Goal: Task Accomplishment & Management: Complete application form

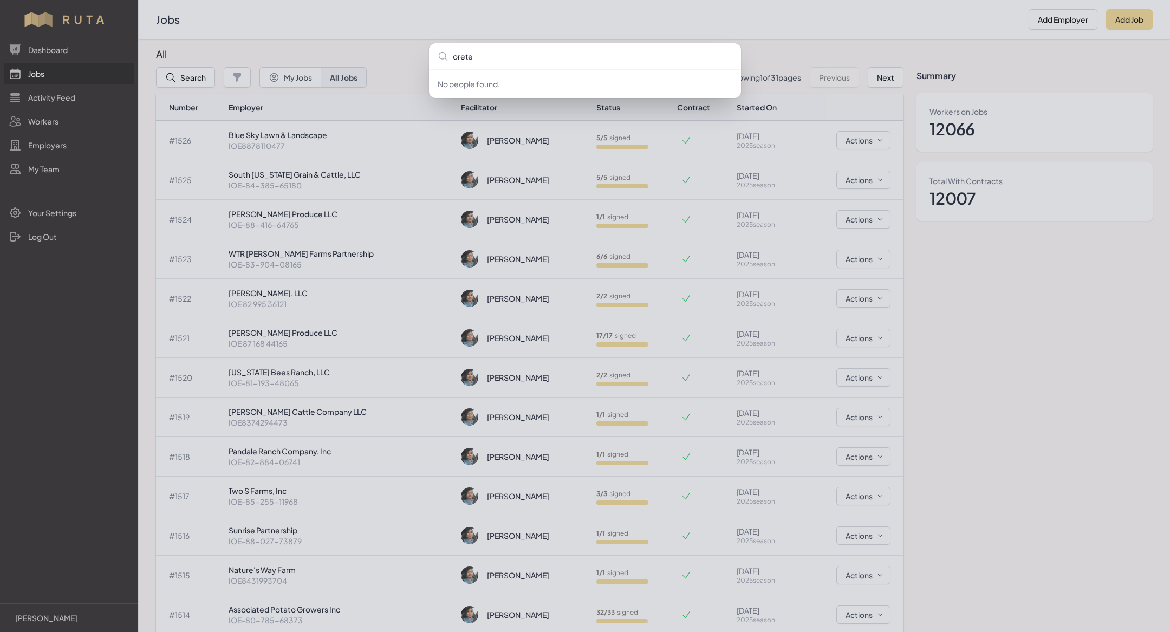
type input "oretex"
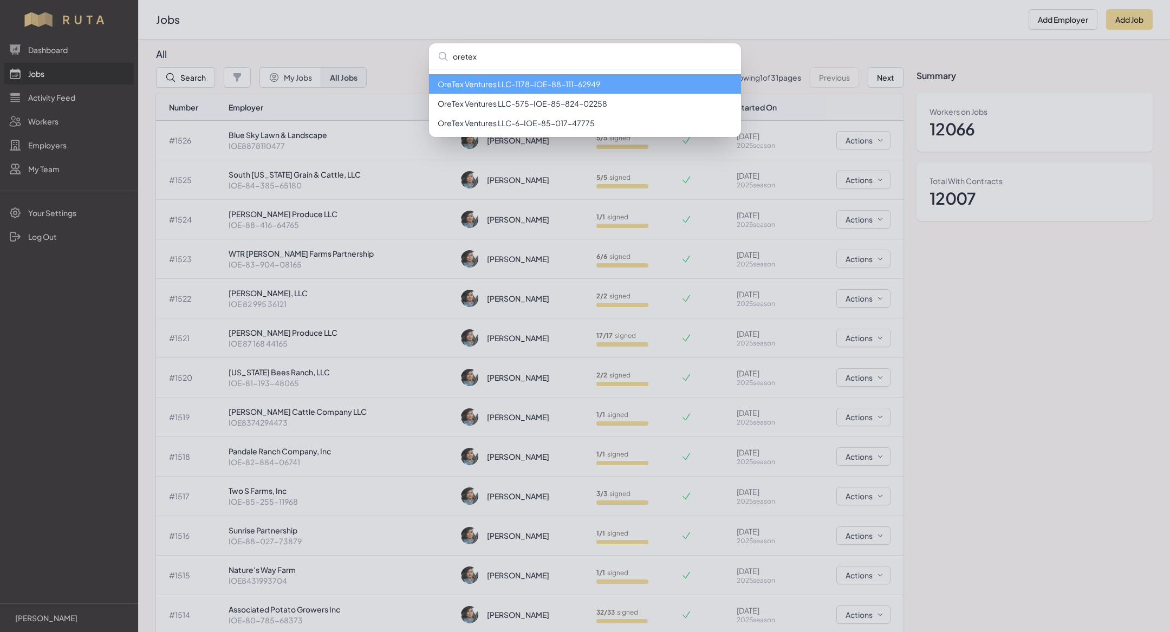
click at [547, 91] on li "OreTex Ventures LLC - 1178 - IOE-88-111-62949" at bounding box center [585, 83] width 312 height 19
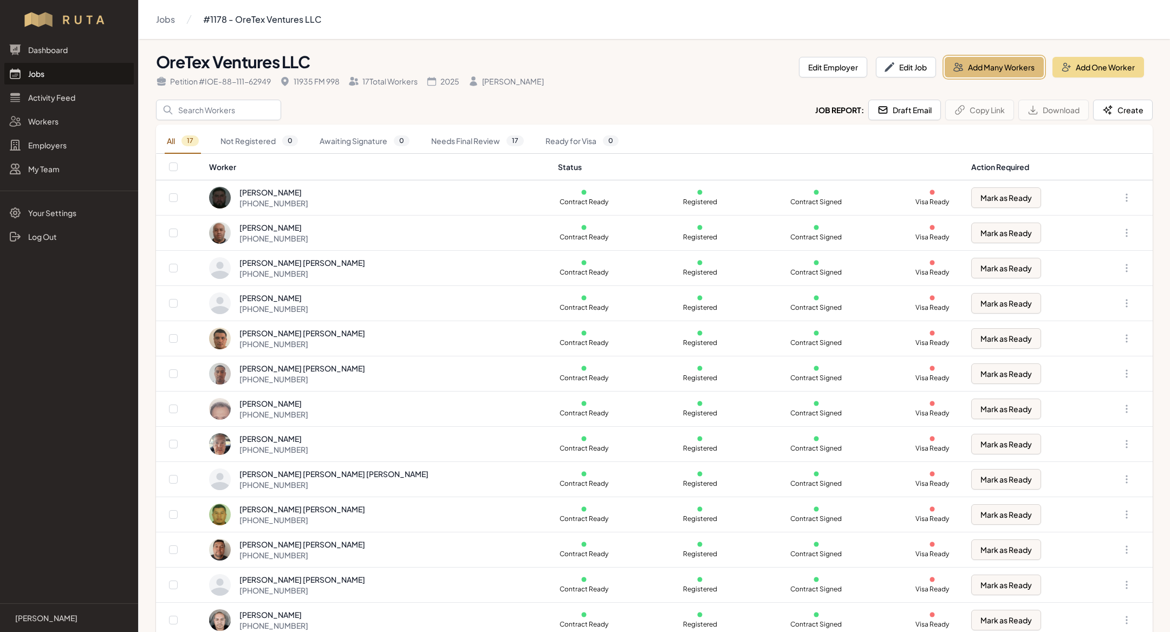
click at [1016, 63] on button "Add Many Workers" at bounding box center [993, 67] width 99 height 21
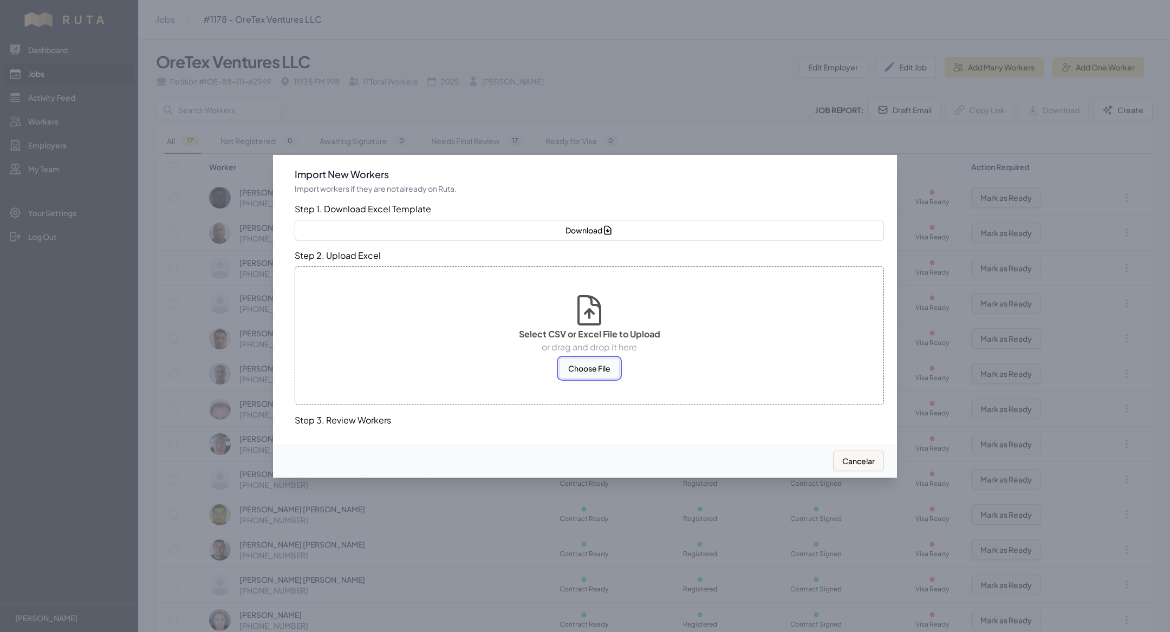
click at [599, 363] on button "Choose File" at bounding box center [589, 368] width 61 height 21
select select "MX"
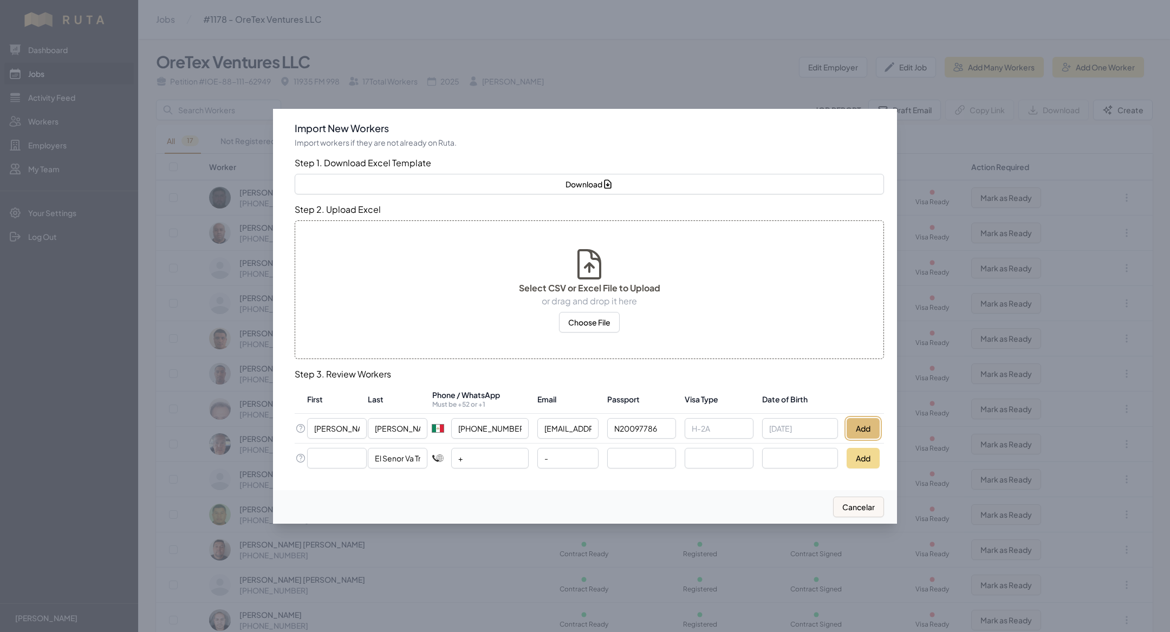
click at [860, 420] on button "Add" at bounding box center [862, 428] width 33 height 21
click at [282, 90] on div at bounding box center [585, 316] width 1170 height 632
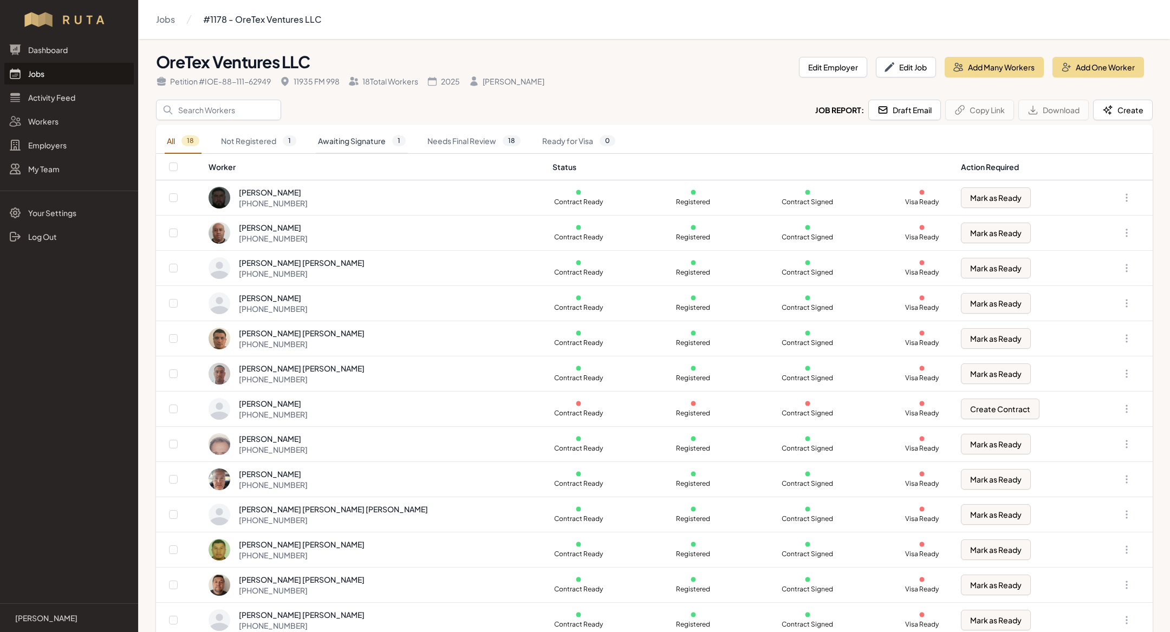
click at [348, 145] on link "Awaiting Signature 1" at bounding box center [362, 141] width 92 height 25
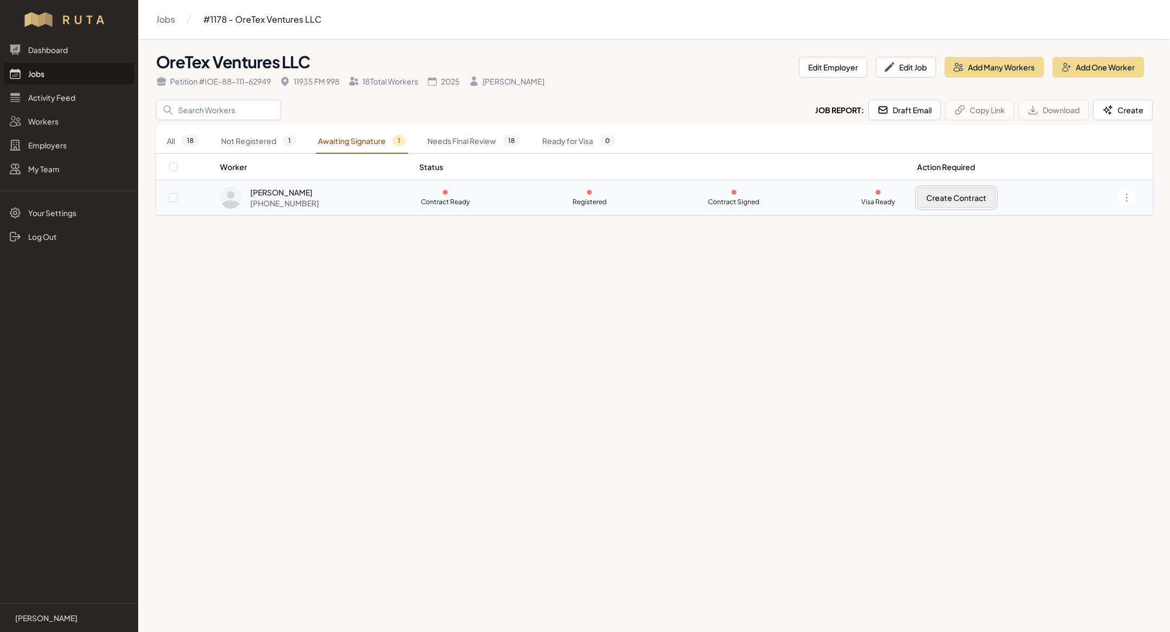
click at [943, 188] on button "Create Contract" at bounding box center [956, 197] width 79 height 21
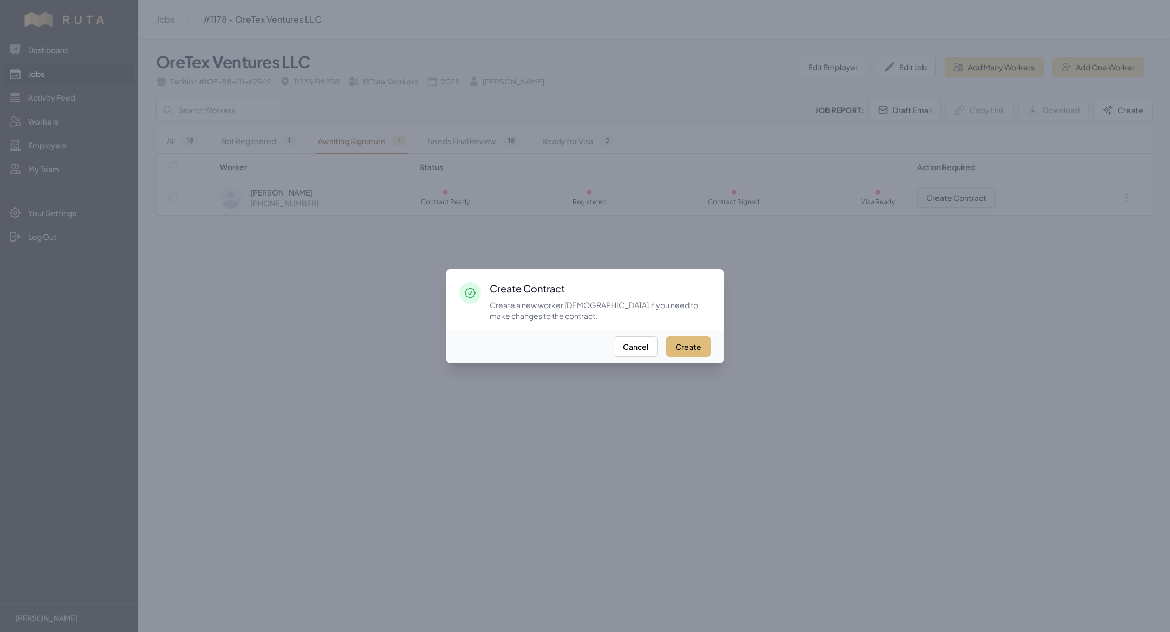
click at [688, 346] on button "Create" at bounding box center [688, 346] width 44 height 21
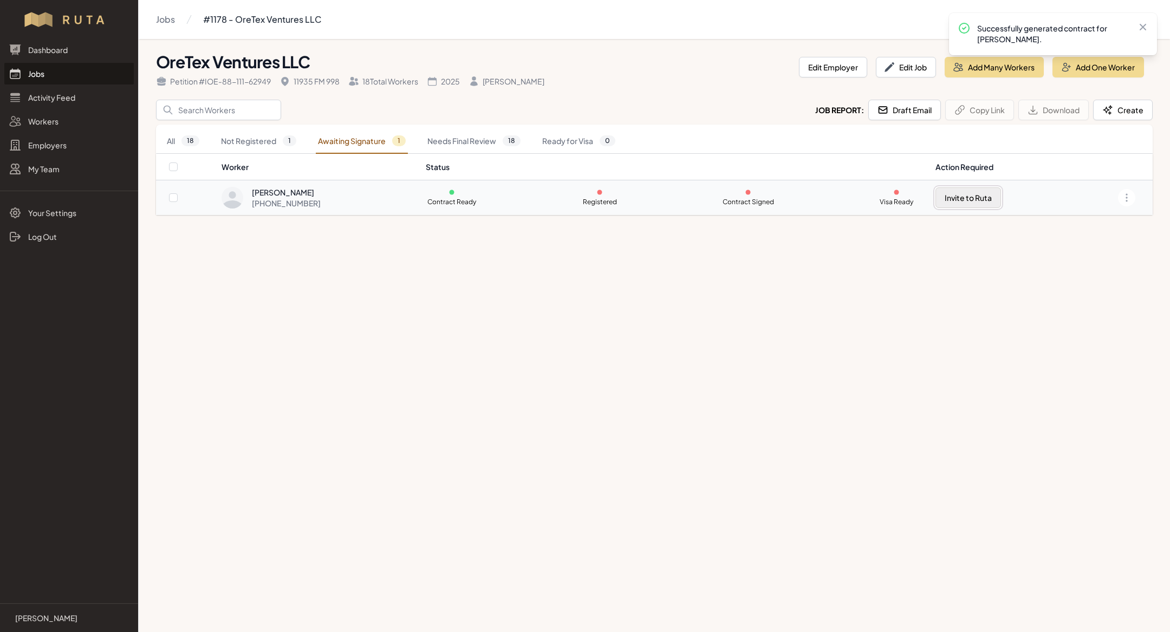
click at [975, 197] on button "Invite to Ruta" at bounding box center [968, 197] width 66 height 21
checkbox input "true"
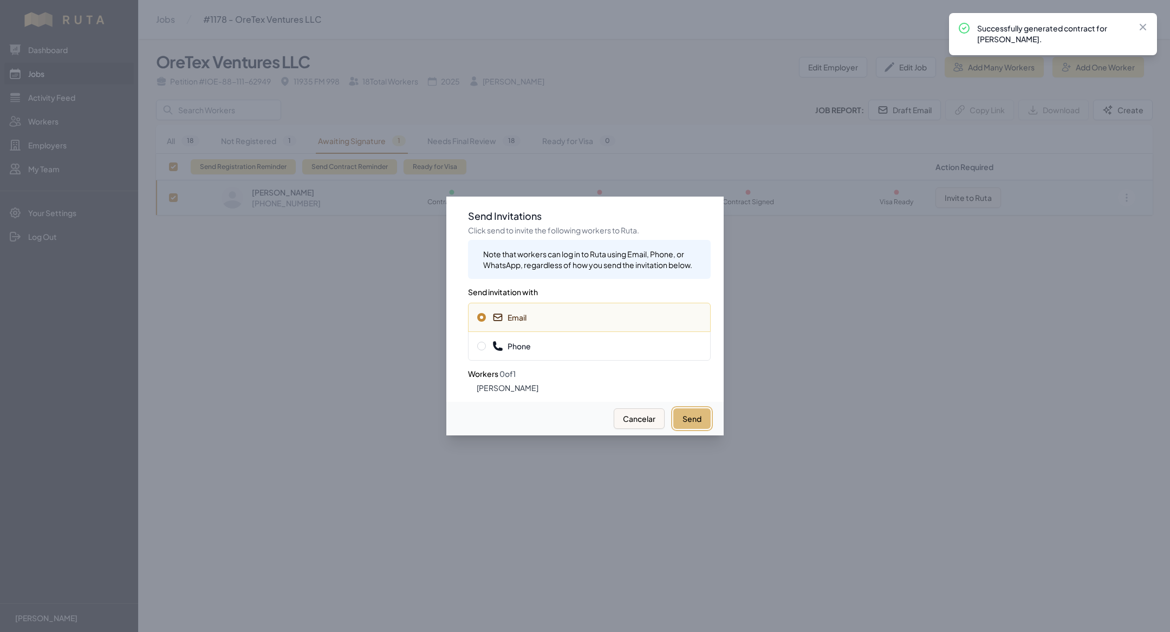
click at [708, 426] on button "Send" at bounding box center [691, 418] width 37 height 21
click at [536, 343] on span "Phone" at bounding box center [589, 346] width 224 height 11
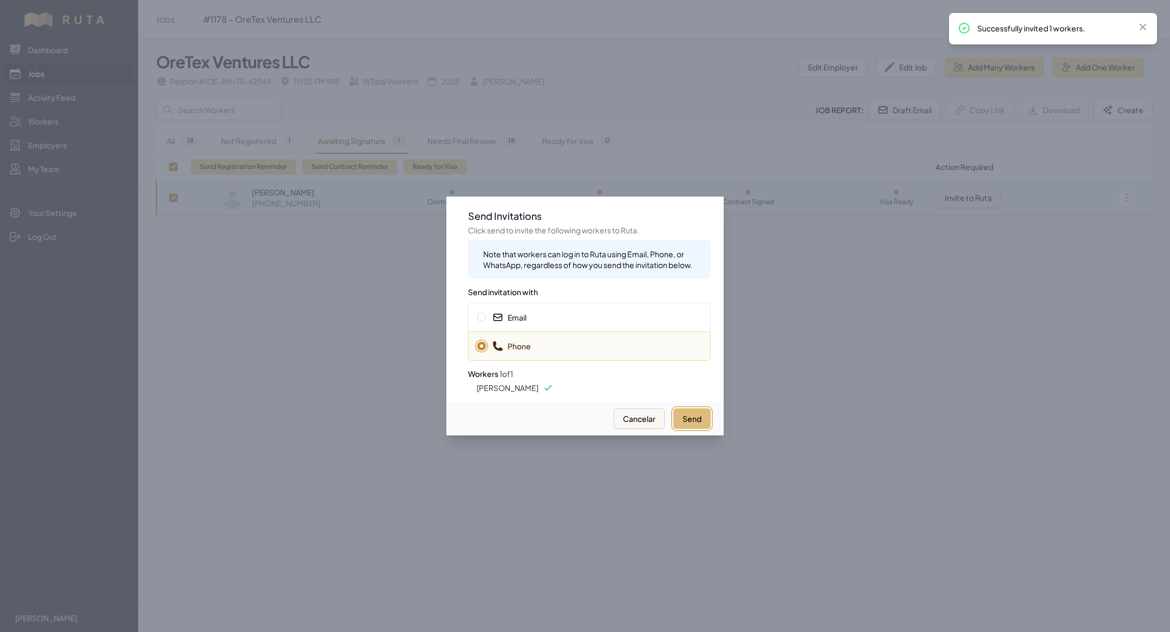
click at [677, 419] on button "Send" at bounding box center [691, 418] width 37 height 21
click at [690, 415] on button "Send" at bounding box center [691, 418] width 37 height 21
click at [219, 319] on div at bounding box center [585, 316] width 1170 height 632
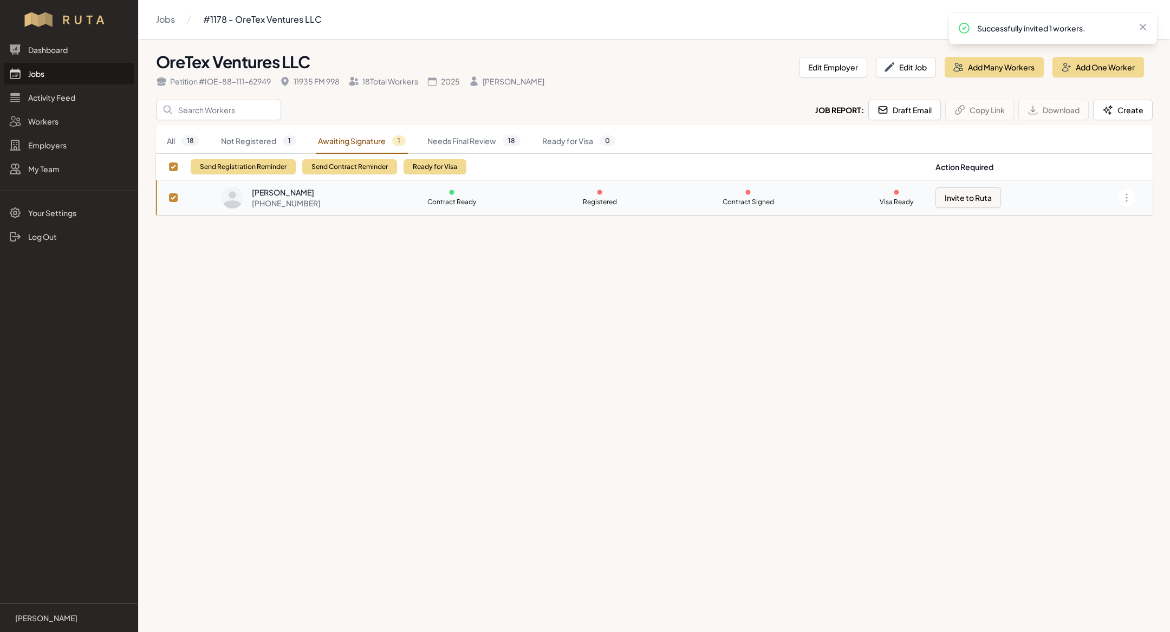
click at [49, 73] on link "Jobs" at bounding box center [68, 74] width 129 height 22
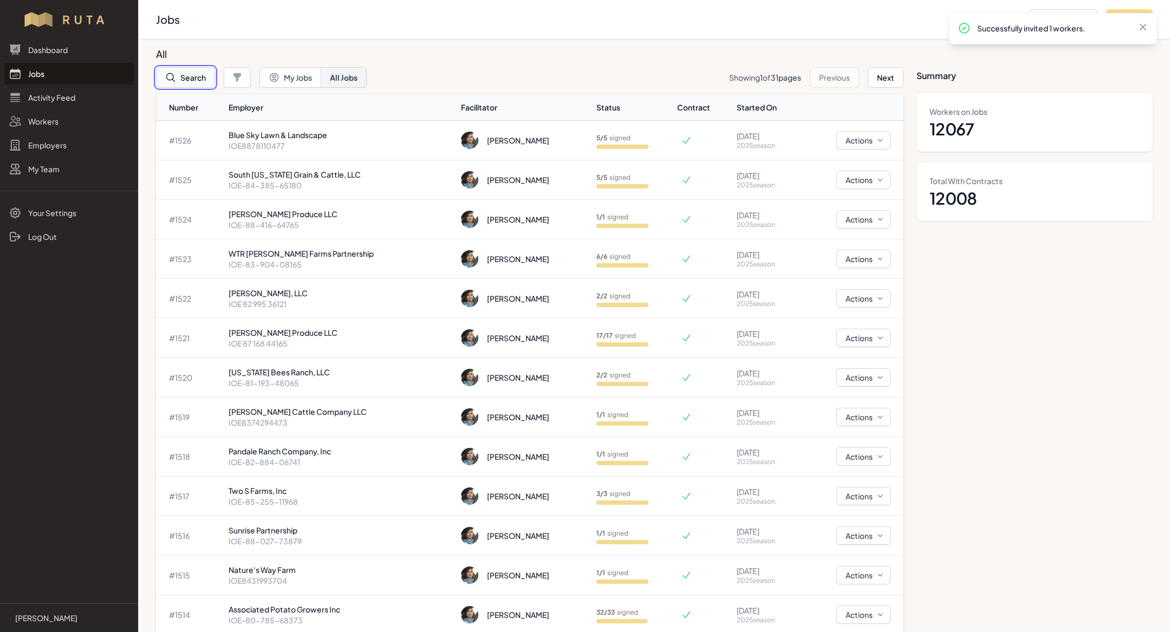
click at [190, 75] on button "Search" at bounding box center [185, 77] width 59 height 21
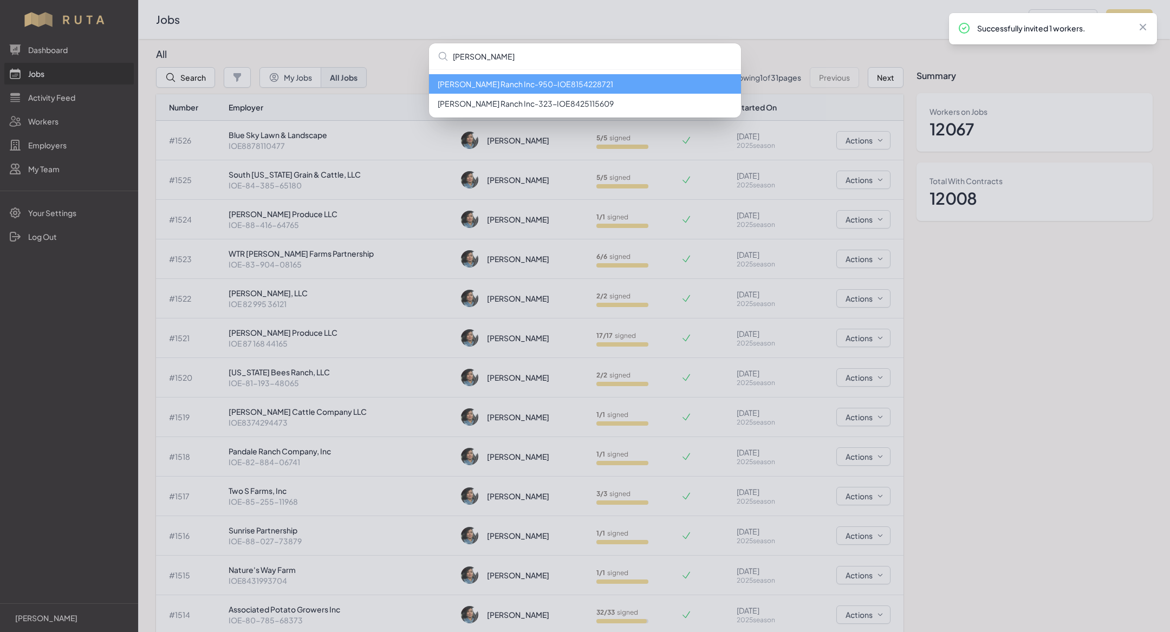
type input "[PERSON_NAME]"
click at [1059, 81] on div "[PERSON_NAME] [PERSON_NAME] Ranch Inc - 950 - IOE8154228721 [PERSON_NAME] Ranch…" at bounding box center [585, 316] width 1170 height 632
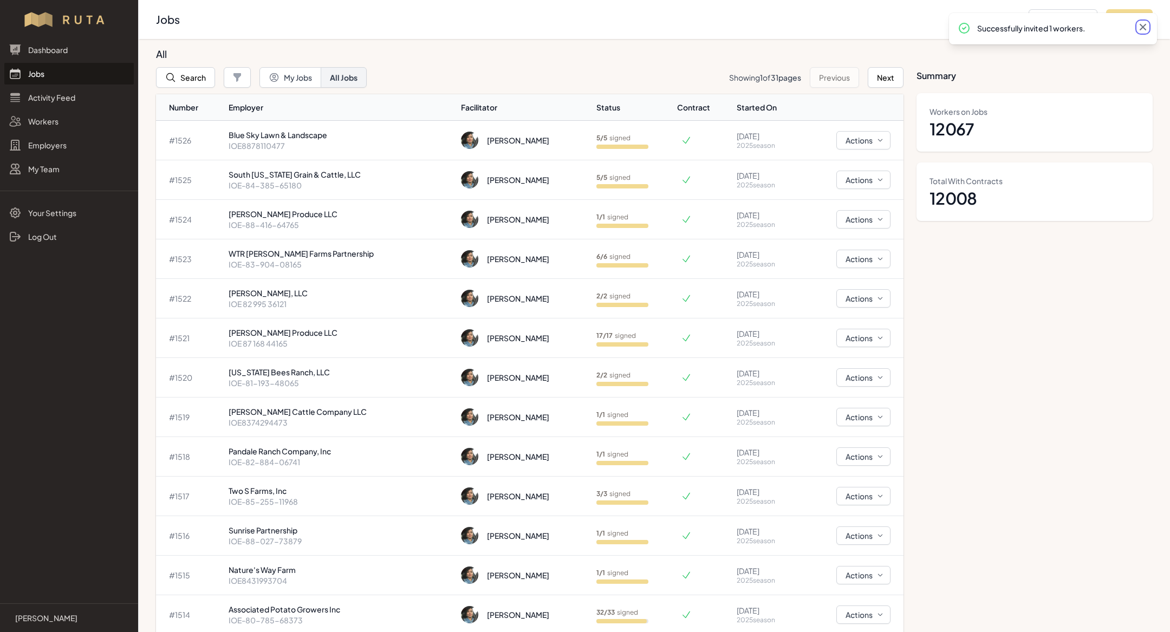
click at [1138, 28] on icon at bounding box center [1142, 27] width 11 height 11
click at [1120, 17] on button "Add Job" at bounding box center [1129, 19] width 47 height 21
select select "2023"
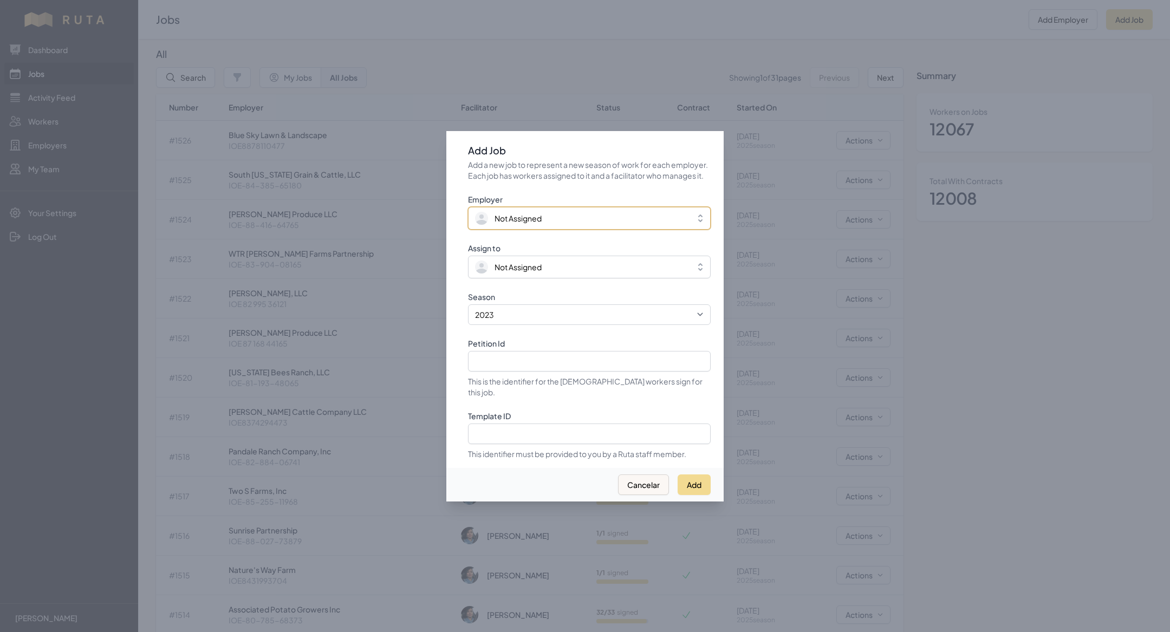
click at [506, 225] on span "Not Assigned" at bounding box center [581, 218] width 213 height 13
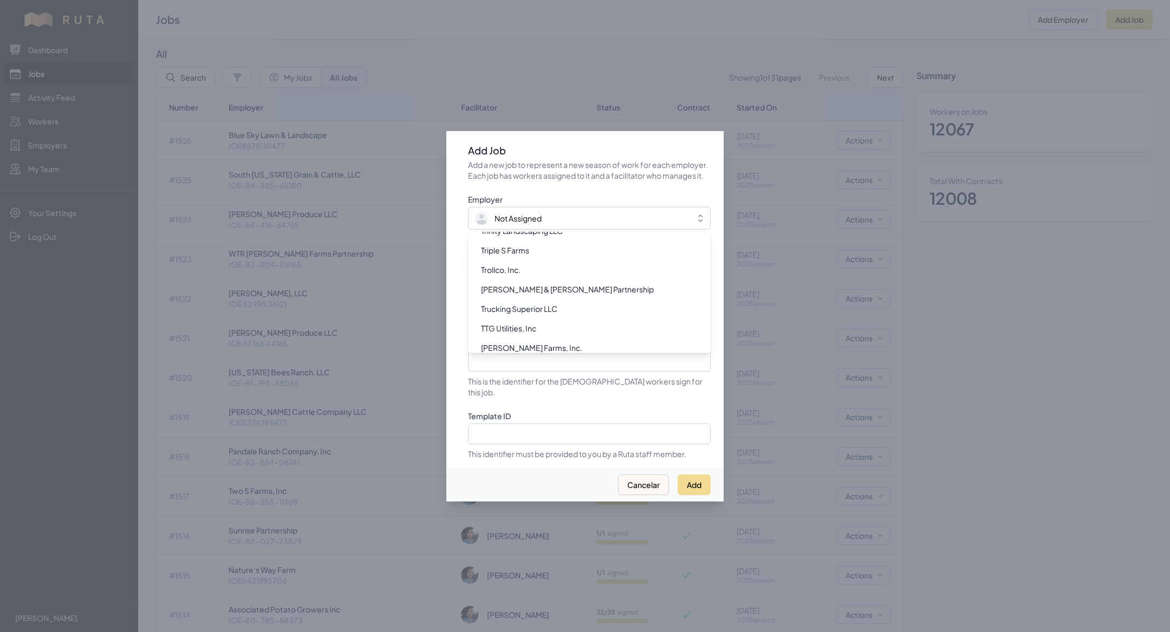
scroll to position [12830, 0]
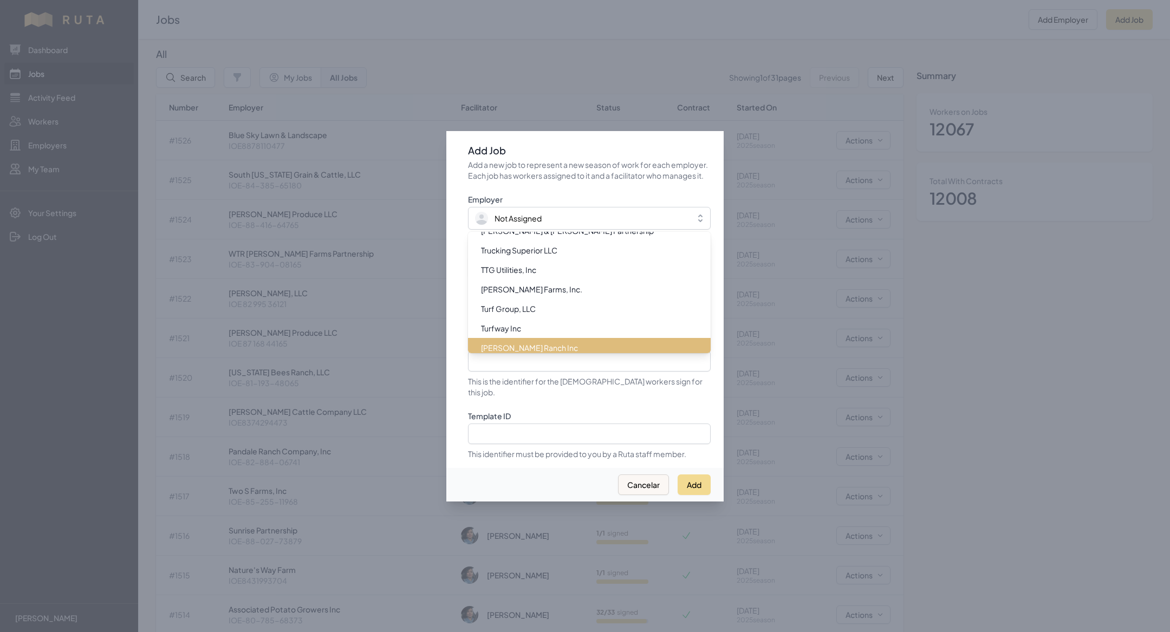
click at [522, 355] on li "[PERSON_NAME] Ranch Inc" at bounding box center [589, 347] width 243 height 19
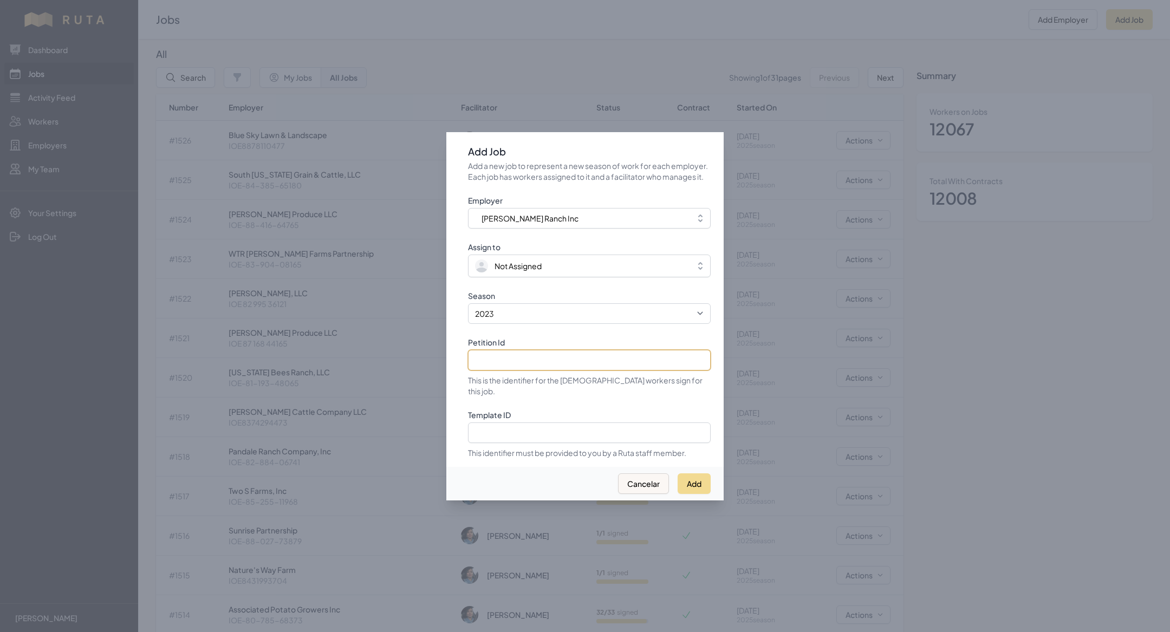
click at [517, 370] on input "Petition Id" at bounding box center [589, 360] width 243 height 21
paste input "IOE8250920155"
type input "IOE8250920155"
click at [523, 319] on select "2021 2022 2023 2024 2025" at bounding box center [589, 313] width 243 height 21
click at [468, 309] on select "2021 2022 2023 2024 2025" at bounding box center [589, 313] width 243 height 21
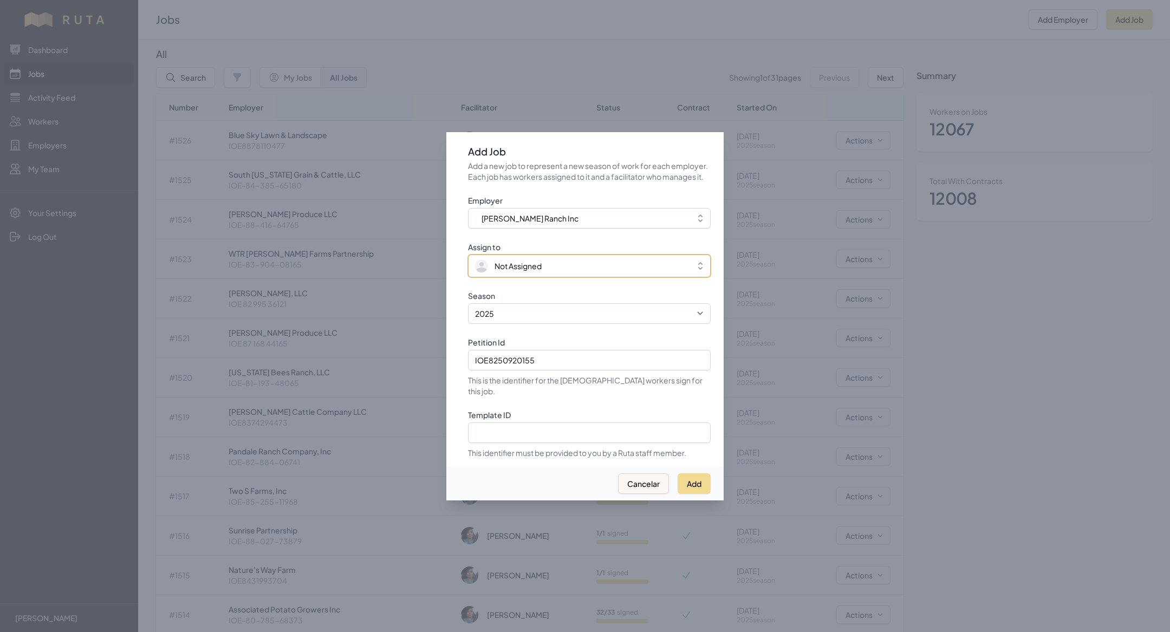
click at [514, 267] on span "Not Assigned" at bounding box center [517, 265] width 47 height 11
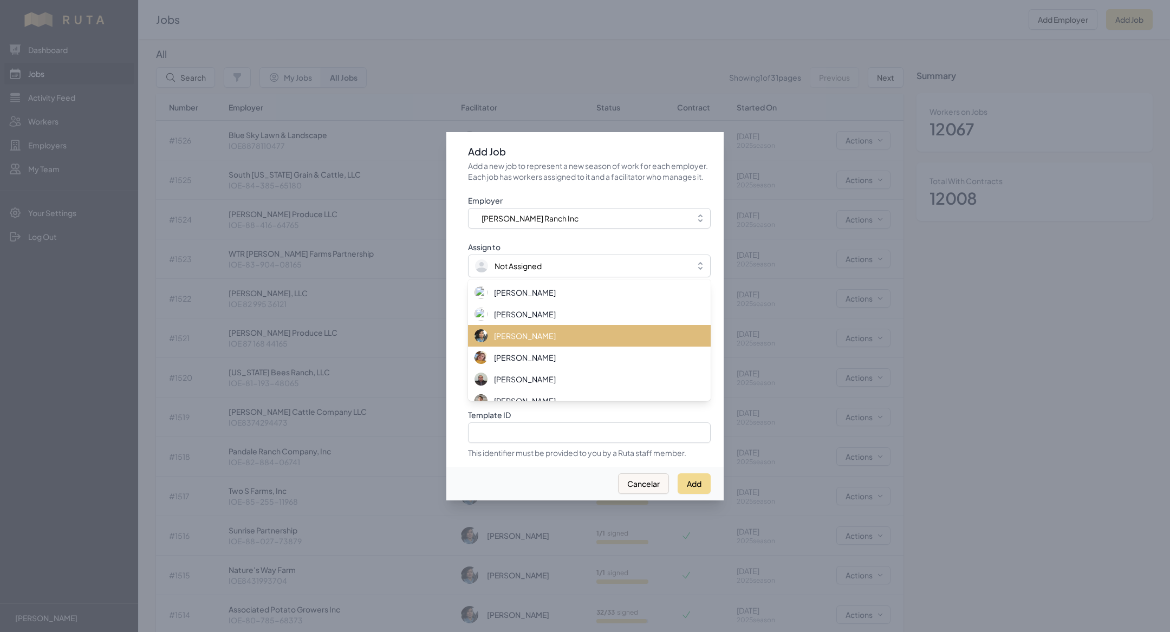
click at [527, 337] on span "[PERSON_NAME]" at bounding box center [525, 335] width 62 height 11
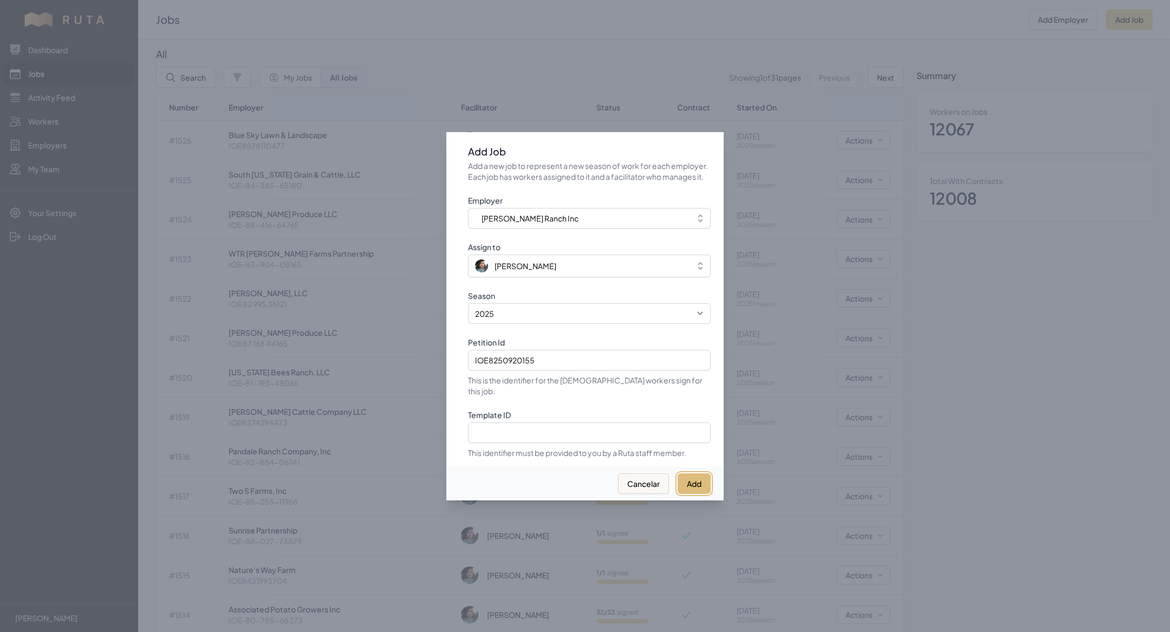
click at [684, 474] on button "Add" at bounding box center [693, 483] width 33 height 21
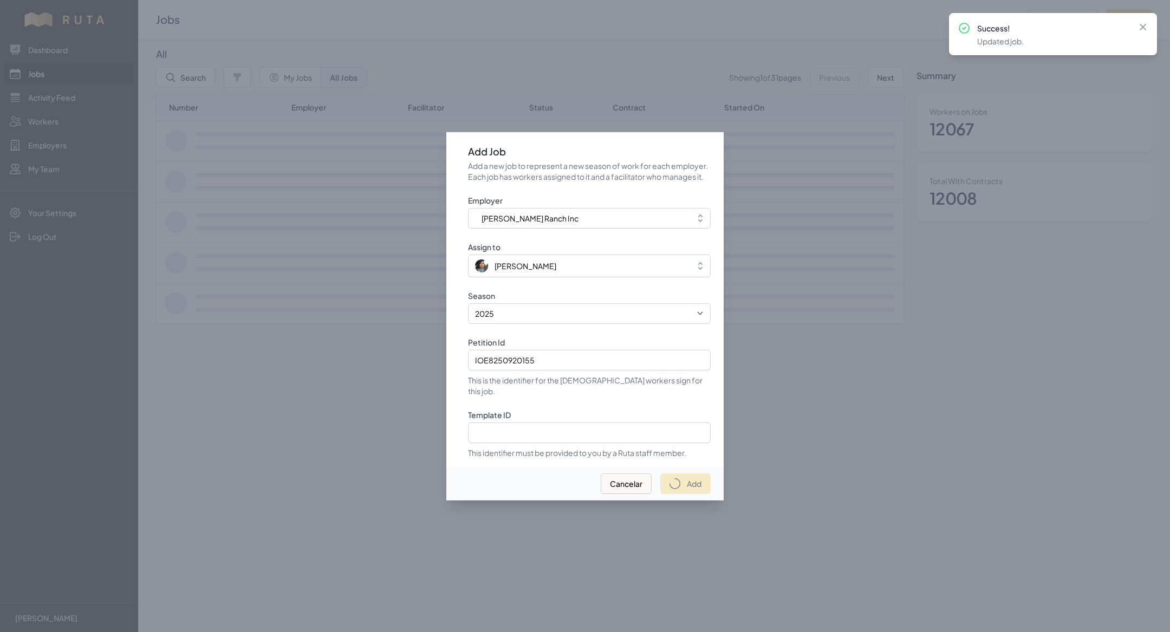
select select "2023"
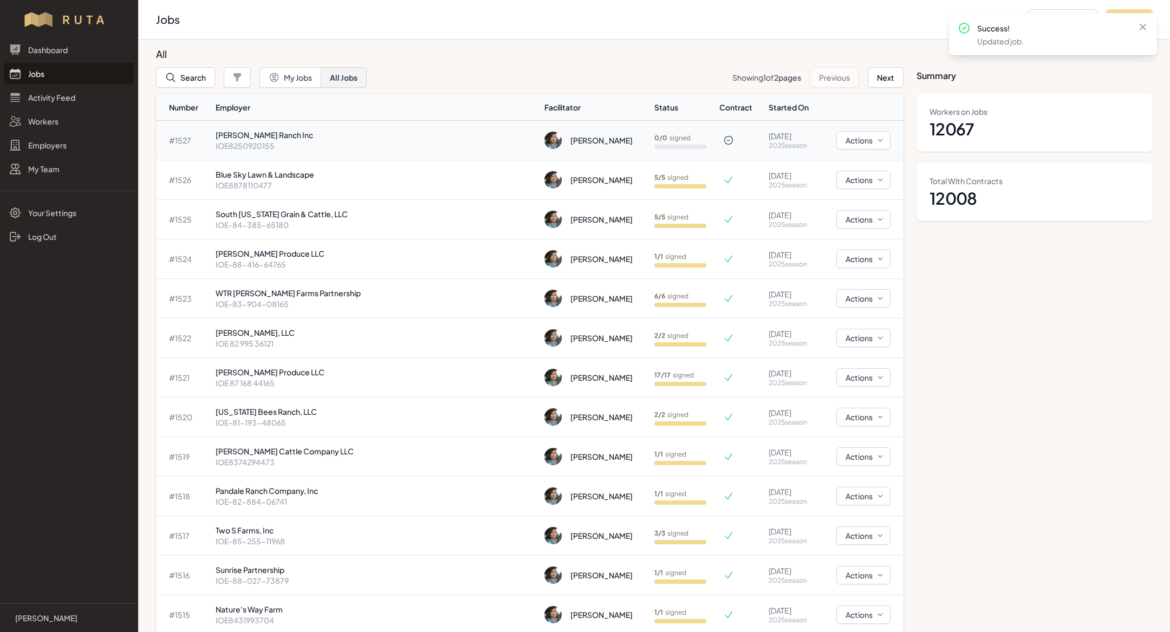
click at [346, 133] on p "[PERSON_NAME] Ranch Inc" at bounding box center [376, 134] width 320 height 11
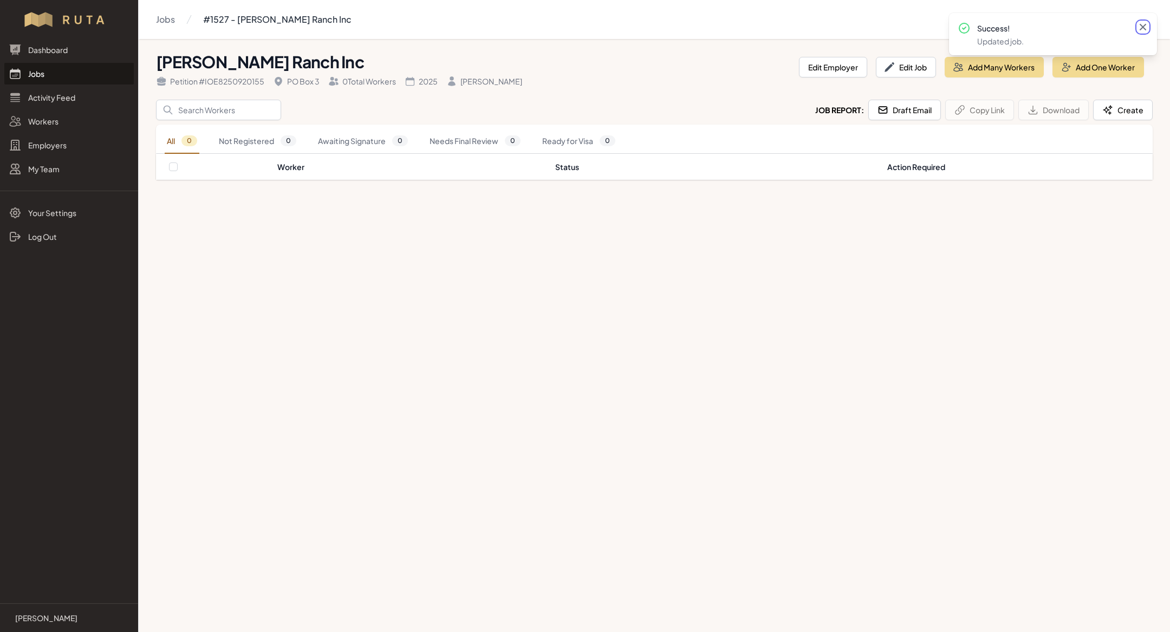
click at [1144, 23] on icon at bounding box center [1142, 27] width 11 height 11
click at [995, 70] on button "Add Many Workers" at bounding box center [993, 67] width 99 height 21
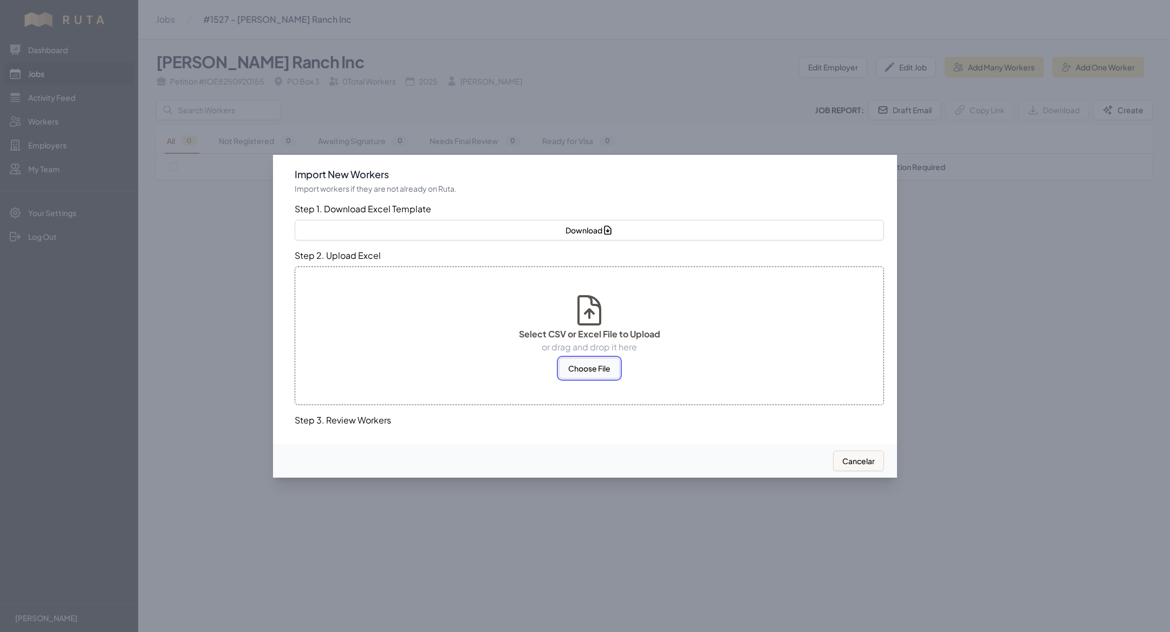
click at [581, 374] on button "Choose File" at bounding box center [589, 368] width 61 height 21
select select "US"
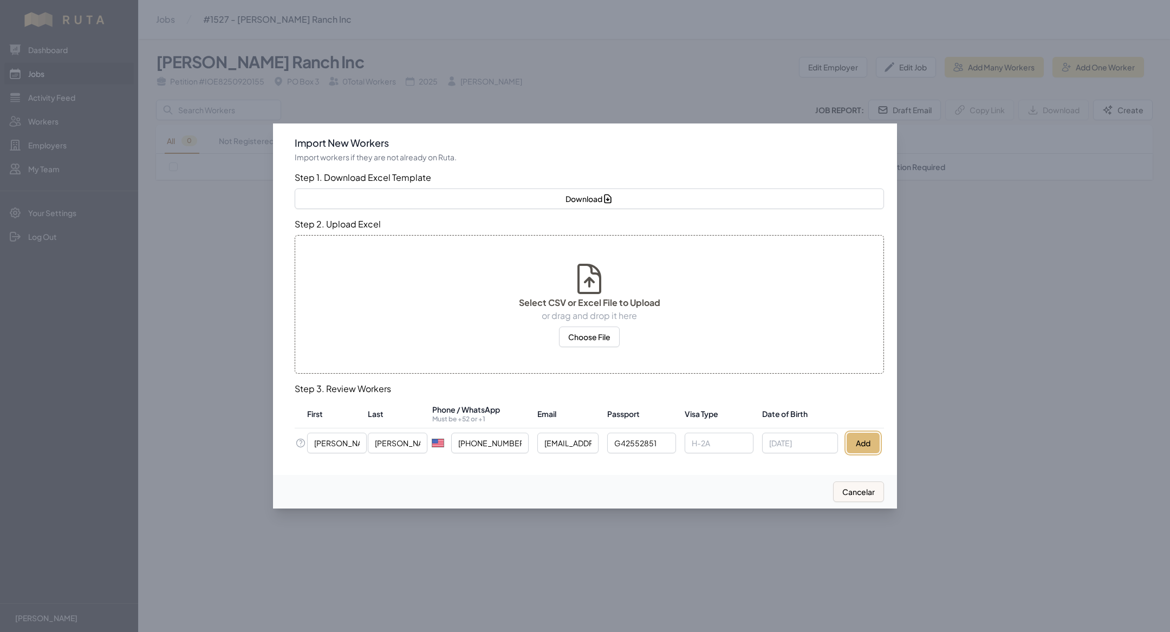
click at [871, 438] on button "Add" at bounding box center [862, 443] width 33 height 21
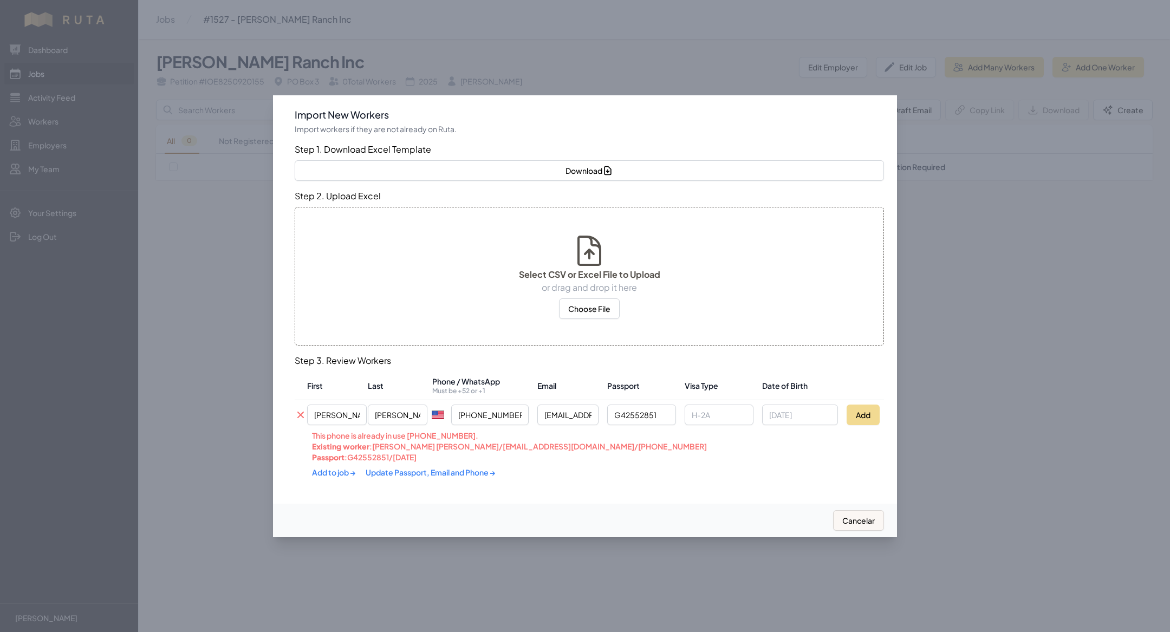
click at [425, 468] on link "Update Passport, Email and Phone →" at bounding box center [431, 472] width 130 height 10
click at [342, 472] on link "Add to job →" at bounding box center [334, 471] width 45 height 10
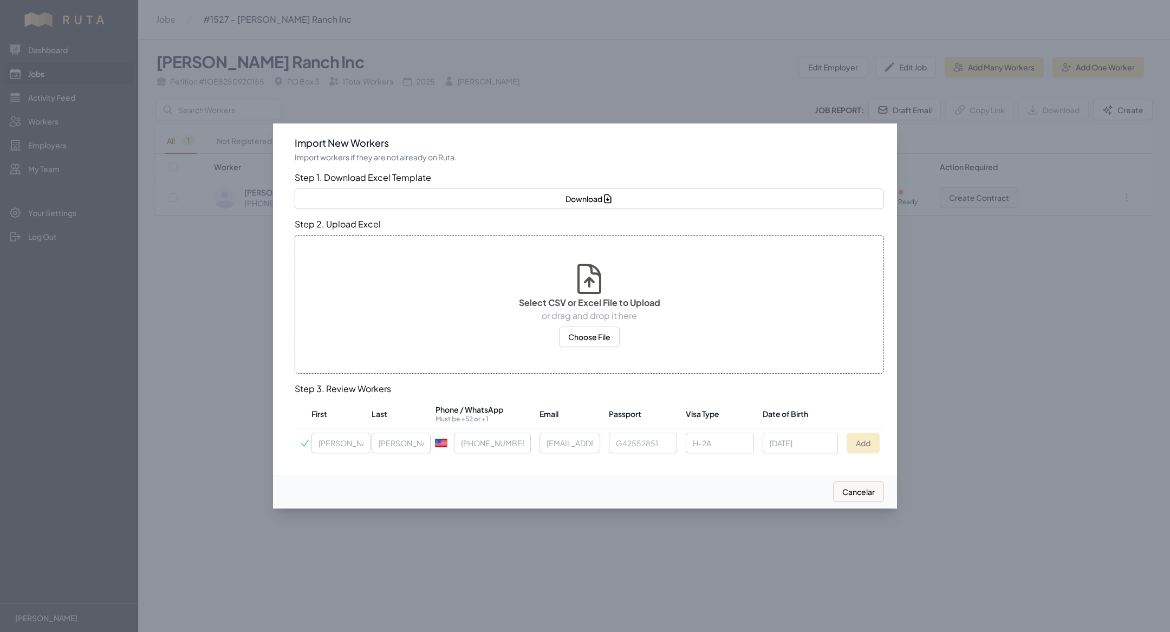
click at [48, 66] on div at bounding box center [585, 316] width 1170 height 632
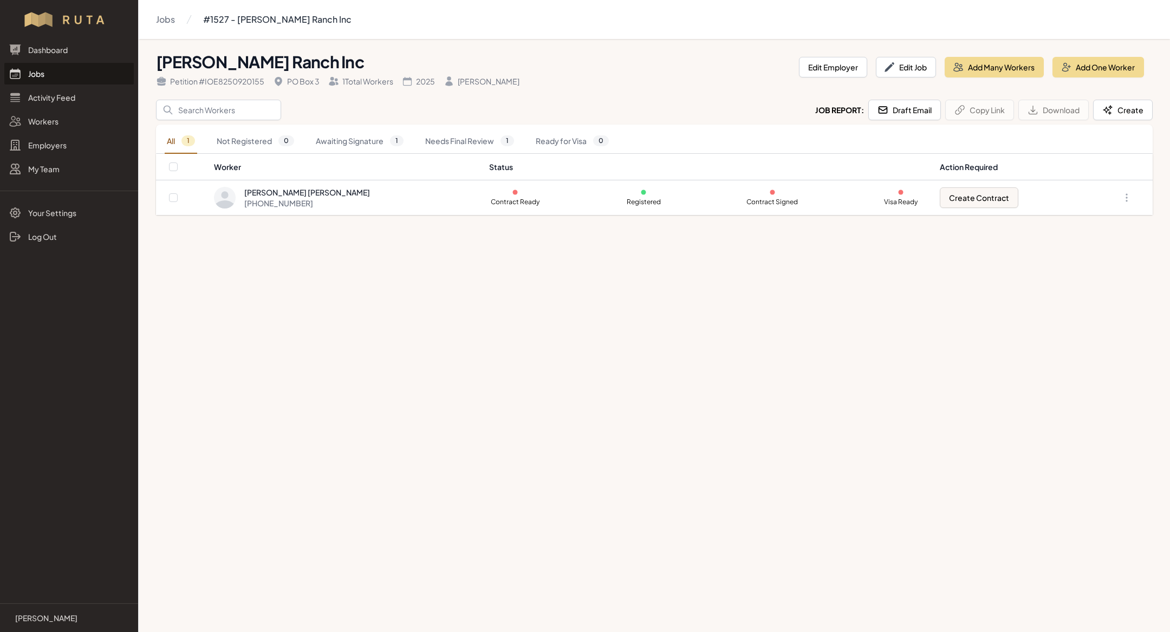
click at [46, 71] on link "Jobs" at bounding box center [68, 74] width 129 height 22
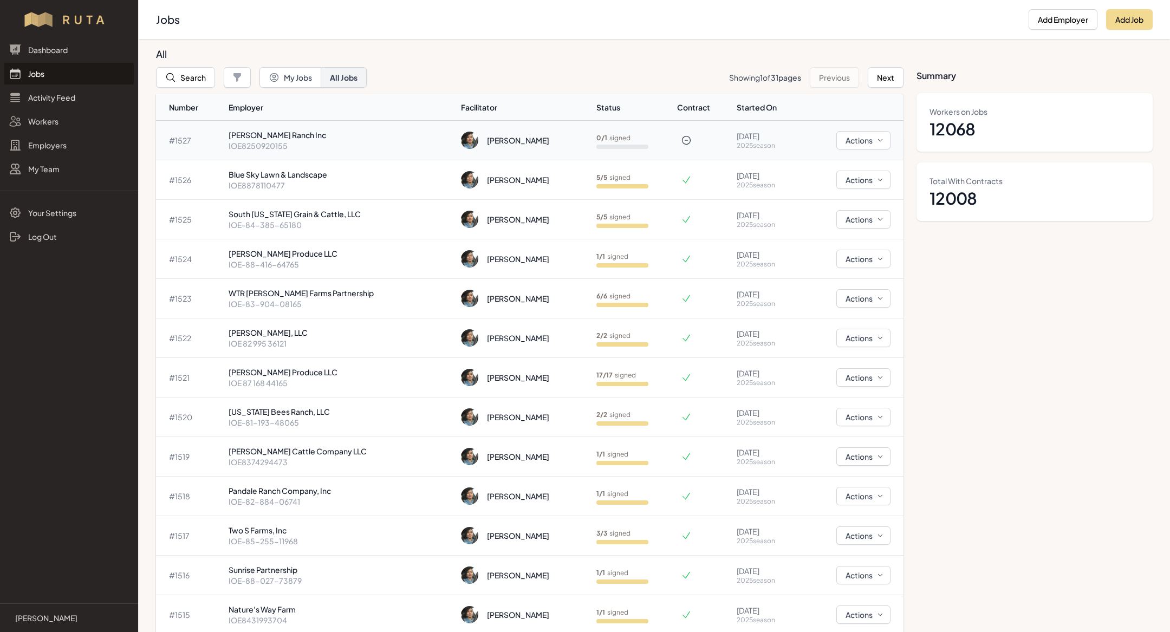
click at [354, 154] on td "[PERSON_NAME] Ranch Inc IOE8250920155" at bounding box center [340, 141] width 232 height 40
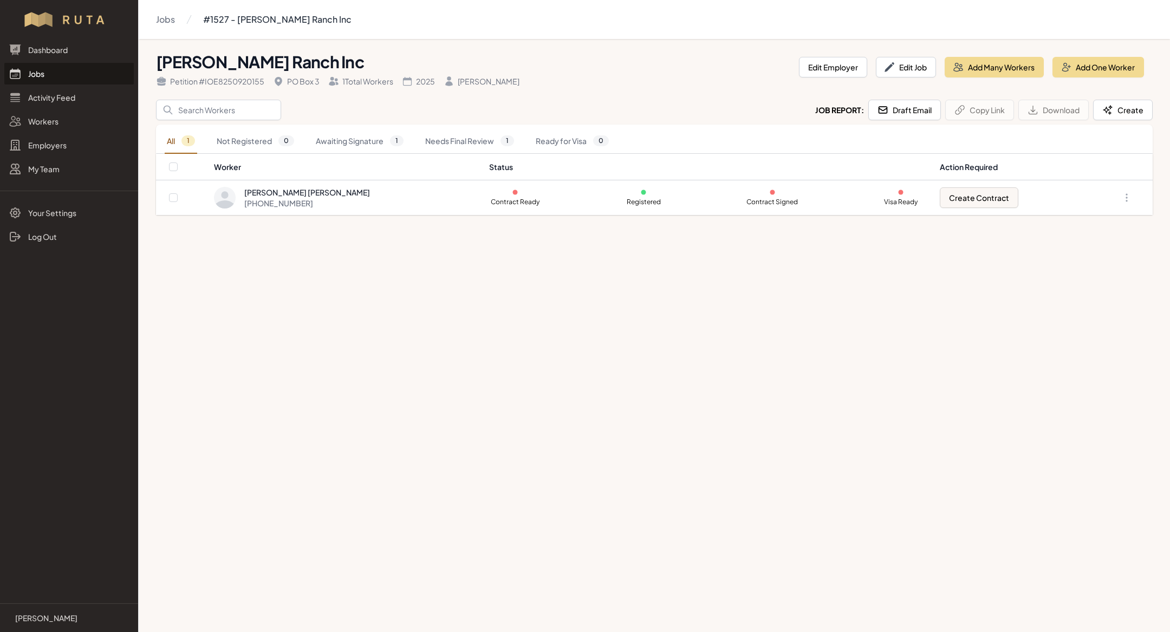
click at [90, 75] on link "Jobs" at bounding box center [68, 74] width 129 height 22
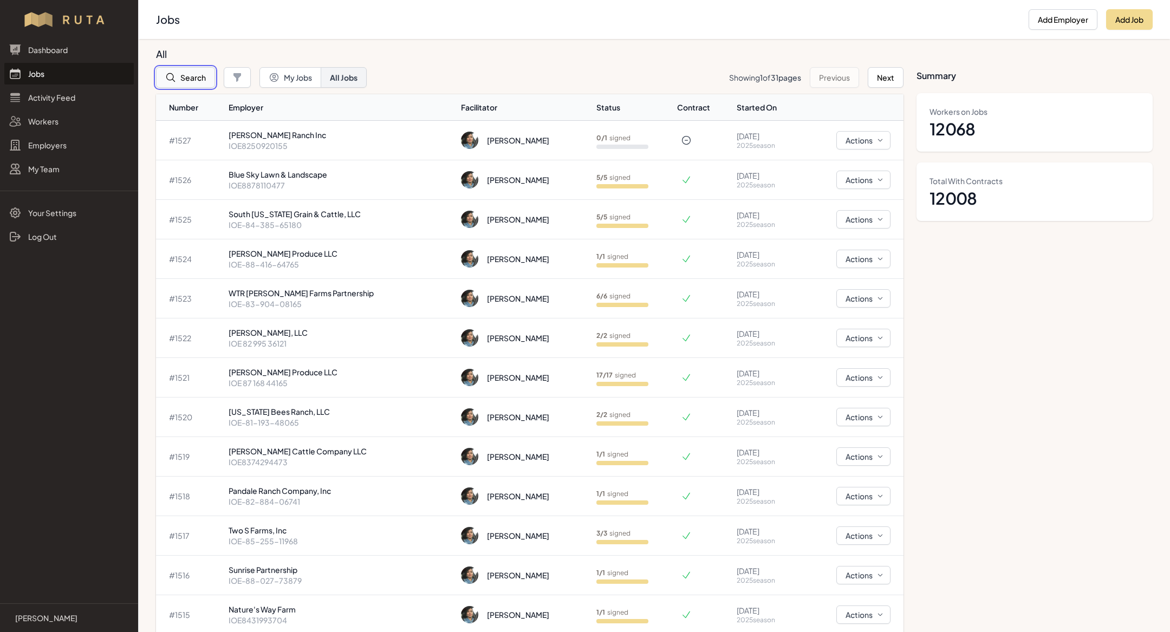
click at [176, 85] on button "Search" at bounding box center [185, 77] width 59 height 21
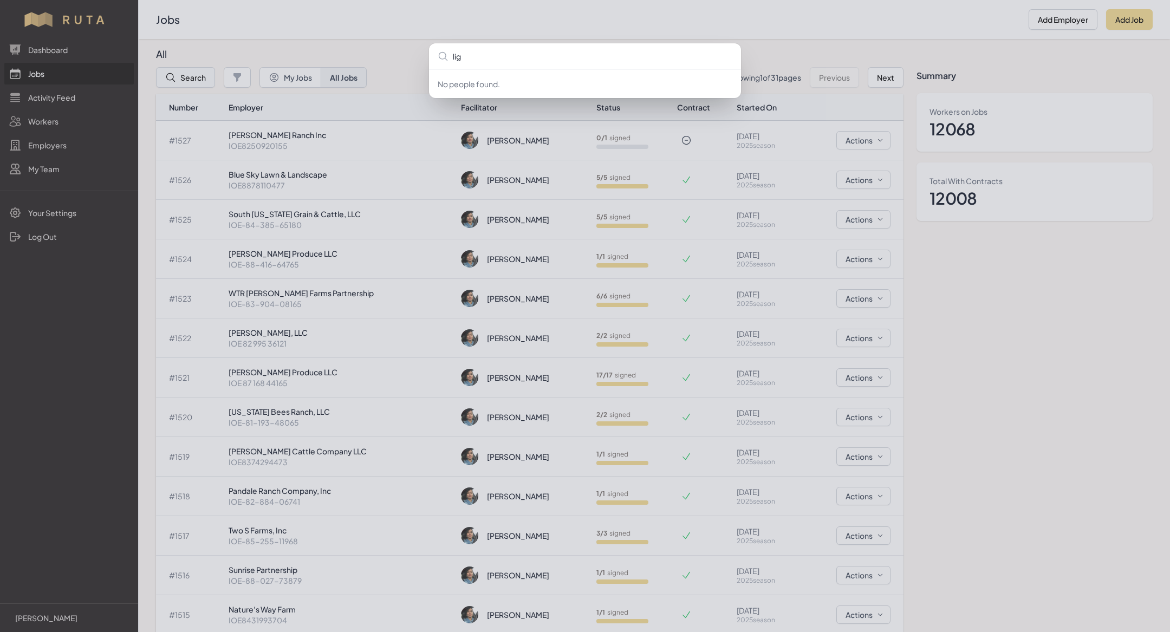
type input "ligh"
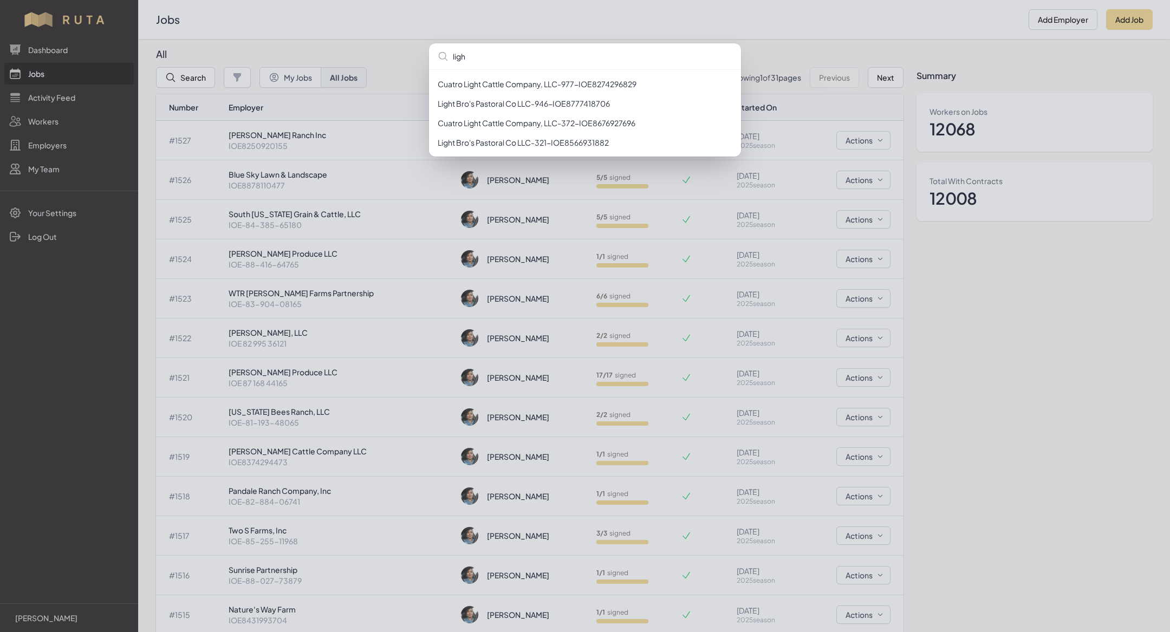
click at [501, 24] on div "ligh Cuatro Light Cattle Company, LLC - 977 - IOE8274296829 Light Bro's Pastora…" at bounding box center [585, 316] width 1170 height 632
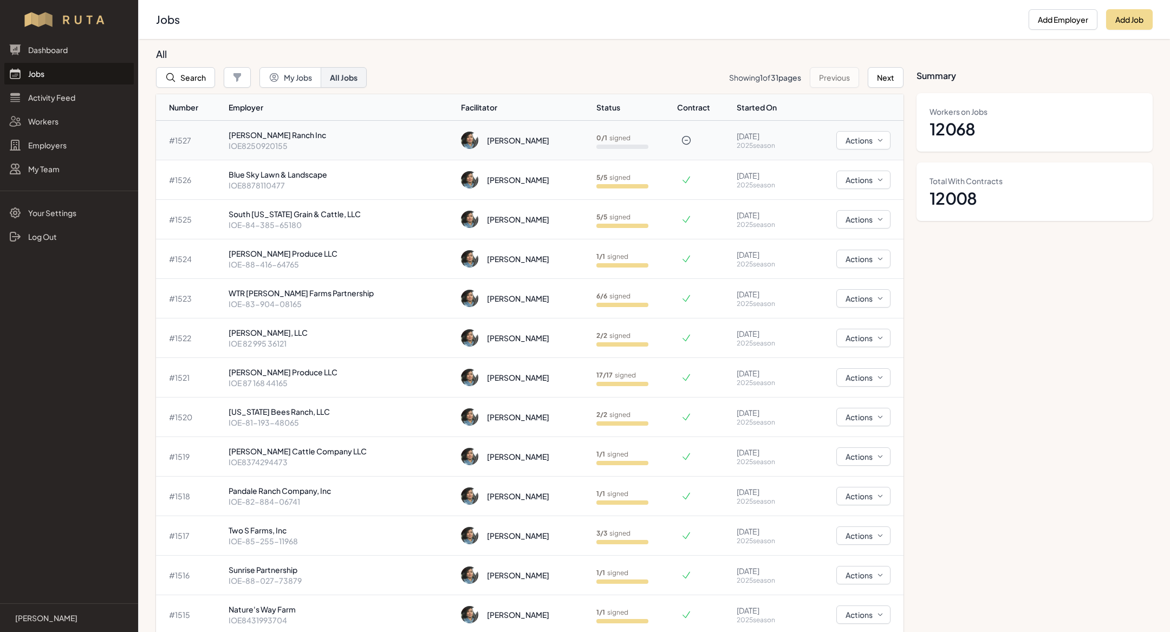
click at [294, 126] on td "[PERSON_NAME] Ranch Inc IOE8250920155" at bounding box center [340, 141] width 232 height 40
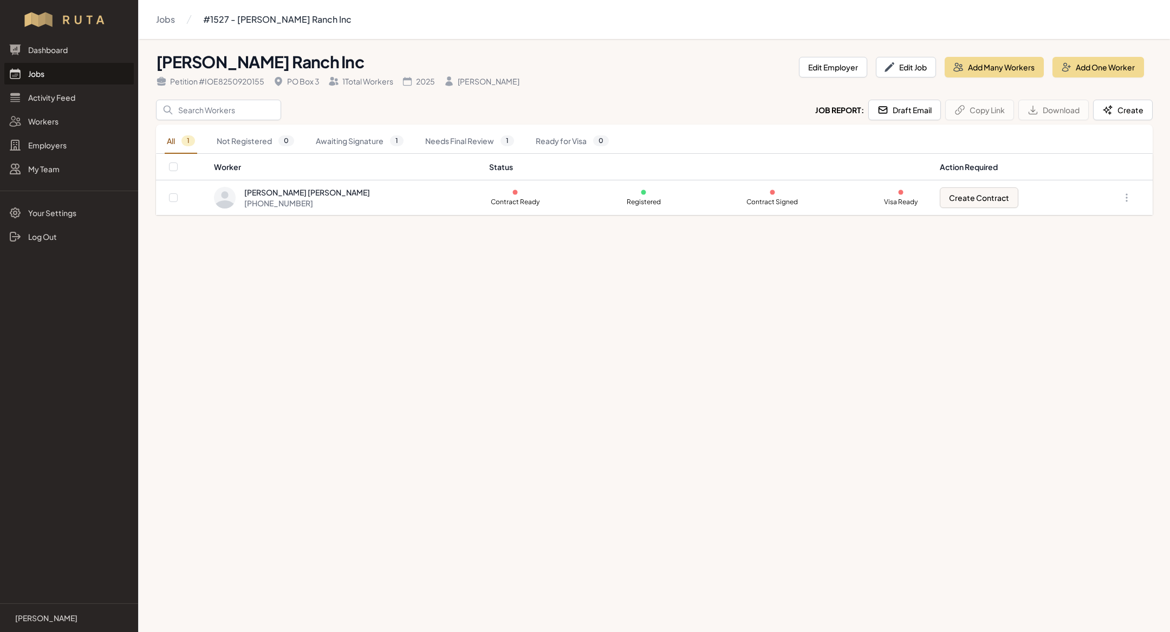
click at [69, 70] on link "Jobs" at bounding box center [68, 74] width 129 height 22
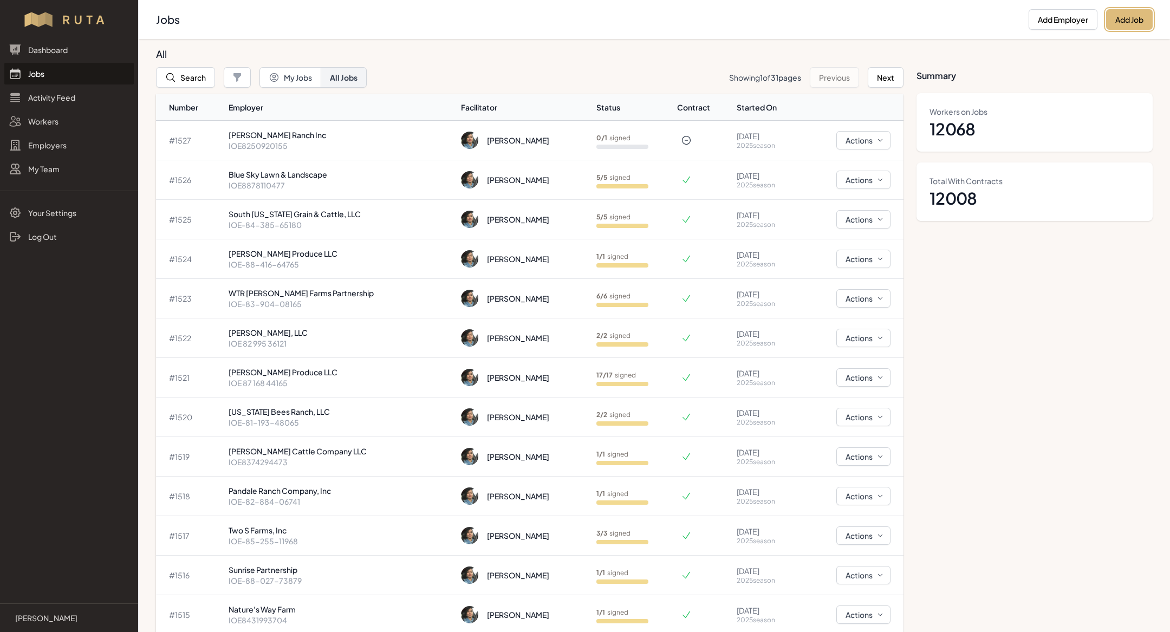
click at [1144, 22] on button "Add Job" at bounding box center [1129, 19] width 47 height 21
select select "2023"
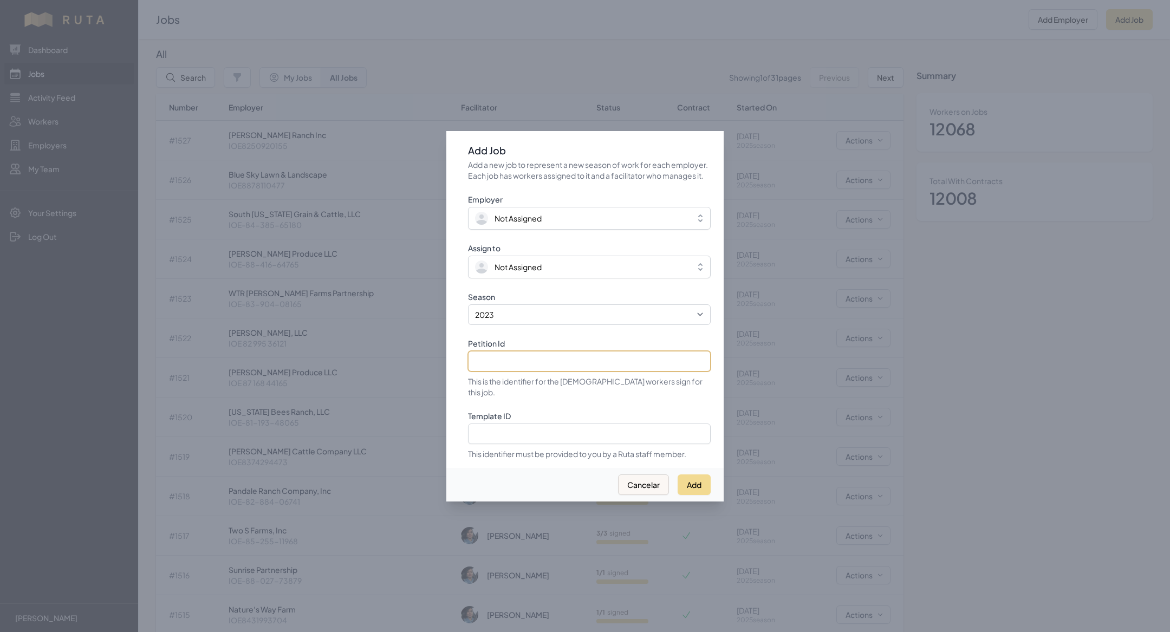
click at [552, 369] on input "Petition Id" at bounding box center [589, 361] width 243 height 21
paste input "IOE8198982553"
type input "IOE8198982553"
click at [552, 325] on select "2021 2022 2023 2024 2025" at bounding box center [589, 314] width 243 height 21
click at [468, 310] on select "2021 2022 2023 2024 2025" at bounding box center [589, 314] width 243 height 21
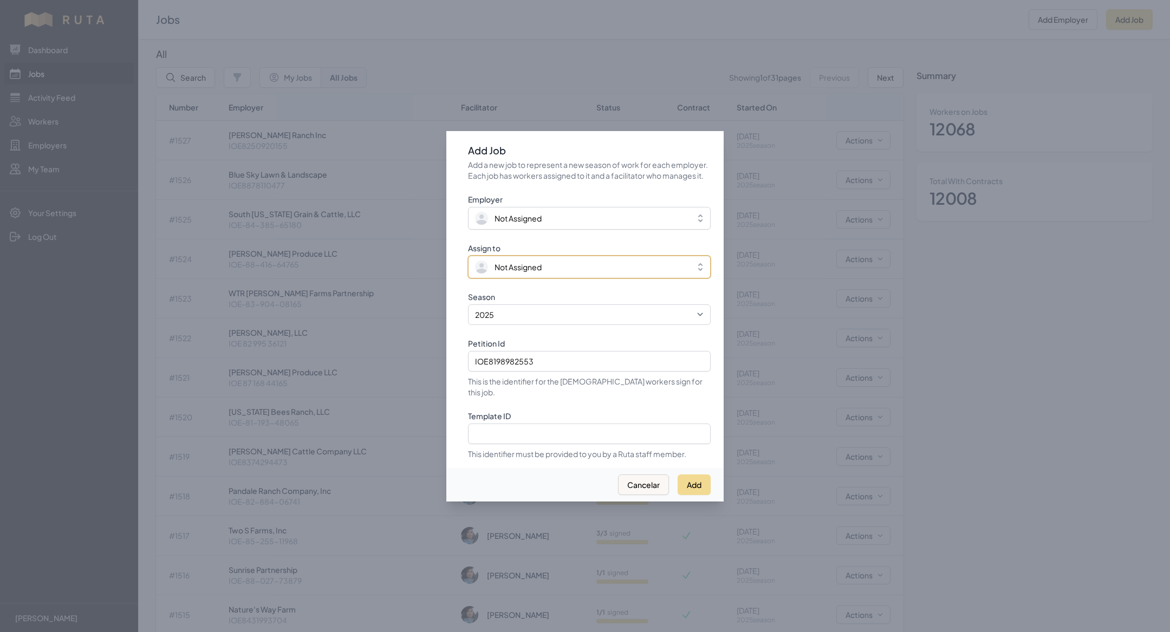
click at [521, 268] on span "Not Assigned" at bounding box center [517, 267] width 47 height 11
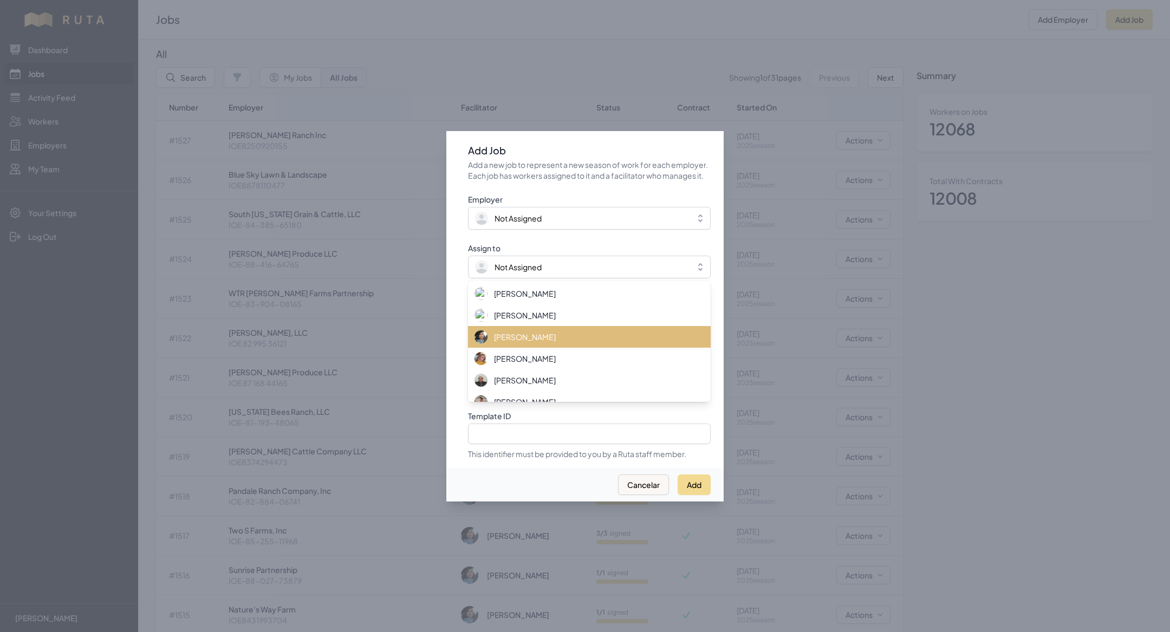
click at [526, 336] on div "[PERSON_NAME]" at bounding box center [582, 336] width 217 height 13
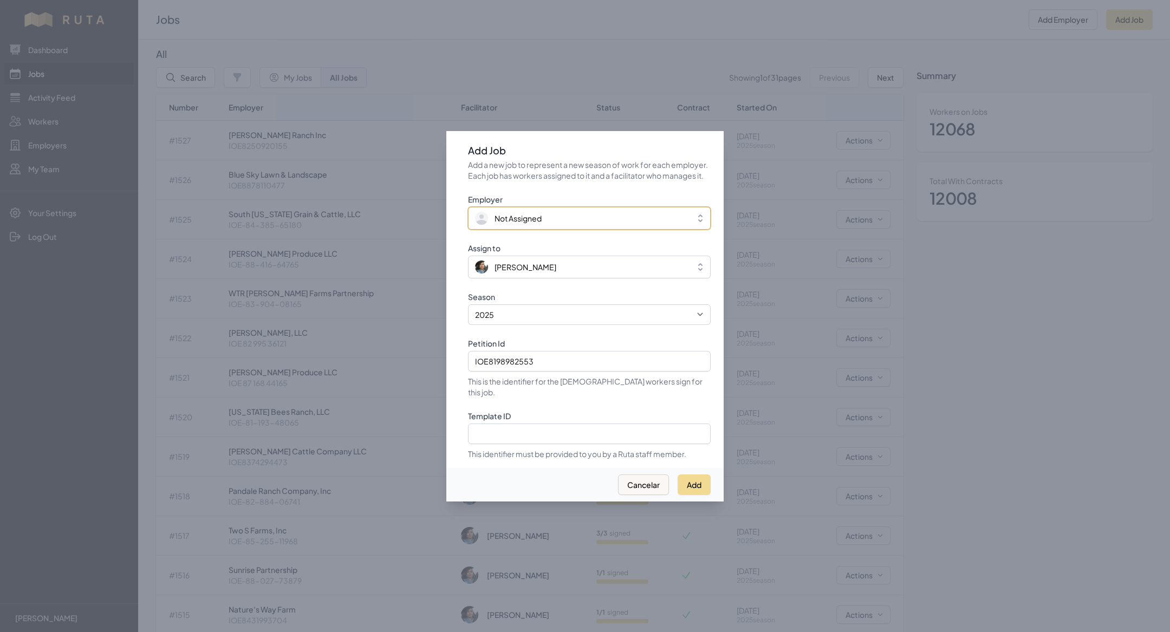
click at [526, 217] on span "Not Assigned" at bounding box center [581, 218] width 213 height 13
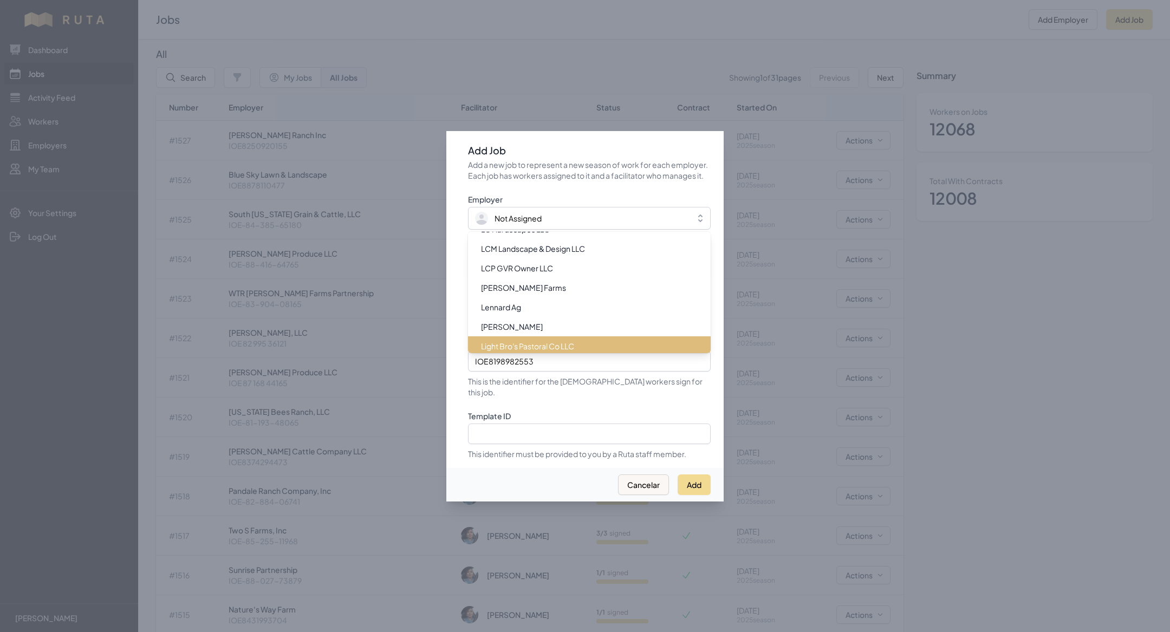
click at [539, 348] on span "Light Bro's Pastoral Co LLC" at bounding box center [527, 346] width 93 height 11
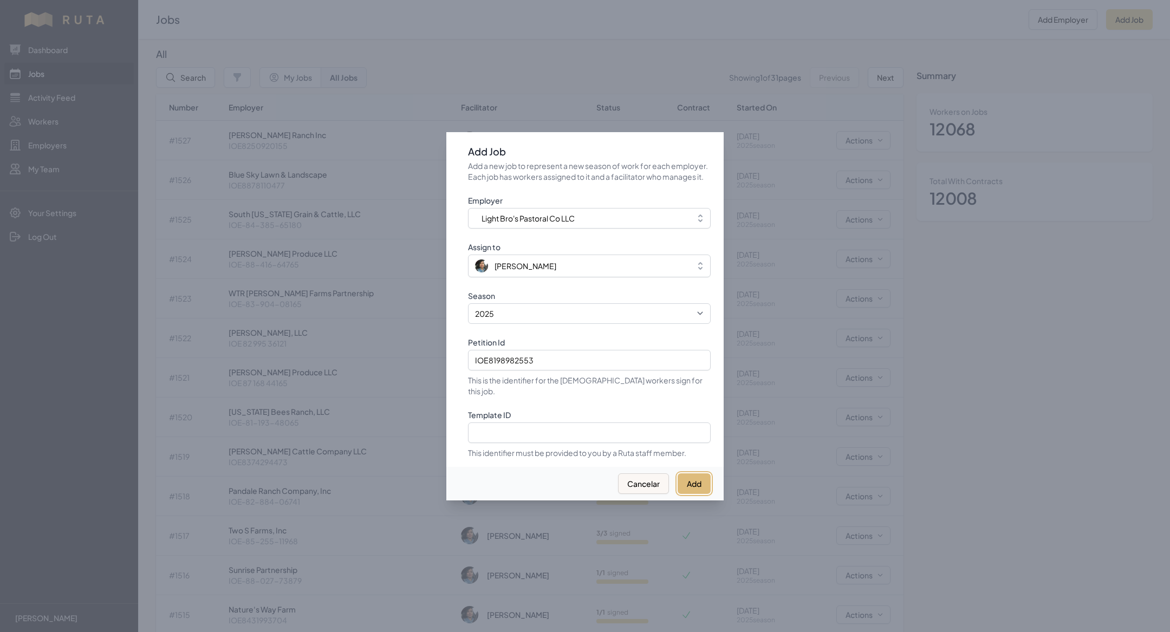
click at [687, 481] on button "Add" at bounding box center [693, 483] width 33 height 21
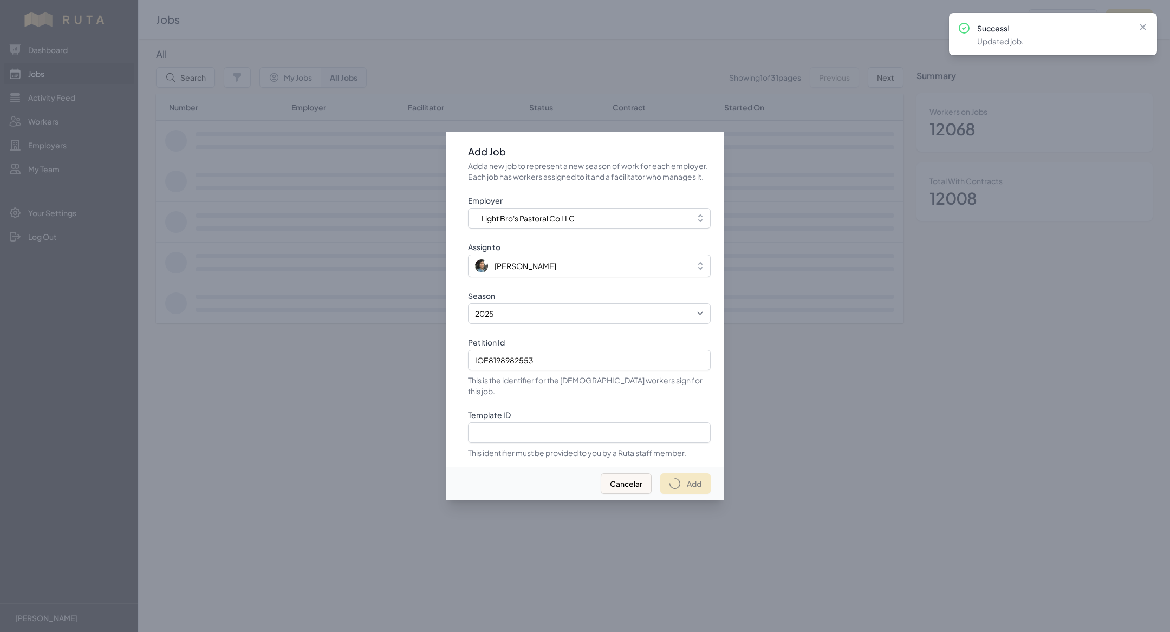
select select "2023"
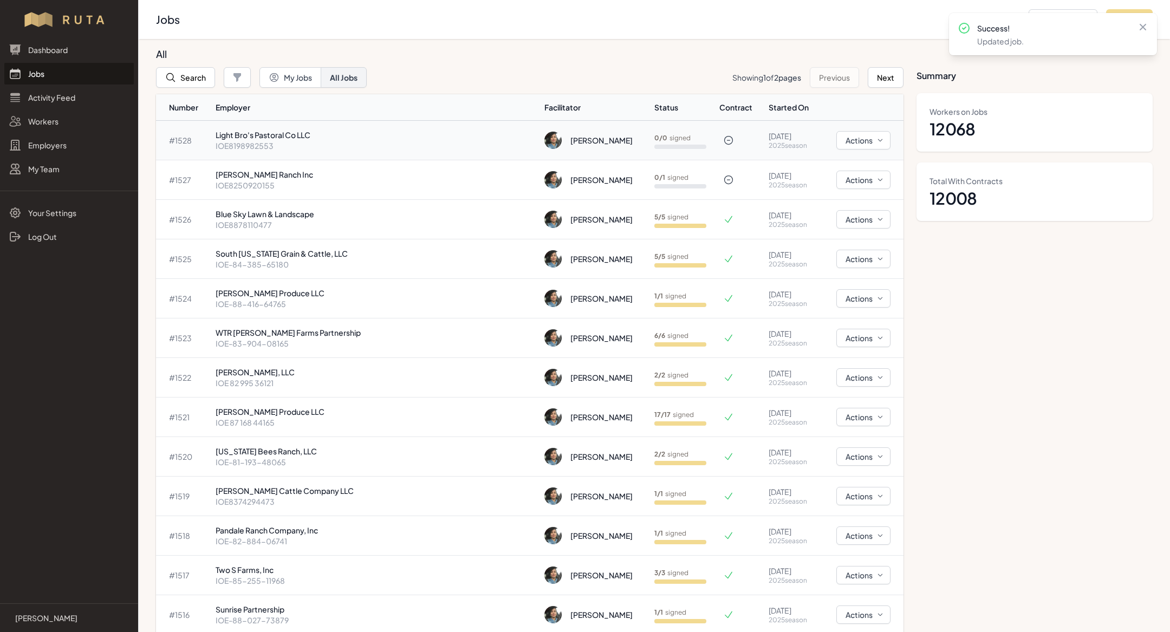
click at [331, 142] on p "IOE8198982553" at bounding box center [376, 145] width 320 height 11
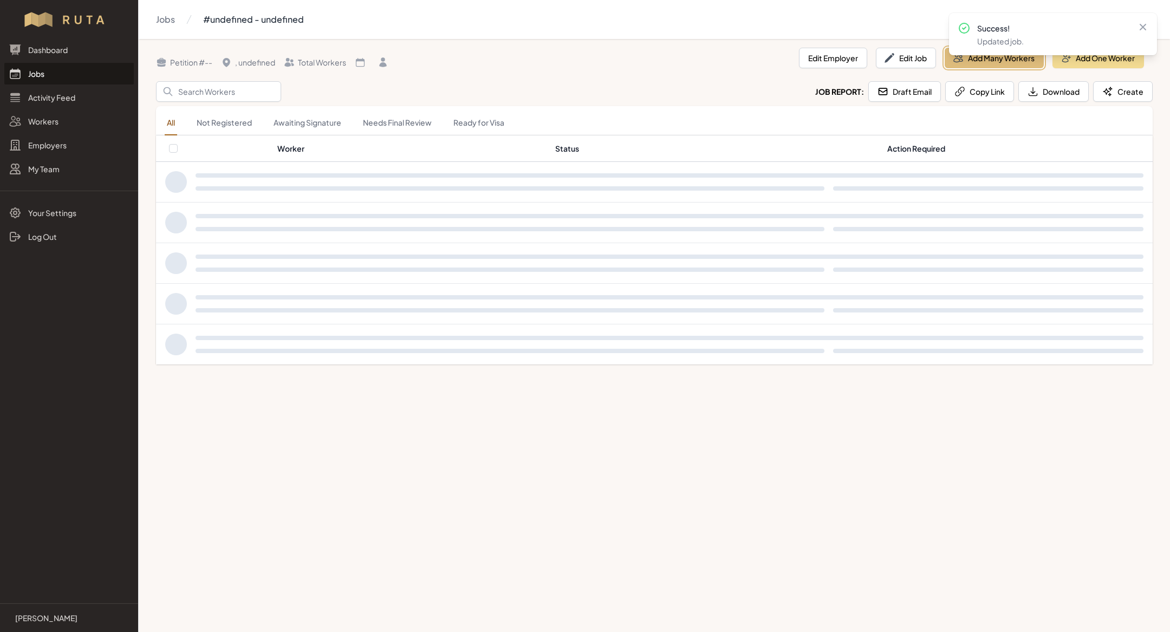
click at [970, 57] on button "Add Many Workers" at bounding box center [993, 58] width 99 height 21
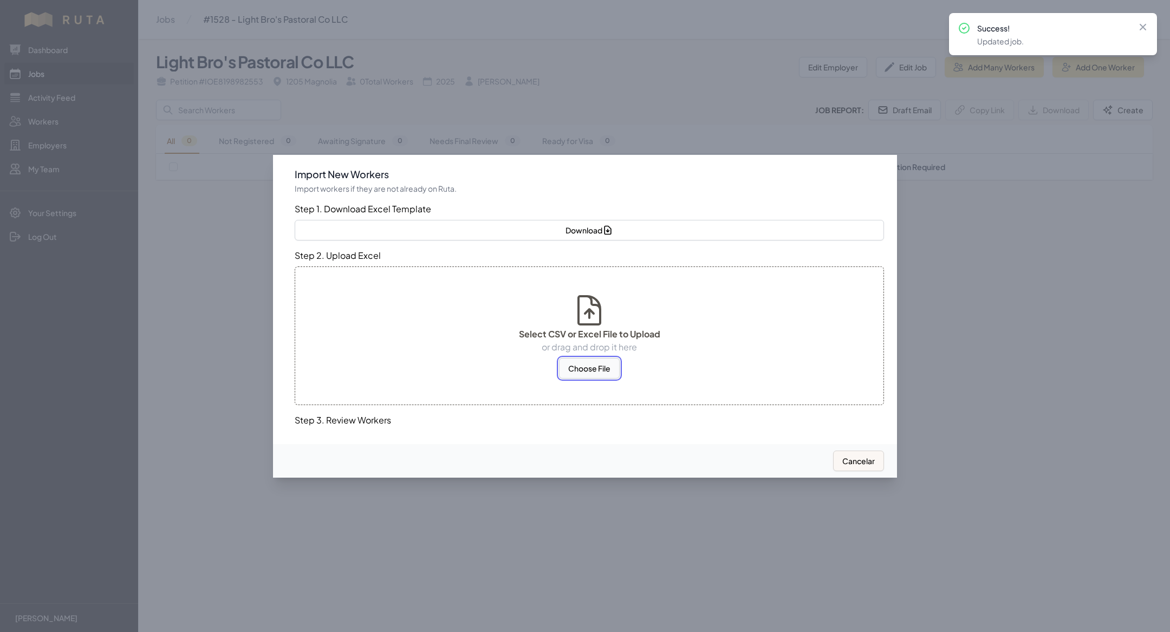
click at [596, 366] on button "Choose File" at bounding box center [589, 368] width 61 height 21
select select "US"
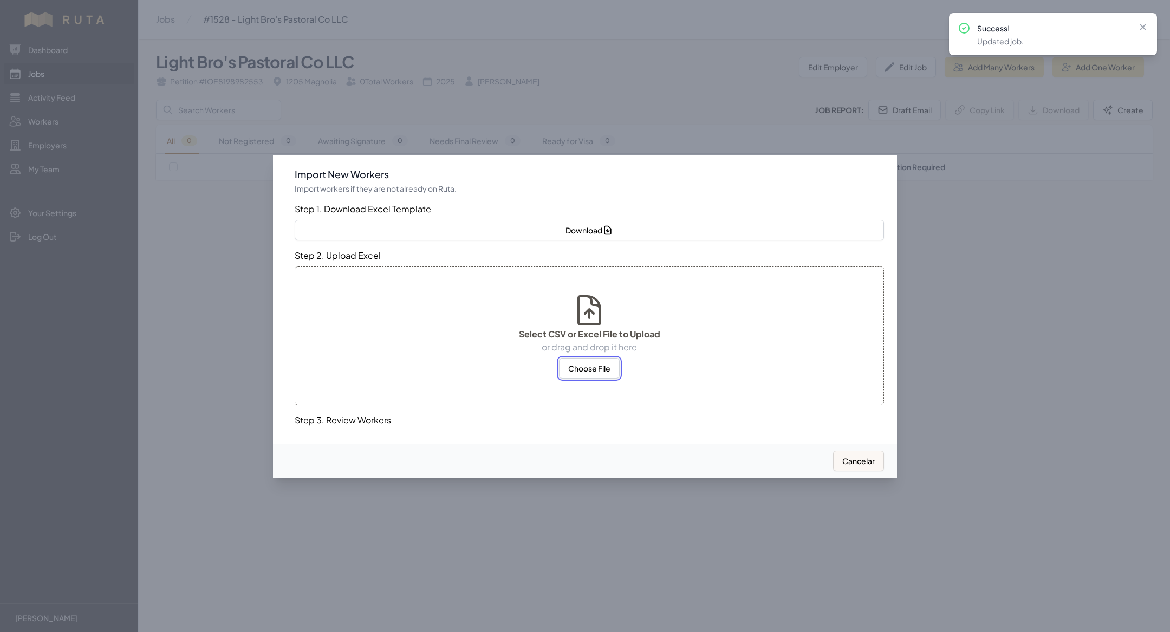
select select "US"
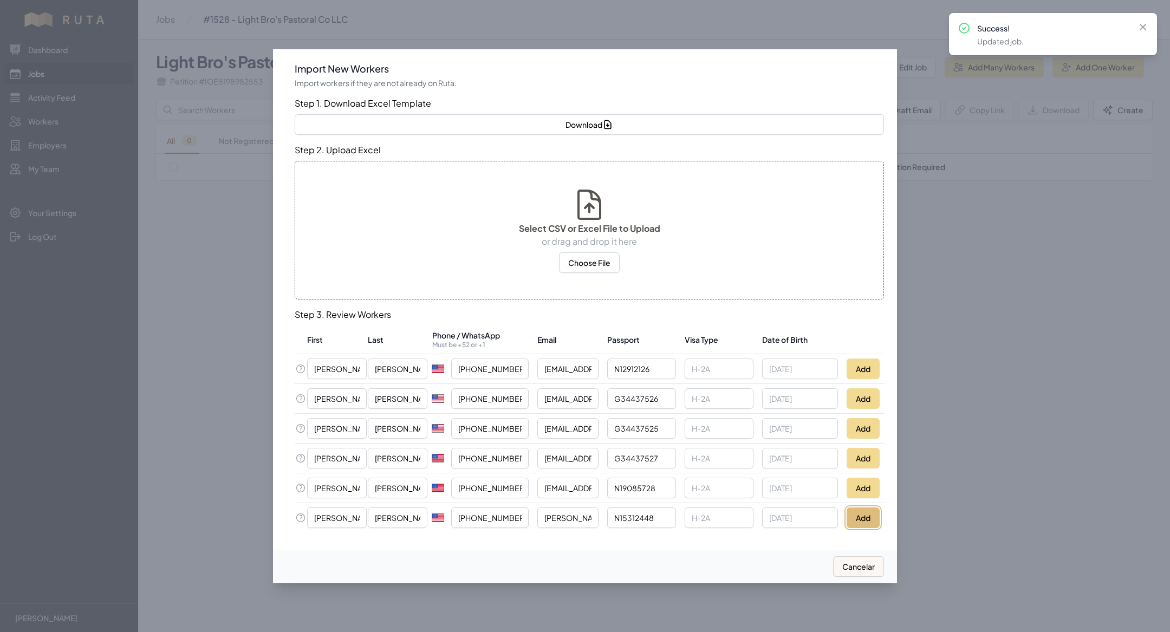
click at [860, 518] on button "Add" at bounding box center [862, 517] width 33 height 21
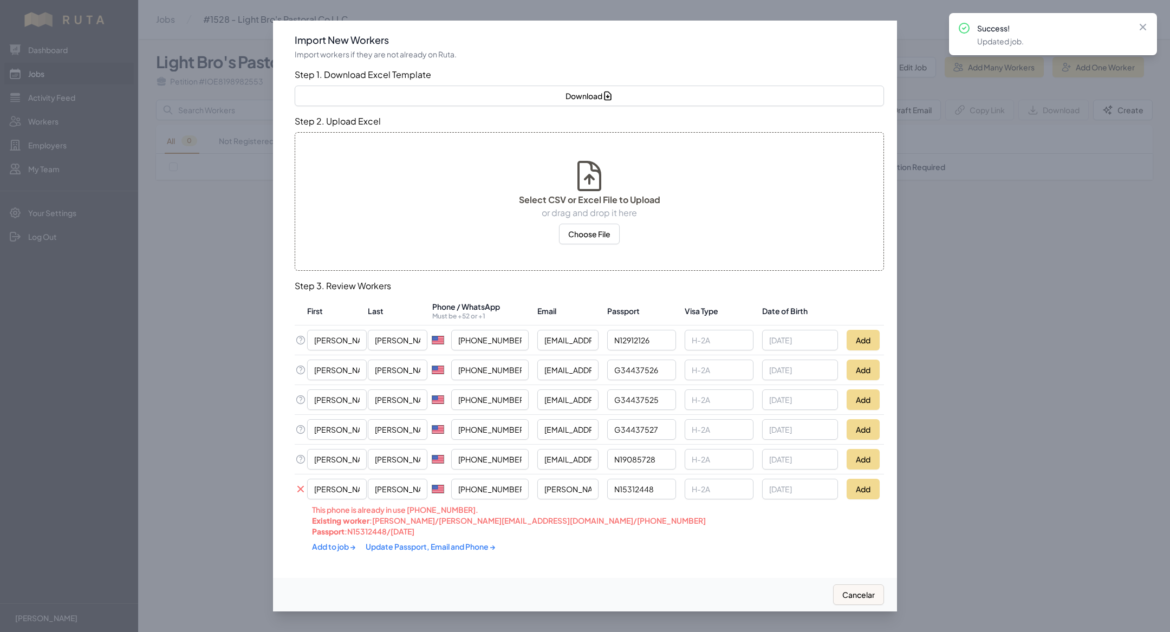
click at [446, 546] on link "Update Passport, Email and Phone →" at bounding box center [431, 547] width 130 height 10
click at [330, 549] on div "Add to job → Update Passport, Email and Phone →" at bounding box center [530, 546] width 437 height 21
click at [335, 545] on link "Add to job →" at bounding box center [334, 546] width 45 height 10
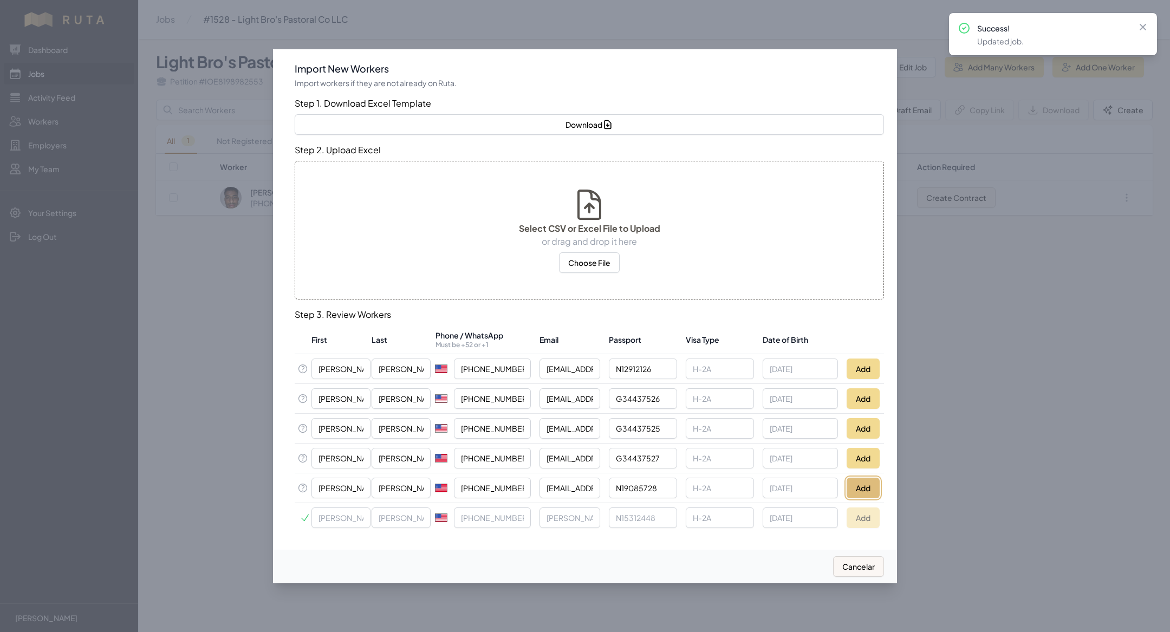
click at [878, 482] on button "Add" at bounding box center [862, 488] width 33 height 21
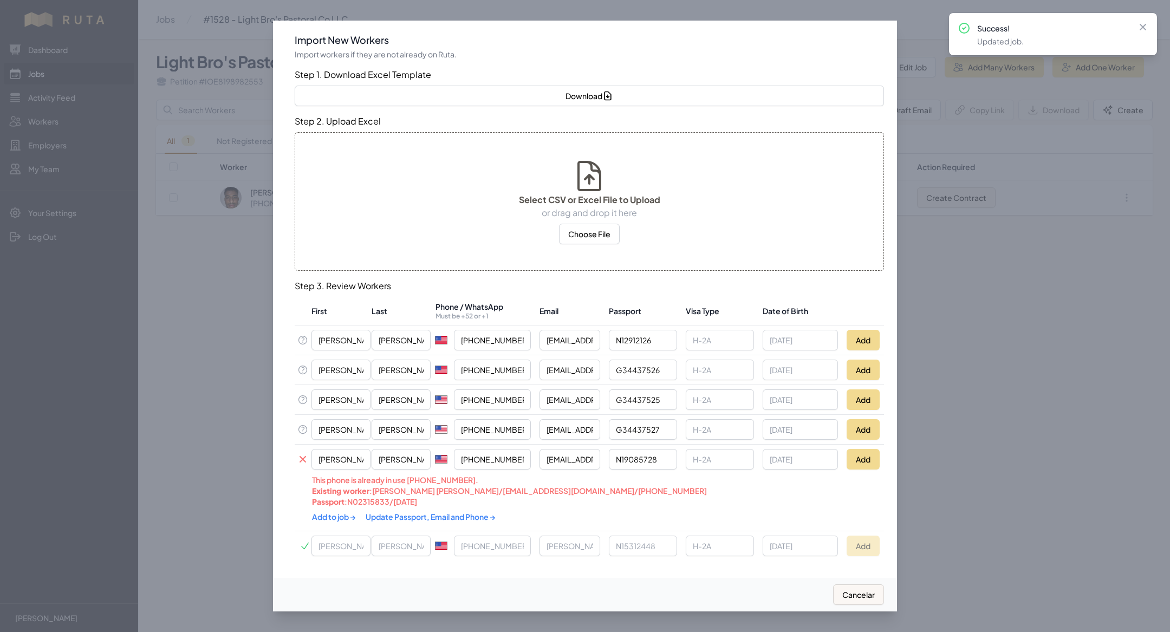
click at [445, 513] on link "Update Passport, Email and Phone →" at bounding box center [431, 517] width 130 height 10
click at [331, 516] on link "Add to job →" at bounding box center [334, 516] width 45 height 10
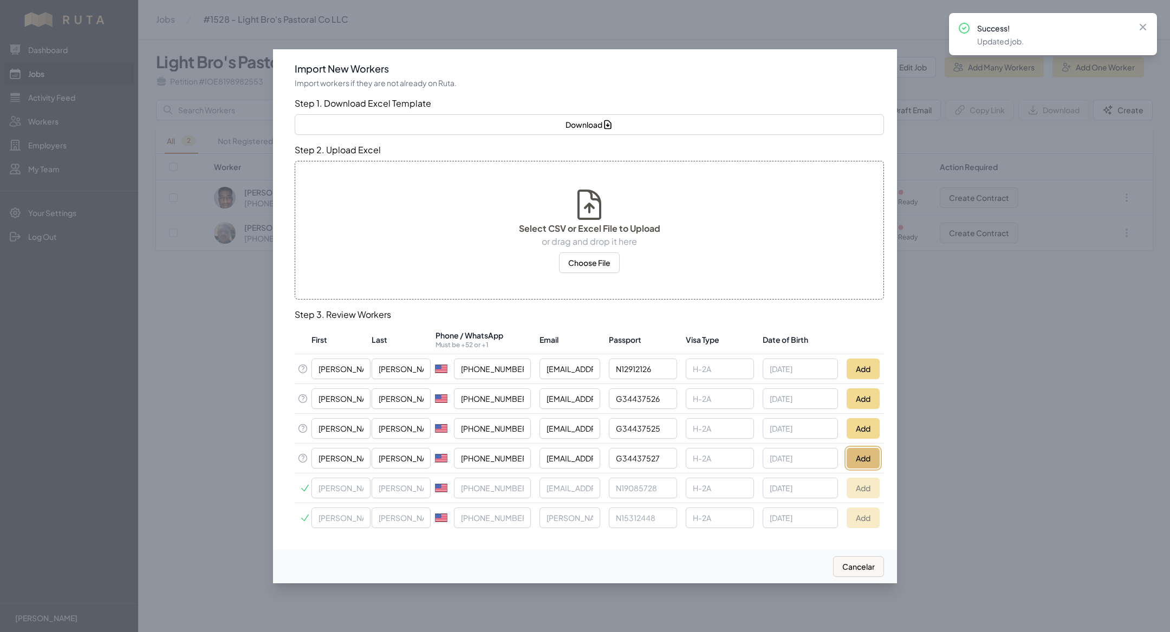
click at [866, 458] on button "Add" at bounding box center [862, 458] width 33 height 21
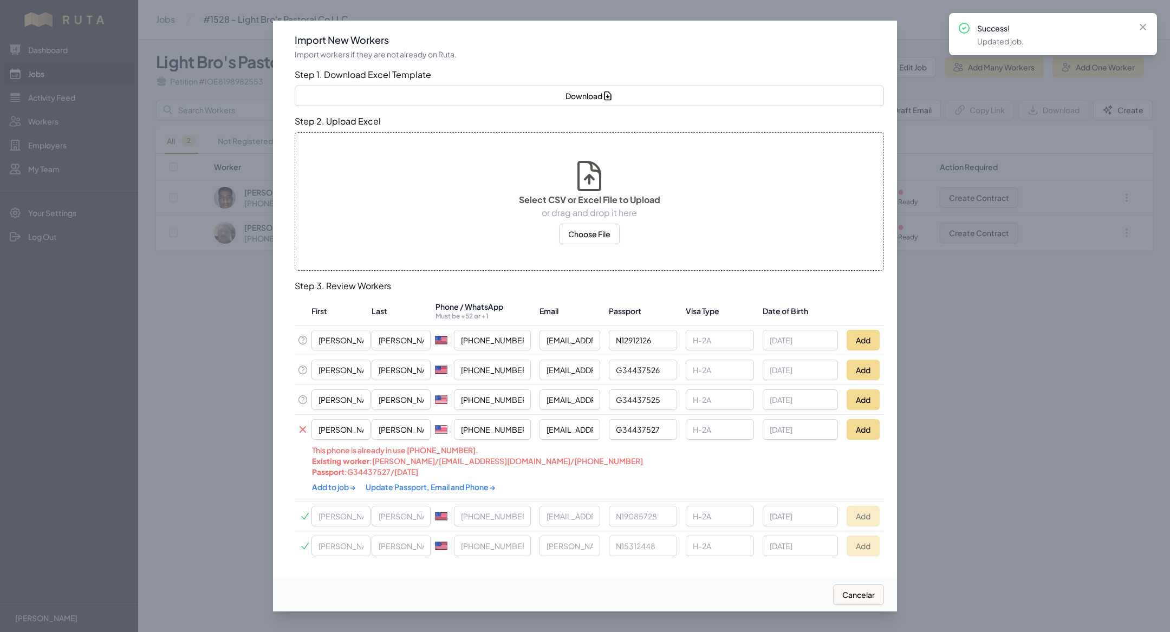
click at [420, 484] on link "Update Passport, Email and Phone →" at bounding box center [431, 487] width 130 height 10
click at [321, 484] on link "Add to job →" at bounding box center [334, 486] width 45 height 10
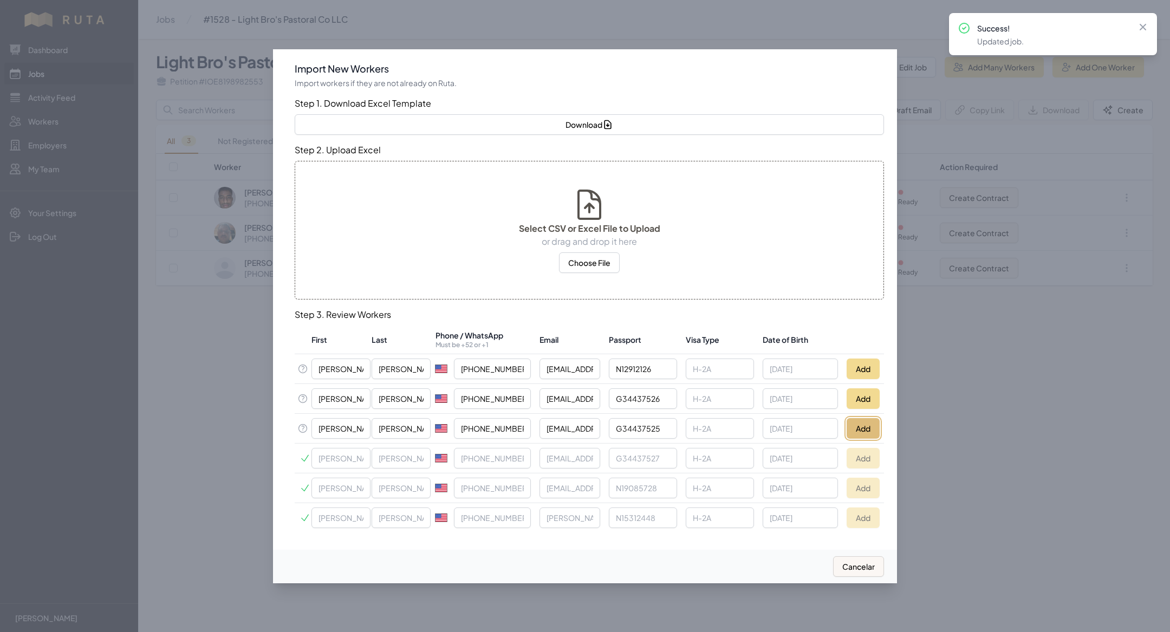
click at [860, 432] on button "Add" at bounding box center [862, 428] width 33 height 21
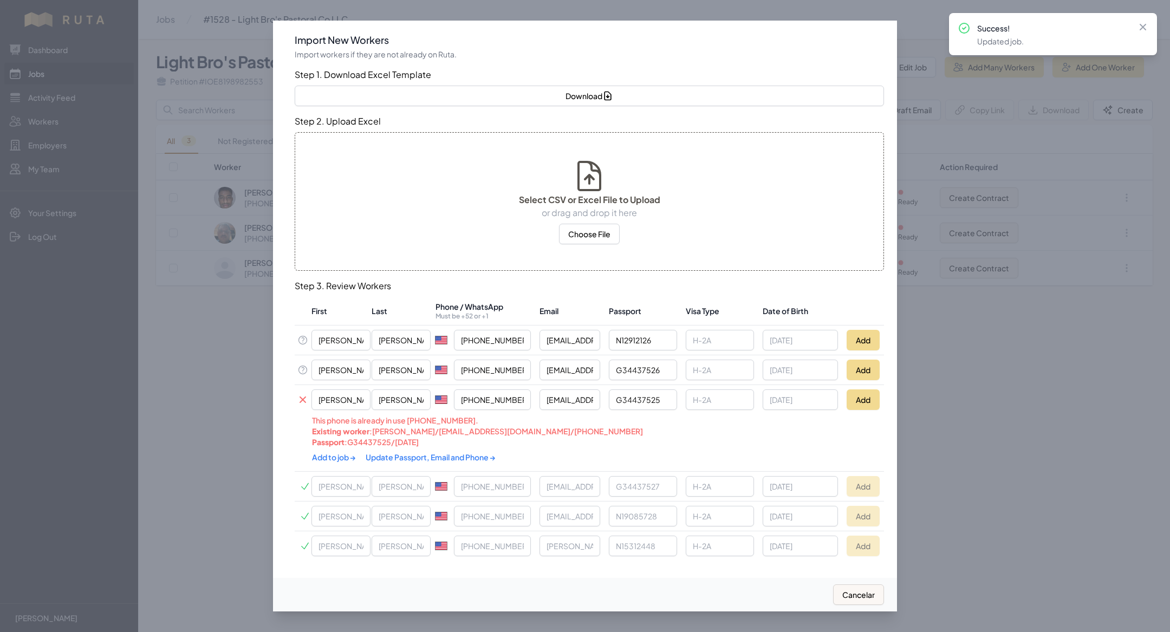
click at [409, 459] on link "Update Passport, Email and Phone →" at bounding box center [431, 457] width 130 height 10
click at [321, 447] on div "Add to job → Update Passport, Email and Phone →" at bounding box center [531, 457] width 438 height 21
click at [324, 453] on link "Add to job →" at bounding box center [334, 457] width 45 height 10
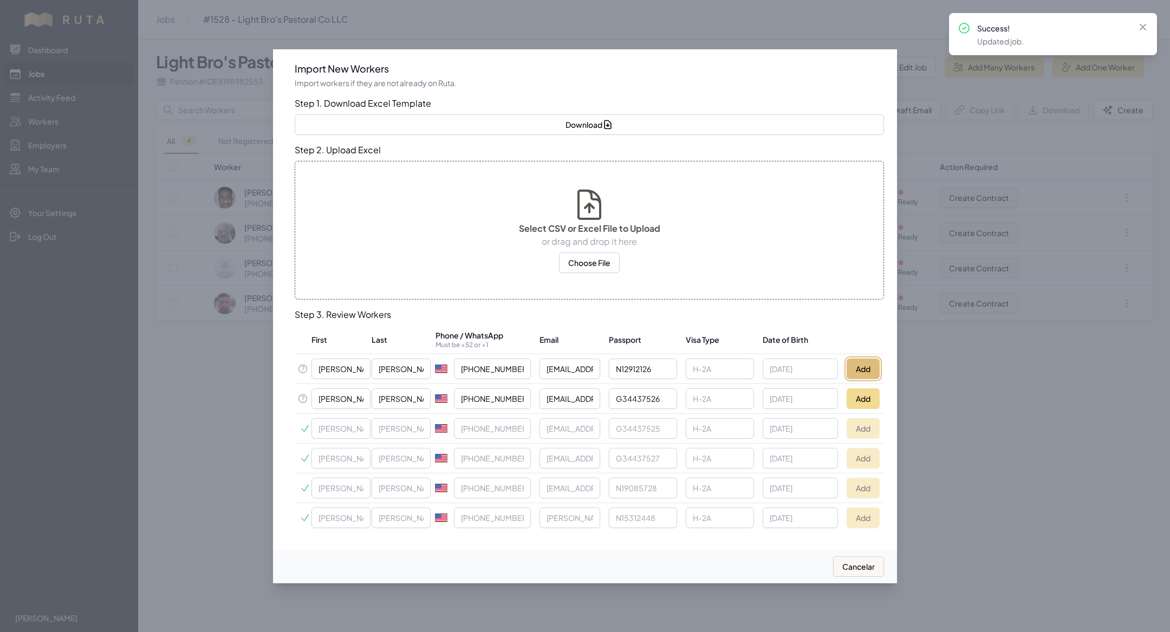
click at [866, 377] on button "Add" at bounding box center [862, 368] width 33 height 21
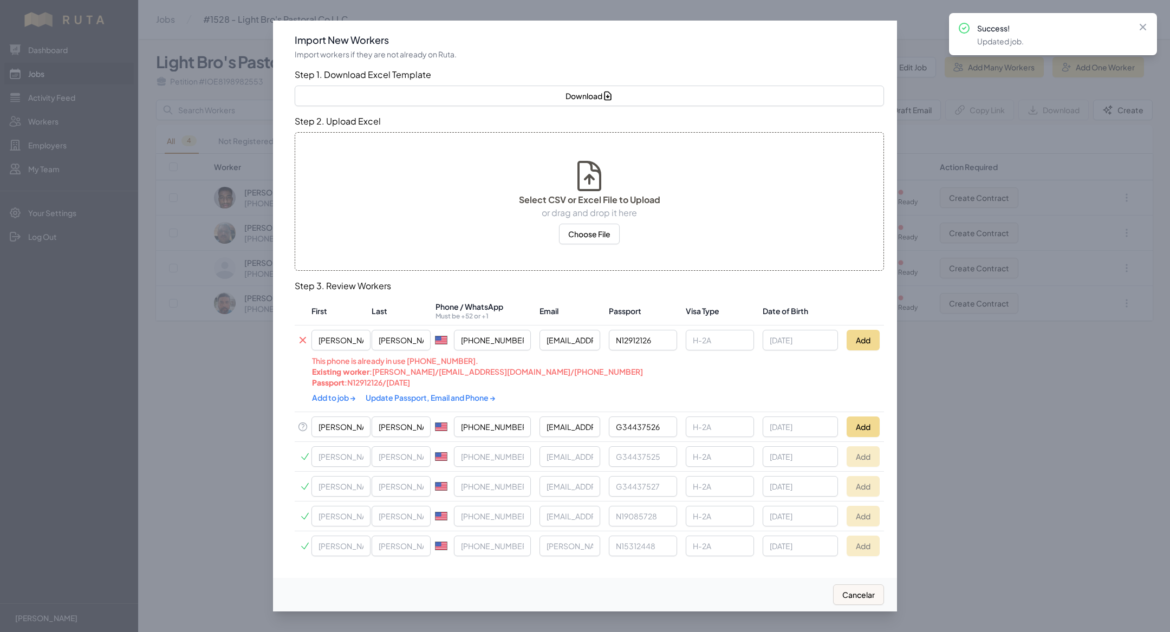
click at [400, 401] on link "Update Passport, Email and Phone →" at bounding box center [431, 398] width 130 height 10
click at [346, 393] on link "Add to job →" at bounding box center [334, 397] width 45 height 10
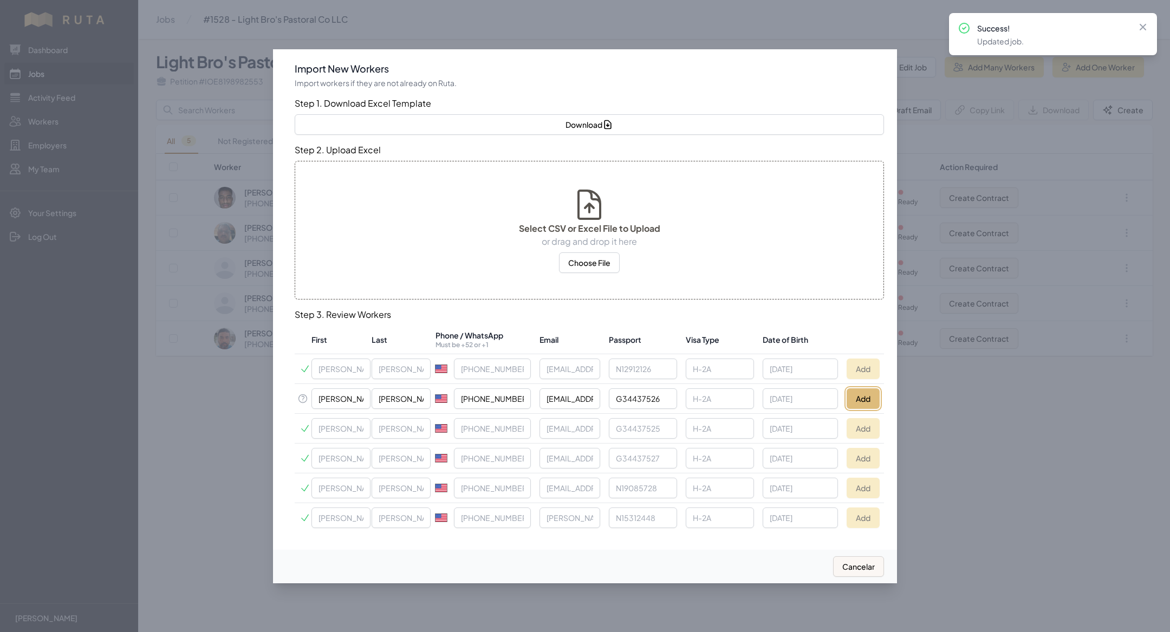
click at [855, 393] on button "Add" at bounding box center [862, 398] width 33 height 21
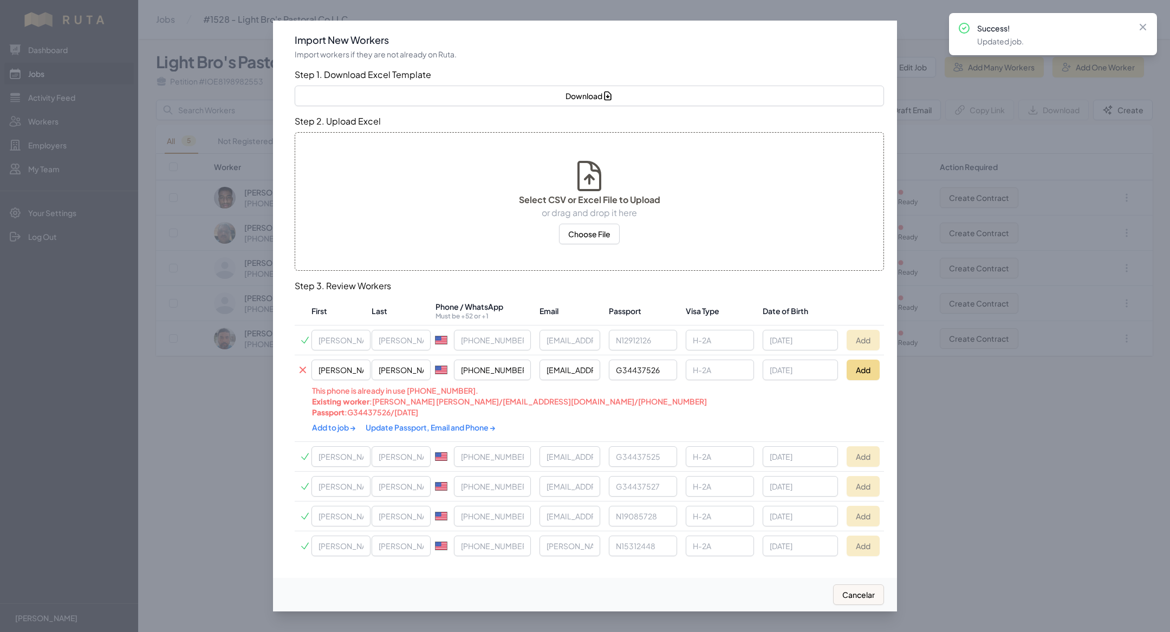
click at [465, 427] on link "Update Passport, Email and Phone →" at bounding box center [431, 427] width 130 height 10
click at [325, 426] on link "Add to job →" at bounding box center [334, 427] width 45 height 10
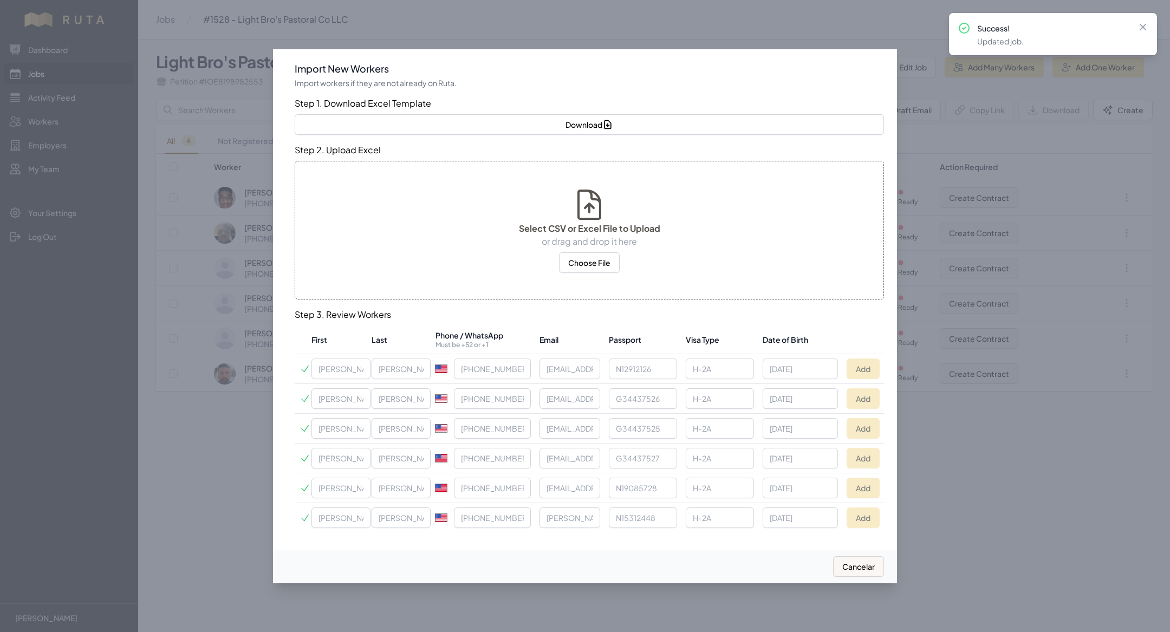
click at [59, 71] on div at bounding box center [585, 316] width 1170 height 632
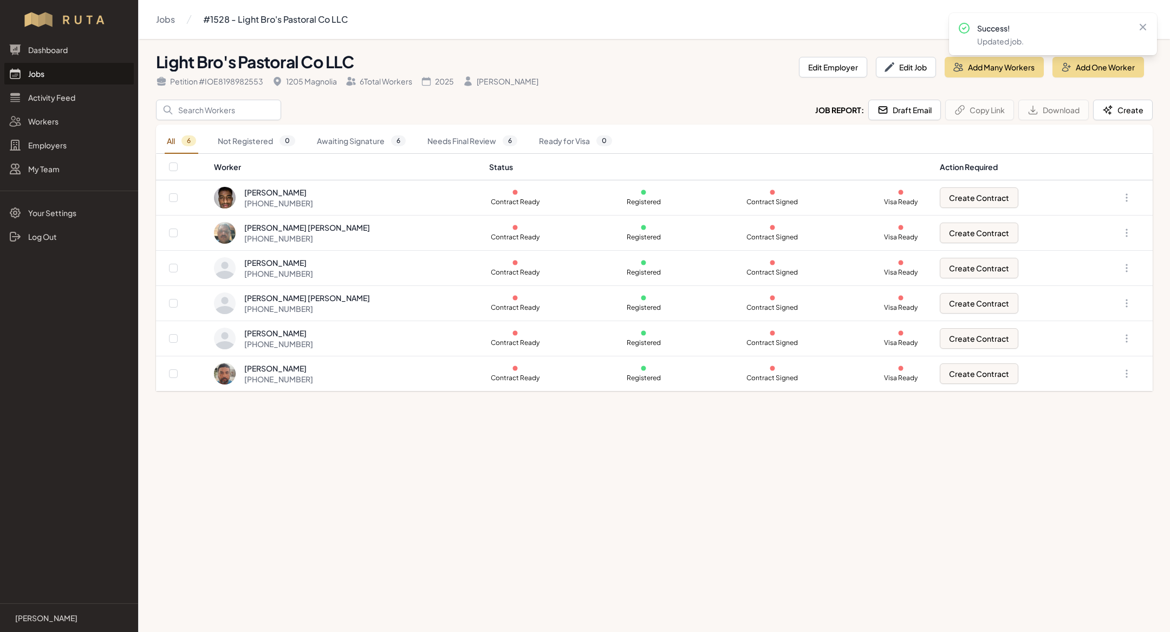
click at [59, 71] on div at bounding box center [585, 316] width 1170 height 632
click at [59, 71] on link "Jobs" at bounding box center [68, 74] width 129 height 22
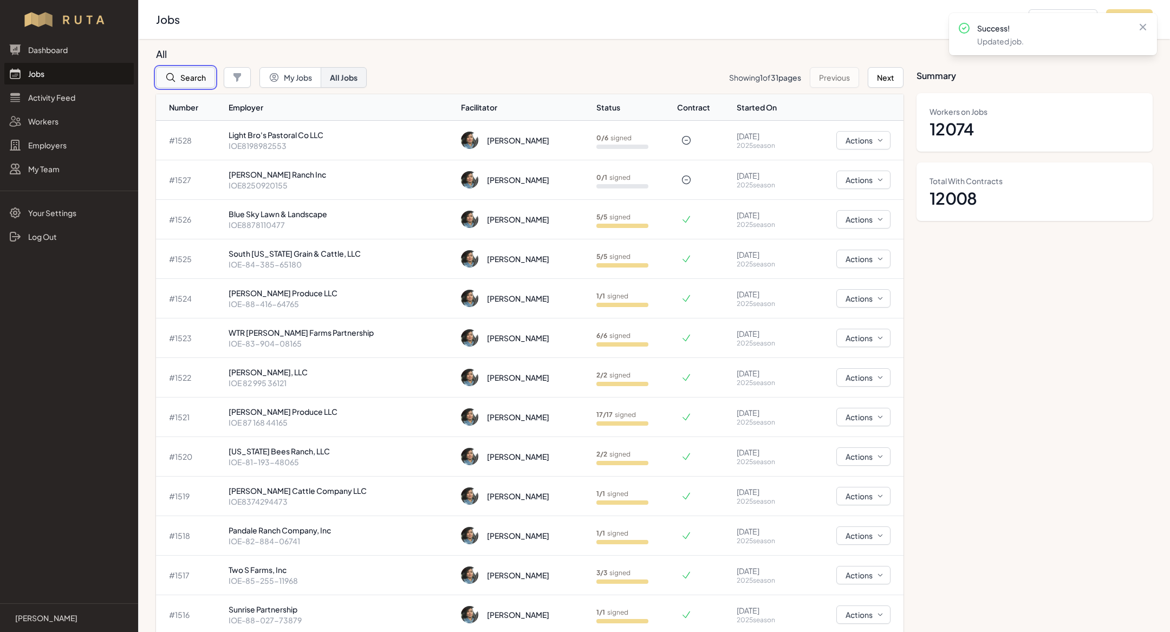
click at [193, 71] on button "Search" at bounding box center [185, 77] width 59 height 21
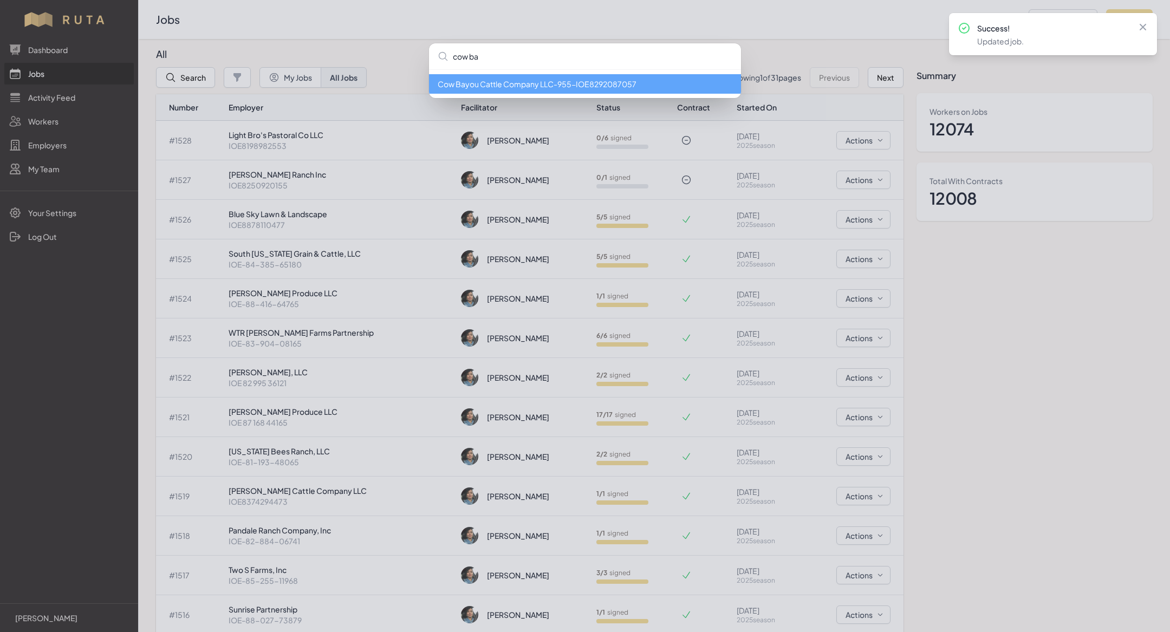
type input "cow ba"
click at [1140, 27] on icon at bounding box center [1142, 27] width 11 height 11
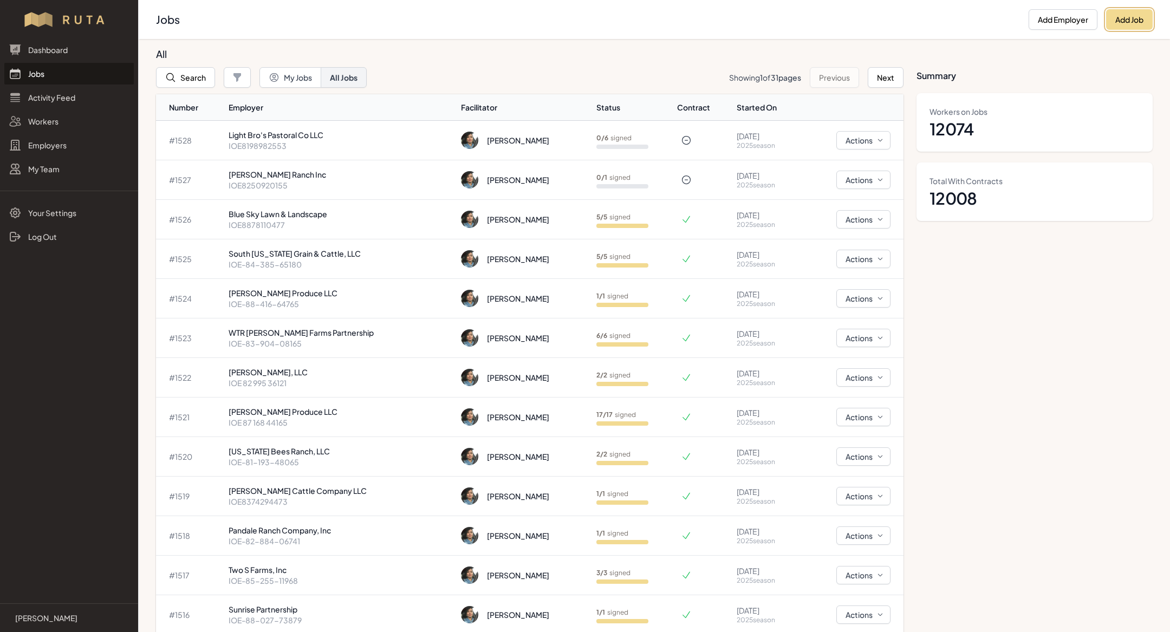
click at [1140, 27] on button "Add Job" at bounding box center [1129, 19] width 47 height 21
select select "2023"
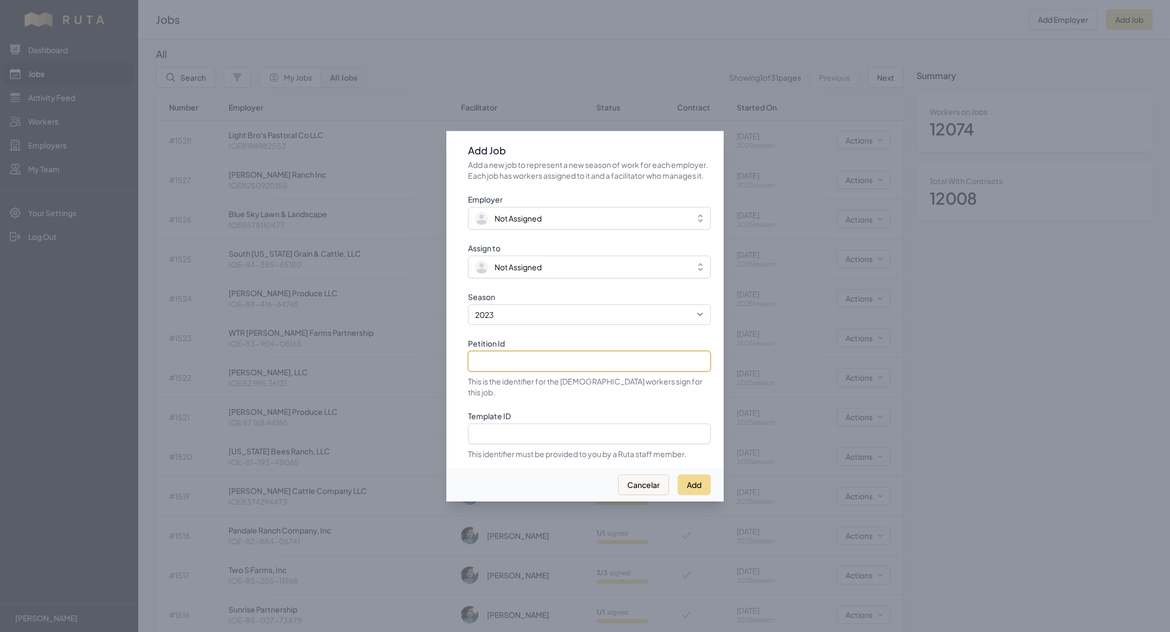
click at [531, 366] on input "Petition Id" at bounding box center [589, 361] width 243 height 21
paste input "IOE8116746079"
type input "IOE8116746079"
click at [510, 316] on select "2021 2022 2023 2024 2025" at bounding box center [589, 314] width 243 height 21
click at [468, 310] on select "2021 2022 2023 2024 2025" at bounding box center [589, 314] width 243 height 21
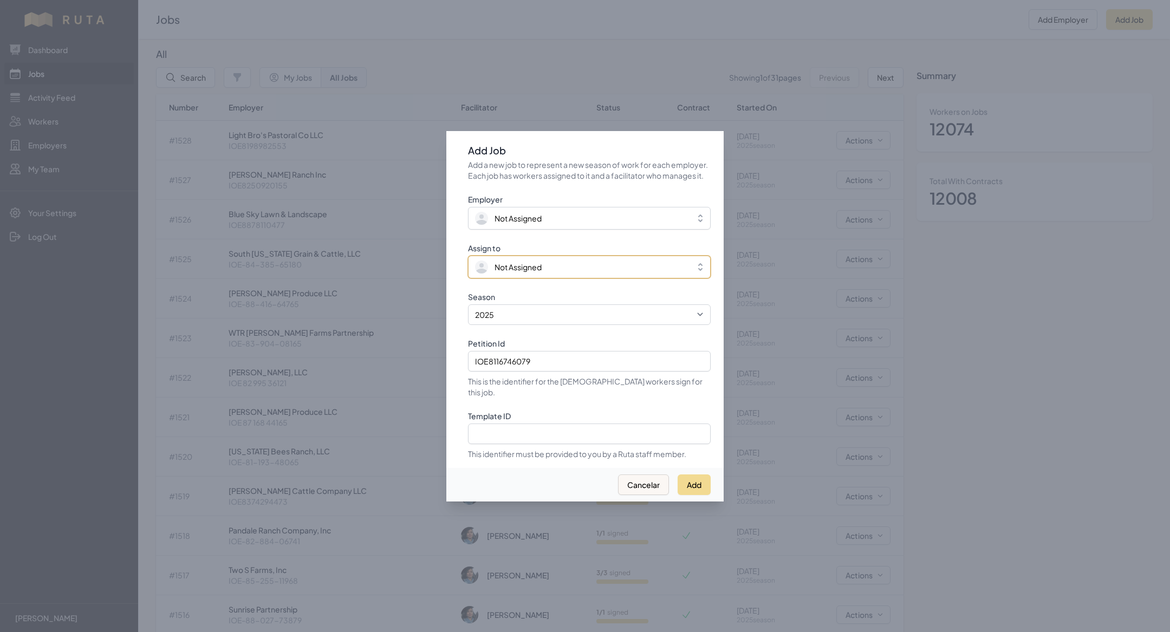
click at [514, 278] on button "Not Assigned" at bounding box center [589, 267] width 243 height 23
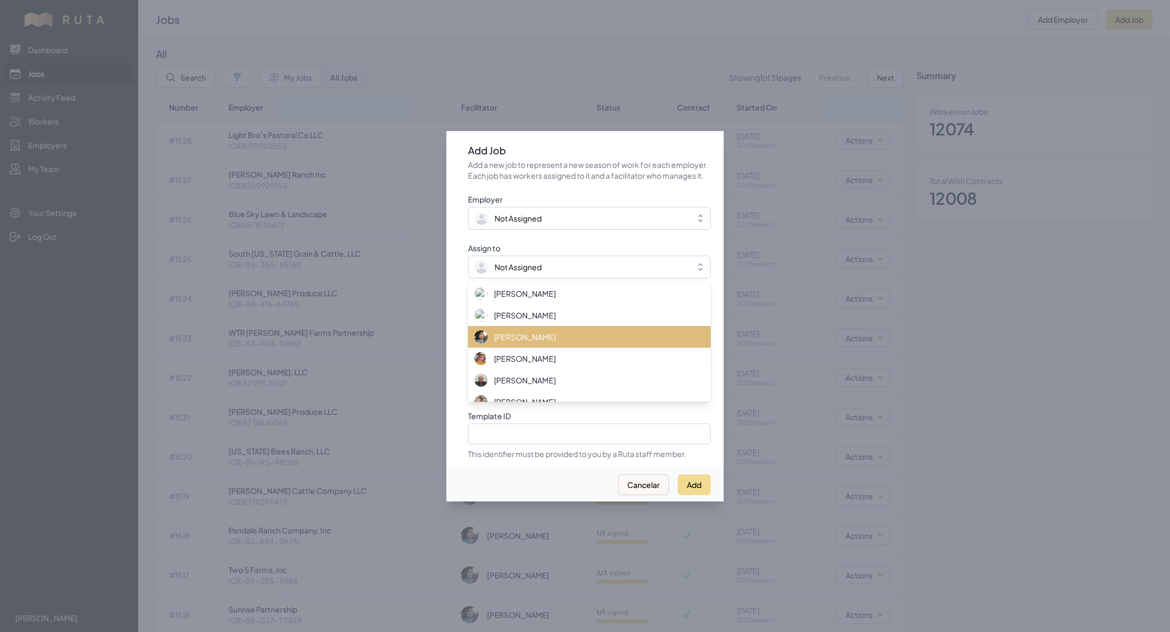
click at [521, 342] on span "[PERSON_NAME]" at bounding box center [525, 336] width 62 height 11
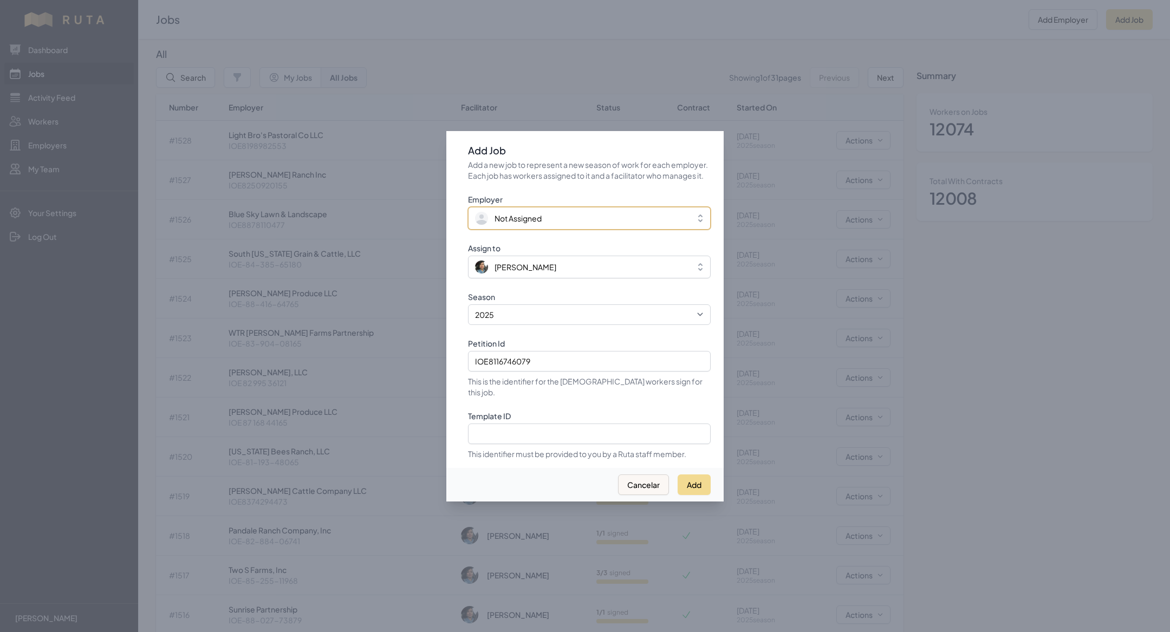
click at [520, 224] on span "Not Assigned" at bounding box center [517, 218] width 47 height 11
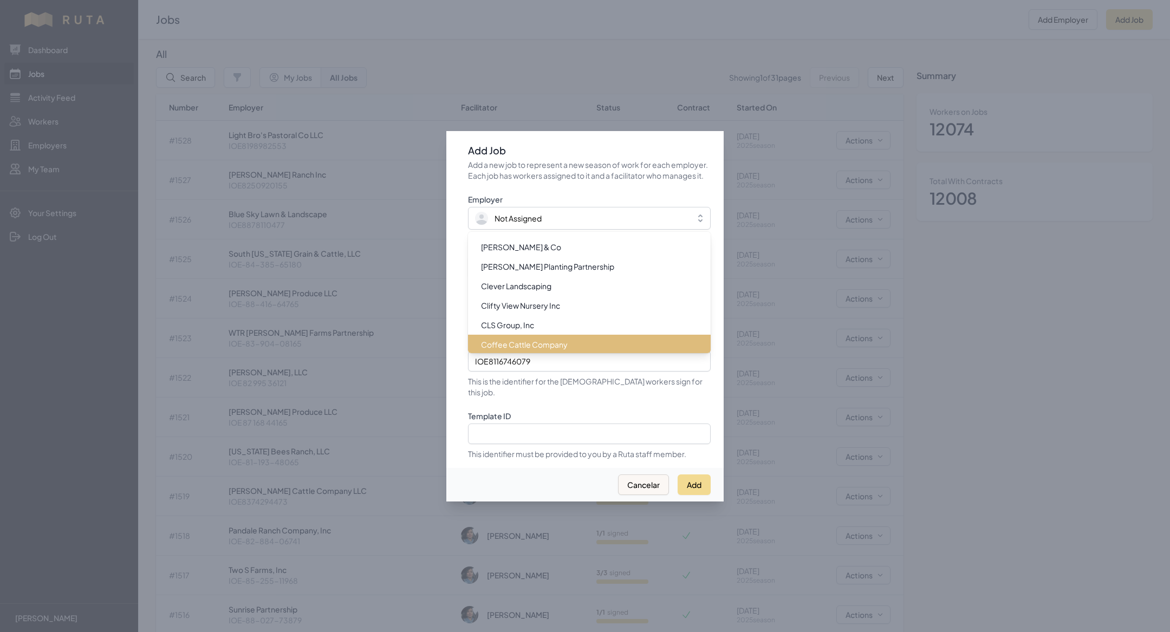
scroll to position [2891, 0]
click at [524, 343] on span "Cow Bayou Cattle Company LLC" at bounding box center [539, 344] width 116 height 11
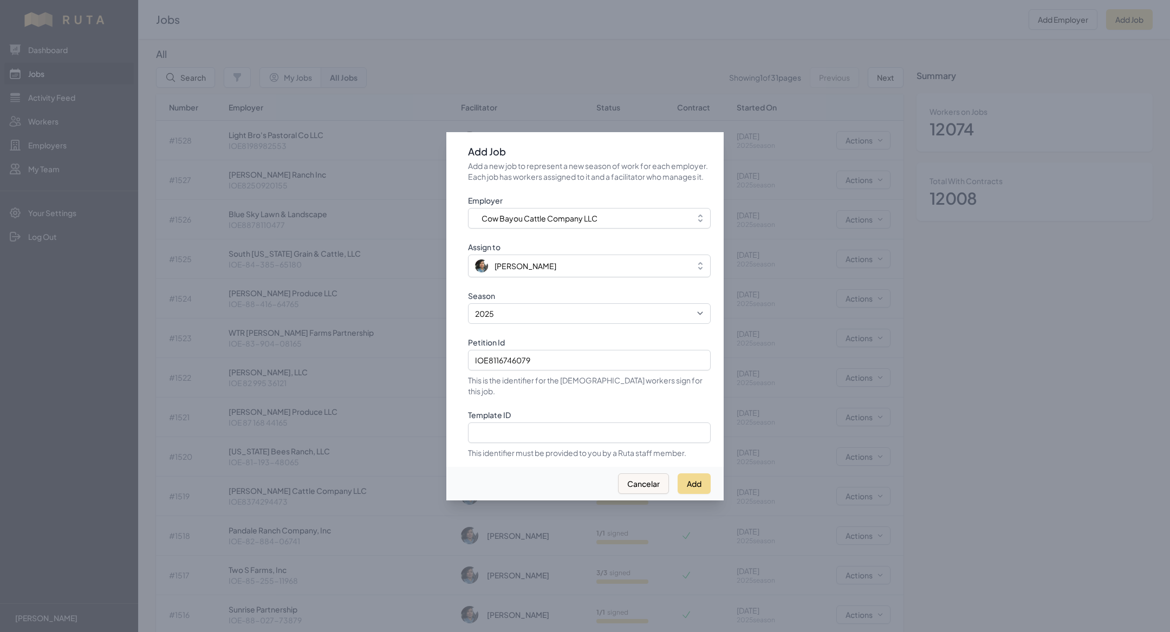
click at [704, 490] on div "Add Cancelar" at bounding box center [584, 484] width 277 height 34
click at [701, 478] on button "Add" at bounding box center [693, 483] width 33 height 21
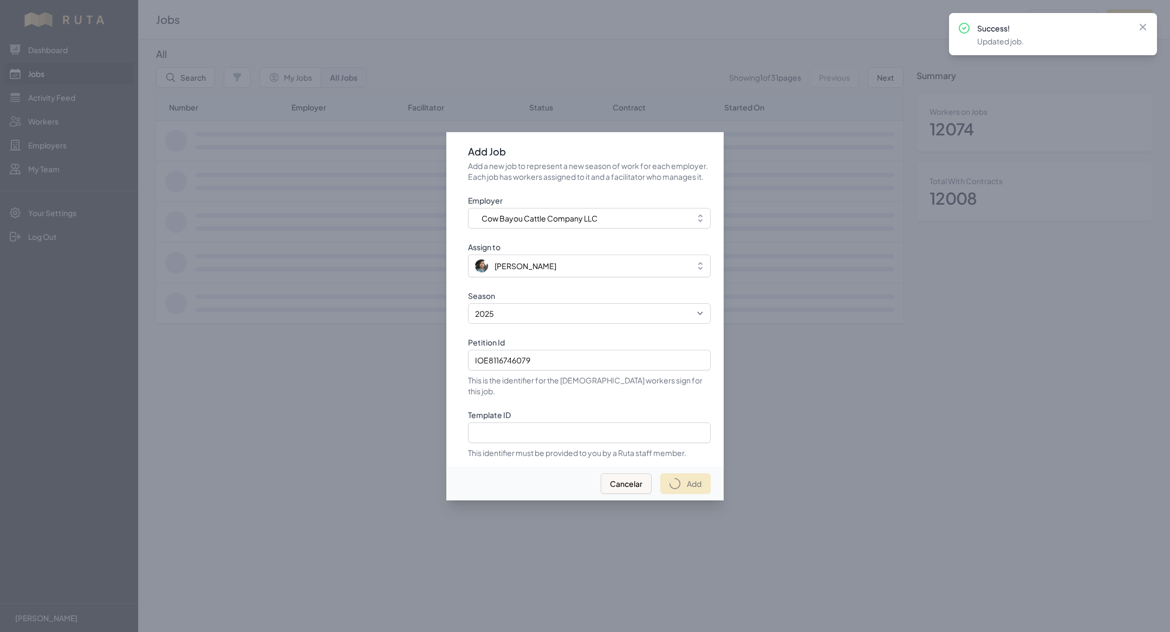
select select "2023"
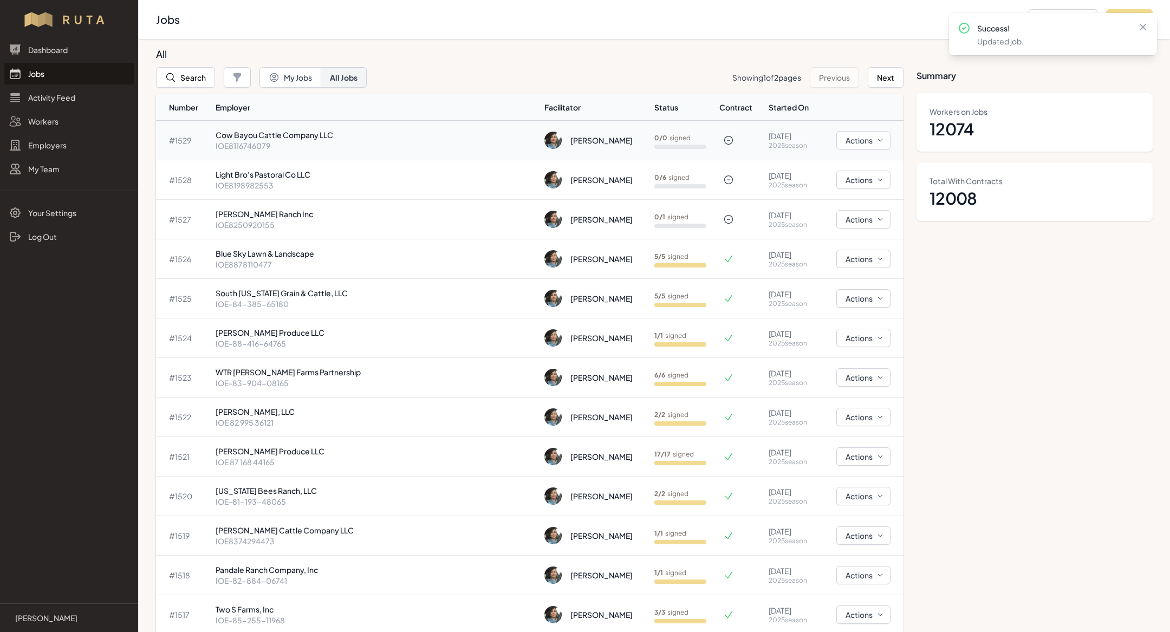
click at [360, 129] on p "Cow Bayou Cattle Company LLC" at bounding box center [376, 134] width 320 height 11
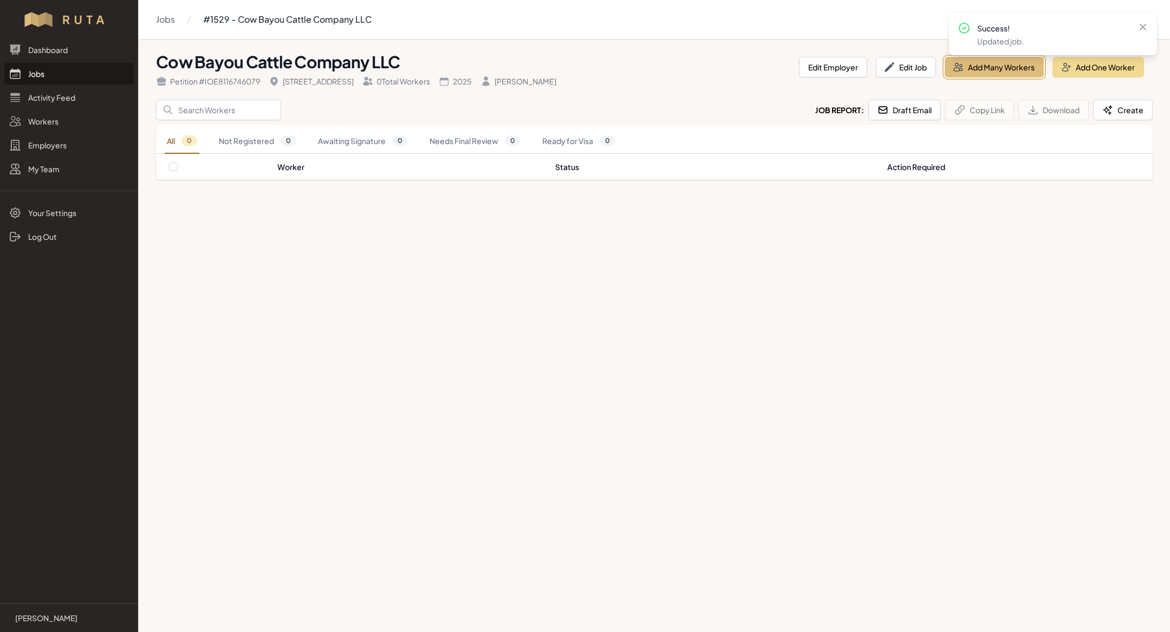
click at [969, 68] on button "Add Many Workers" at bounding box center [993, 67] width 99 height 21
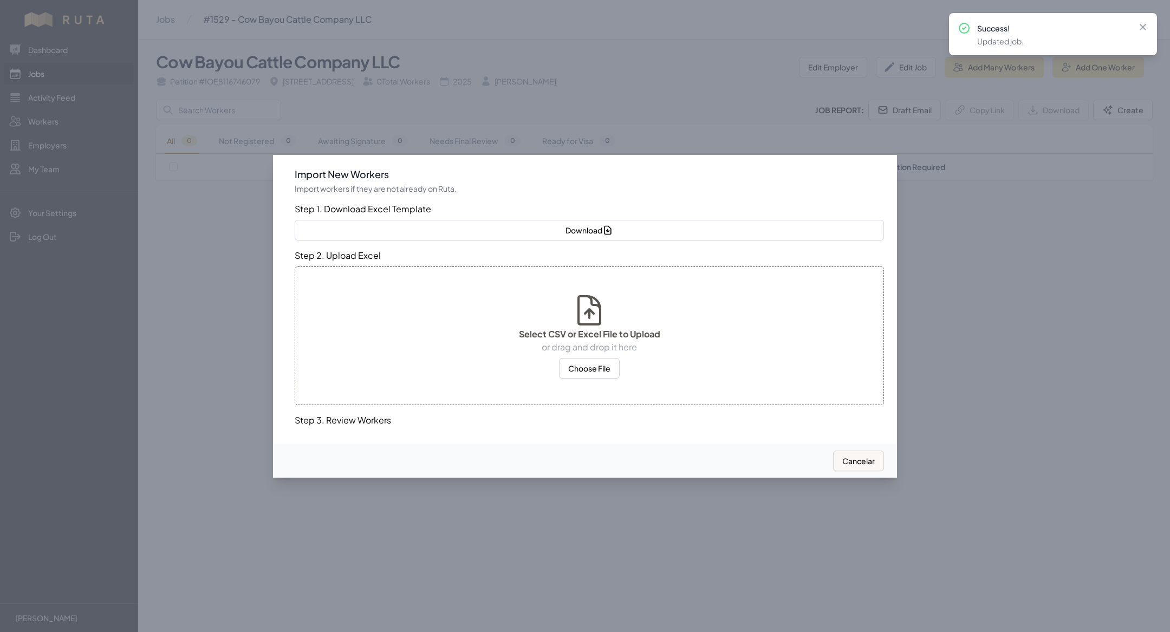
click at [579, 379] on div "Select CSV or Excel File to Upload or drag and drop it here Choose File" at bounding box center [589, 335] width 589 height 139
select select "US"
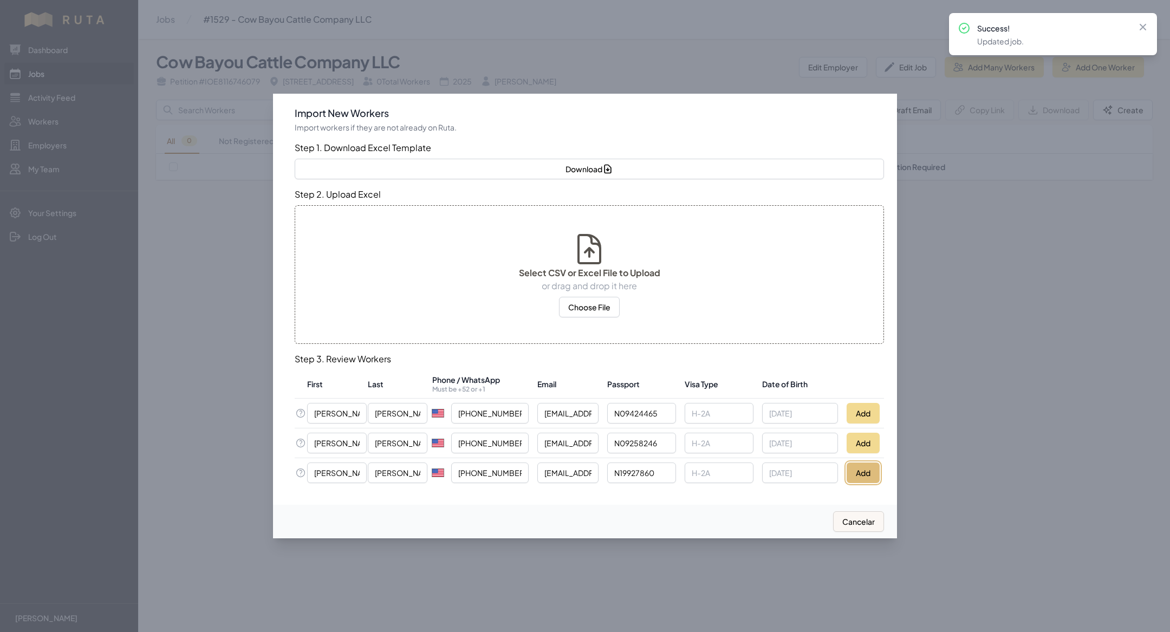
click at [855, 473] on button "Add" at bounding box center [862, 472] width 33 height 21
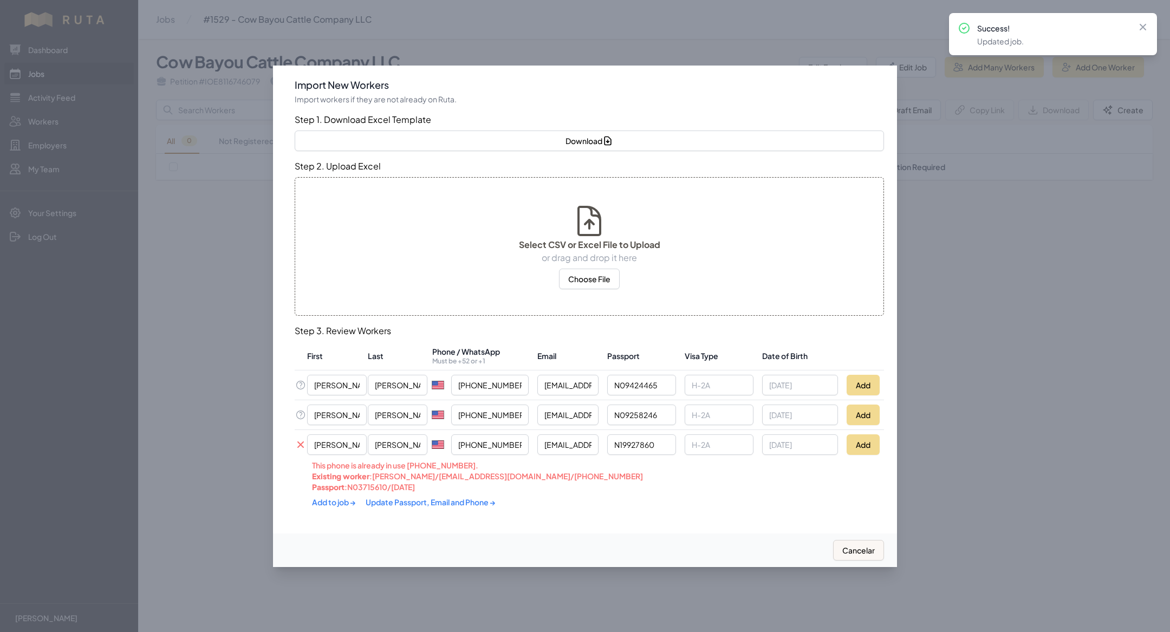
click at [469, 505] on link "Update Passport, Email and Phone →" at bounding box center [431, 502] width 130 height 10
click at [335, 496] on link "Add to job →" at bounding box center [334, 501] width 45 height 10
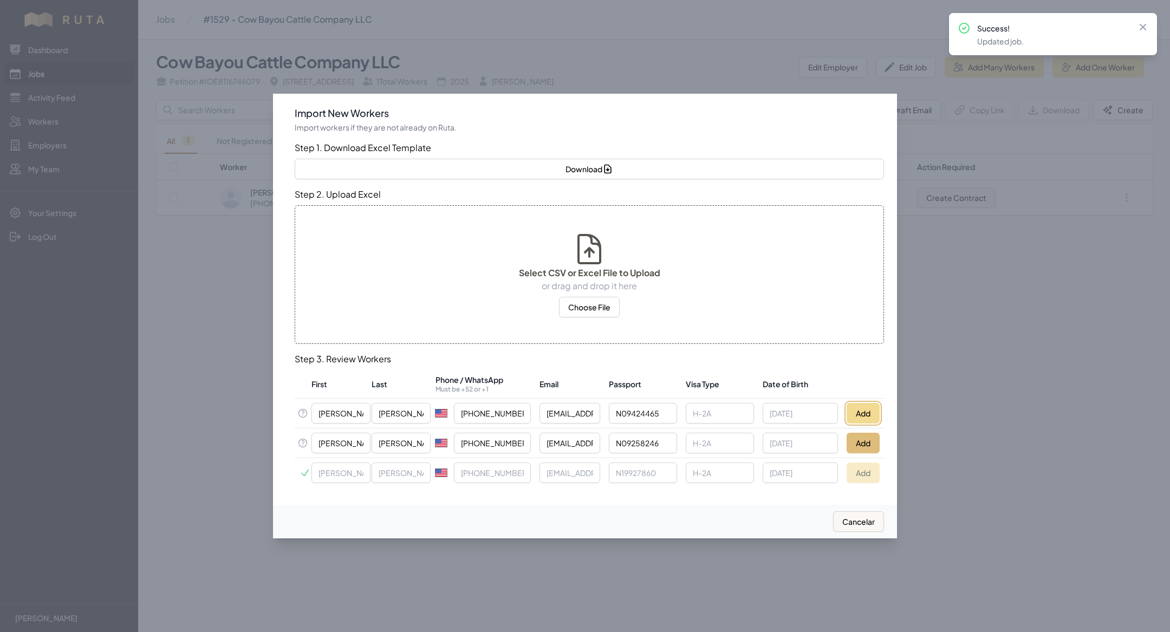
click at [858, 412] on button "Add" at bounding box center [862, 413] width 33 height 21
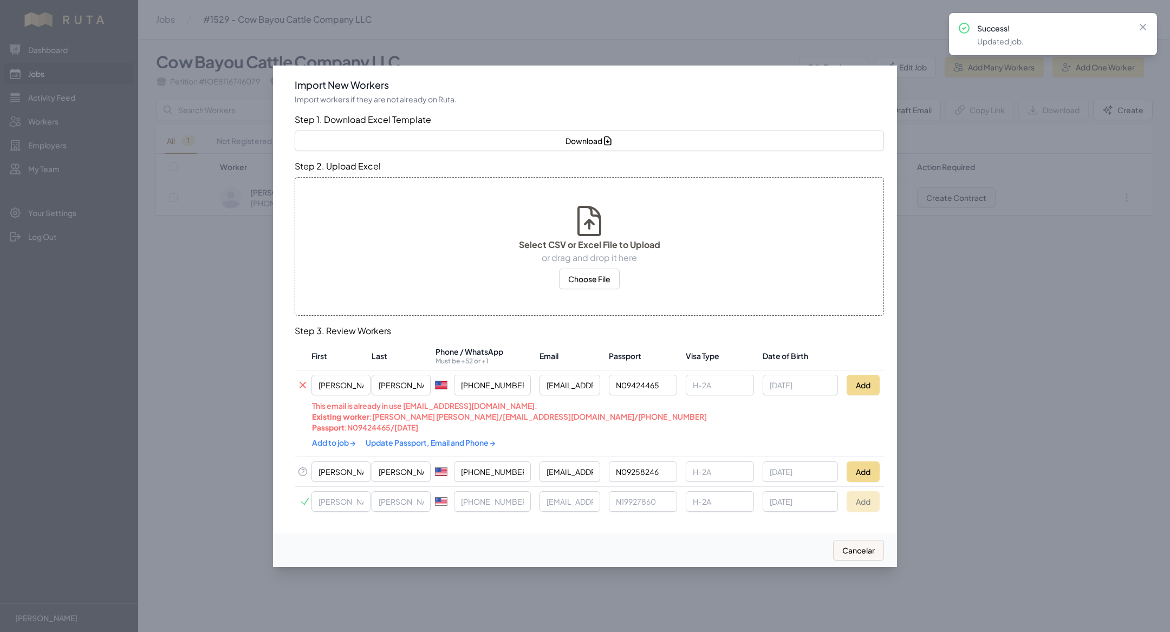
click at [431, 440] on link "Update Passport, Email and Phone →" at bounding box center [431, 443] width 130 height 10
click at [337, 439] on link "Add to job →" at bounding box center [334, 441] width 45 height 10
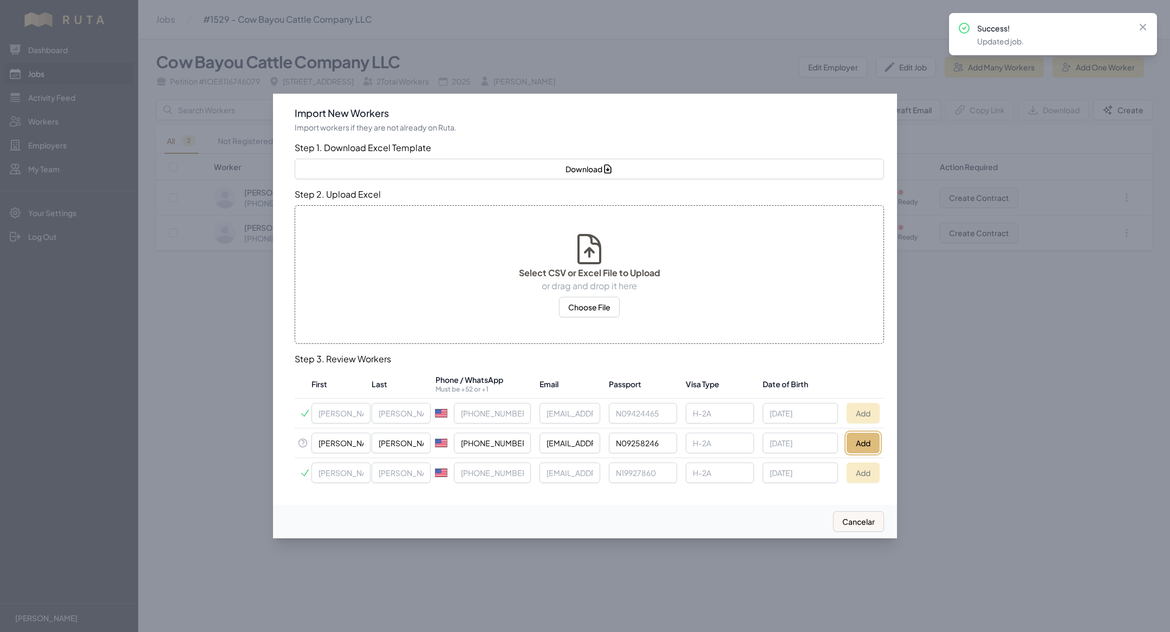
click at [855, 436] on button "Add" at bounding box center [862, 443] width 33 height 21
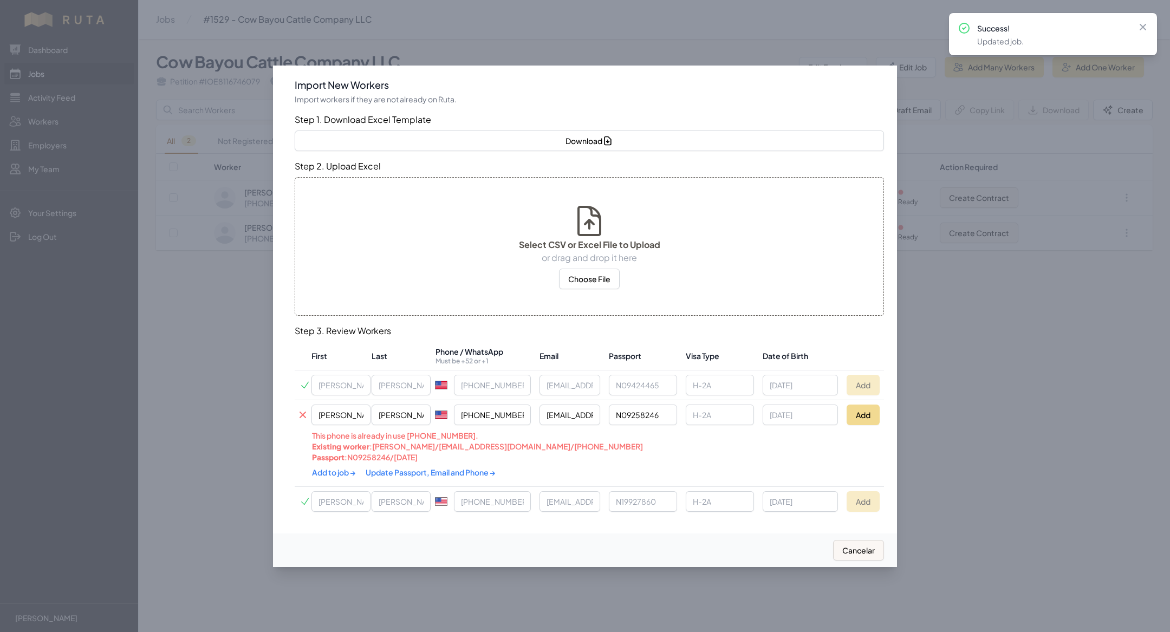
click at [407, 467] on link "Update Passport, Email and Phone →" at bounding box center [431, 472] width 130 height 10
click at [340, 468] on link "Add to job →" at bounding box center [334, 471] width 45 height 10
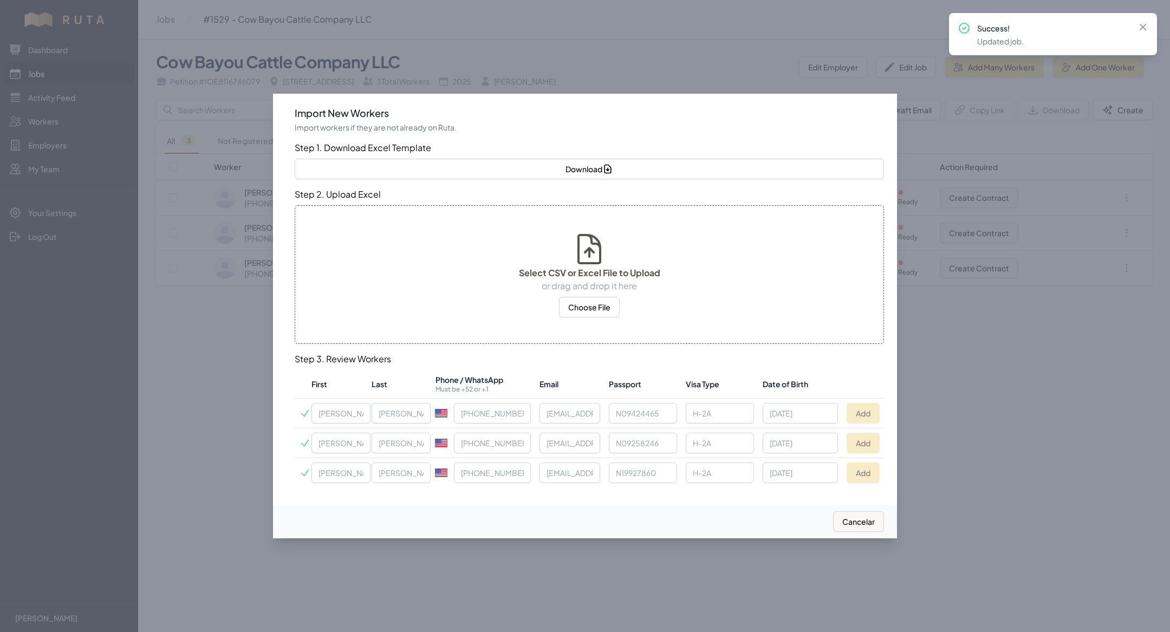
click at [50, 77] on div at bounding box center [585, 316] width 1170 height 632
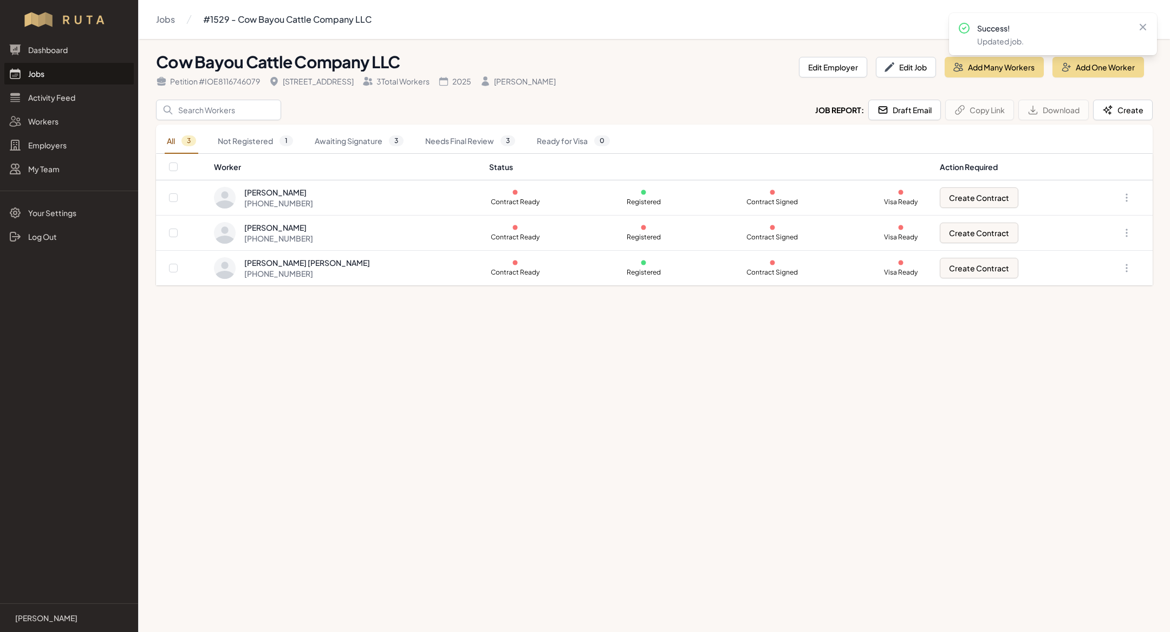
click at [56, 75] on link "Jobs" at bounding box center [68, 74] width 129 height 22
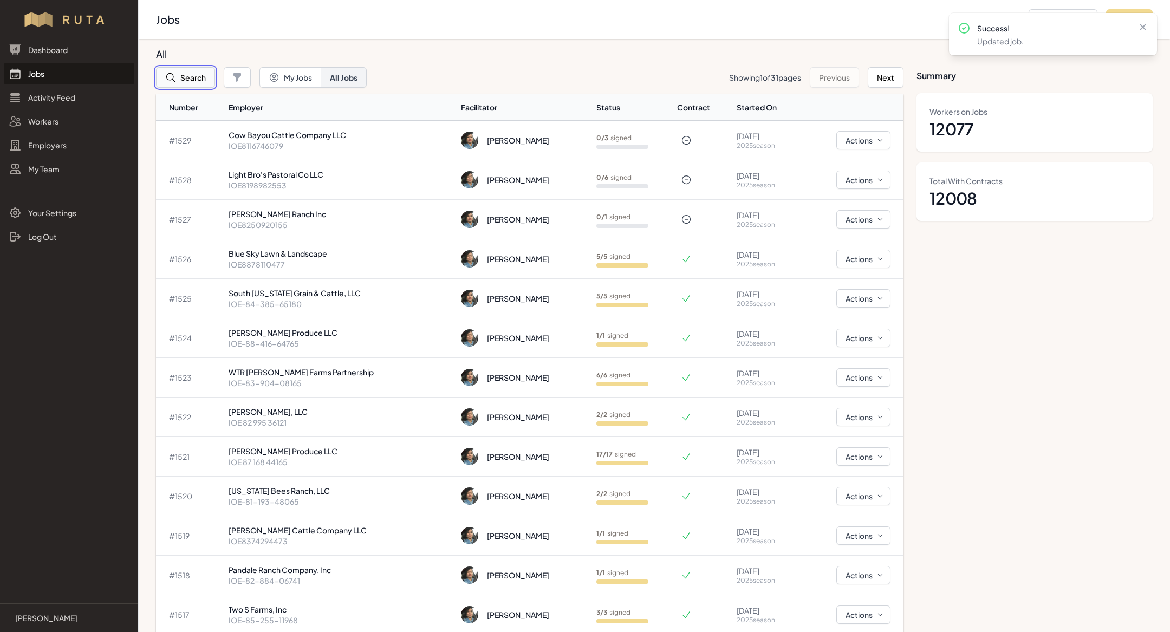
click at [179, 81] on button "Search" at bounding box center [185, 77] width 59 height 21
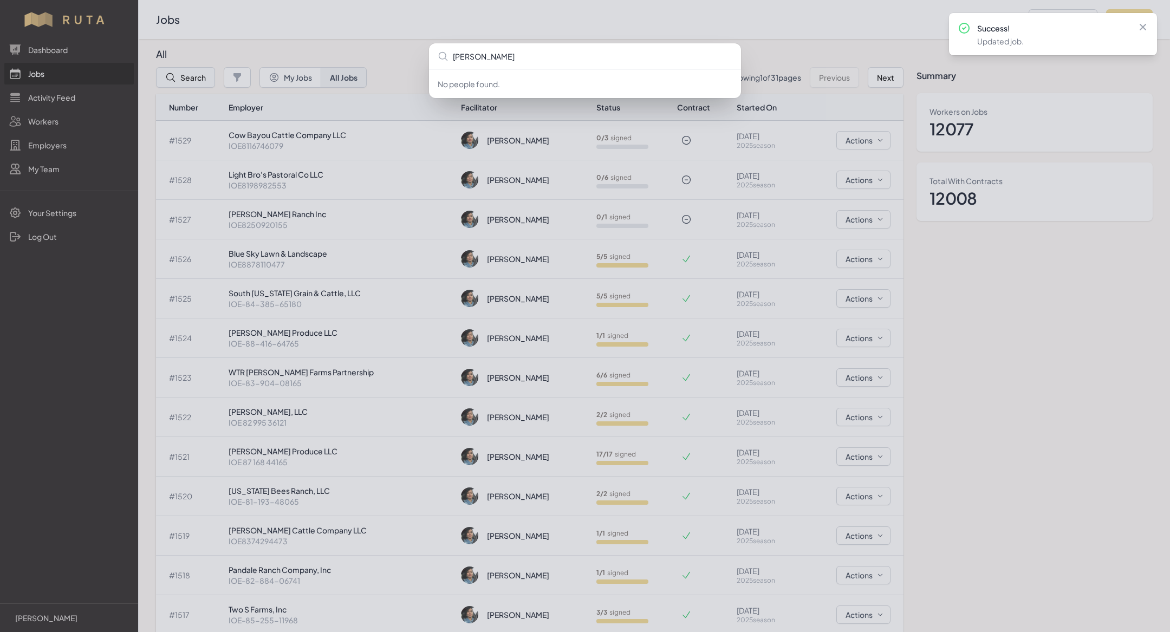
type input "[PERSON_NAME]"
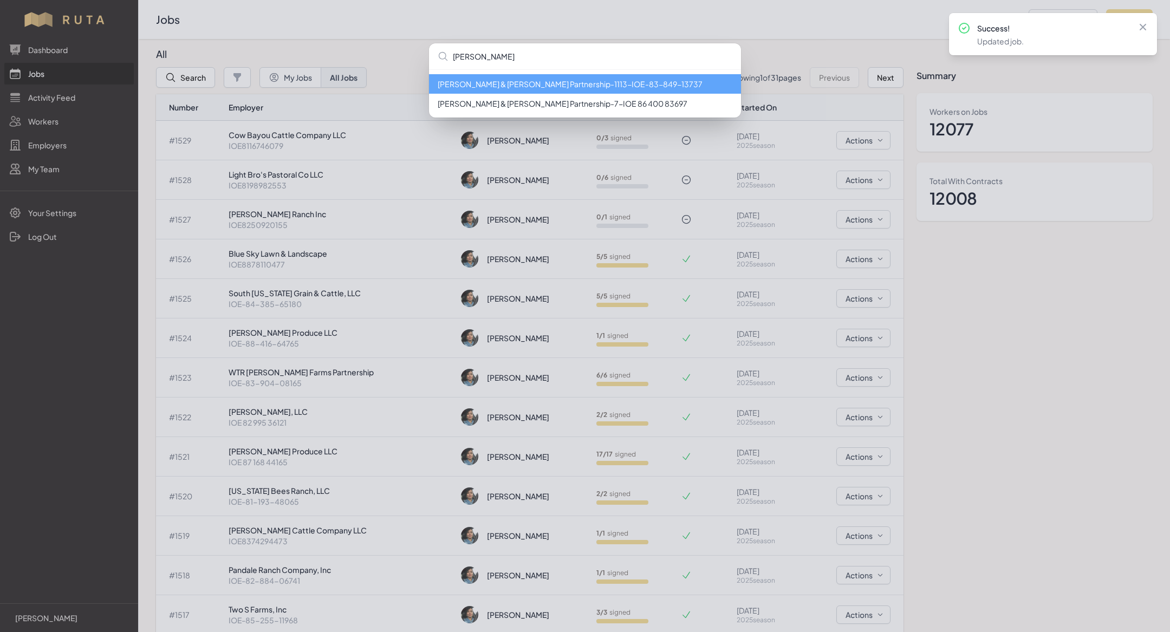
click at [455, 88] on li "[PERSON_NAME] & [PERSON_NAME] Partnership - 1113 - IOE-83-849-13737" at bounding box center [585, 83] width 312 height 19
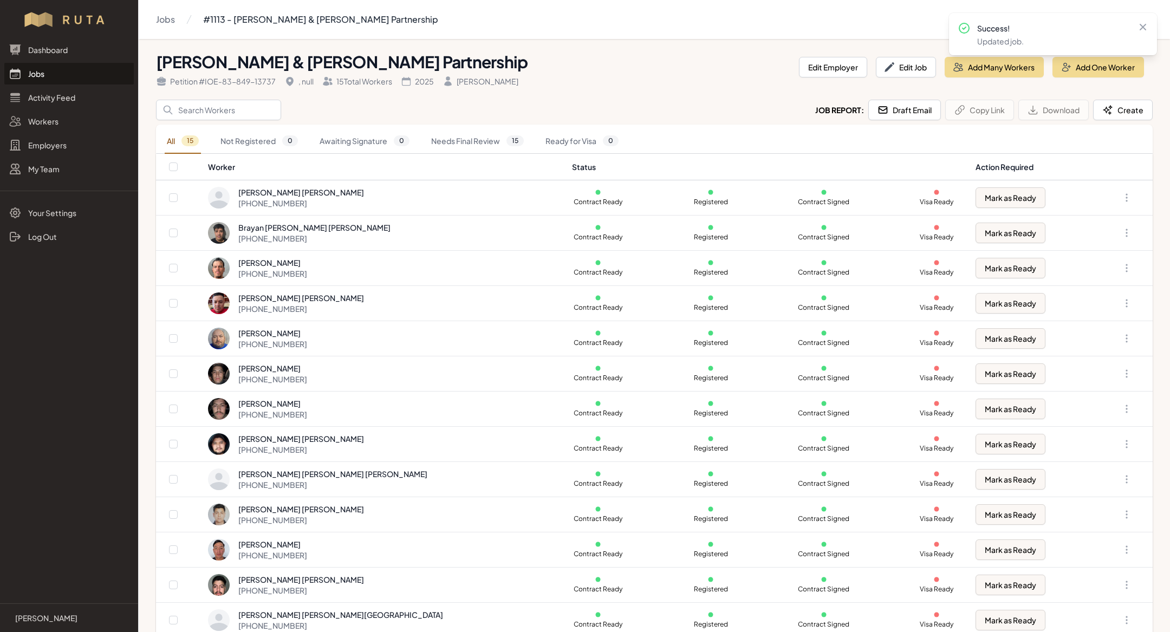
click at [88, 67] on link "Jobs" at bounding box center [68, 74] width 129 height 22
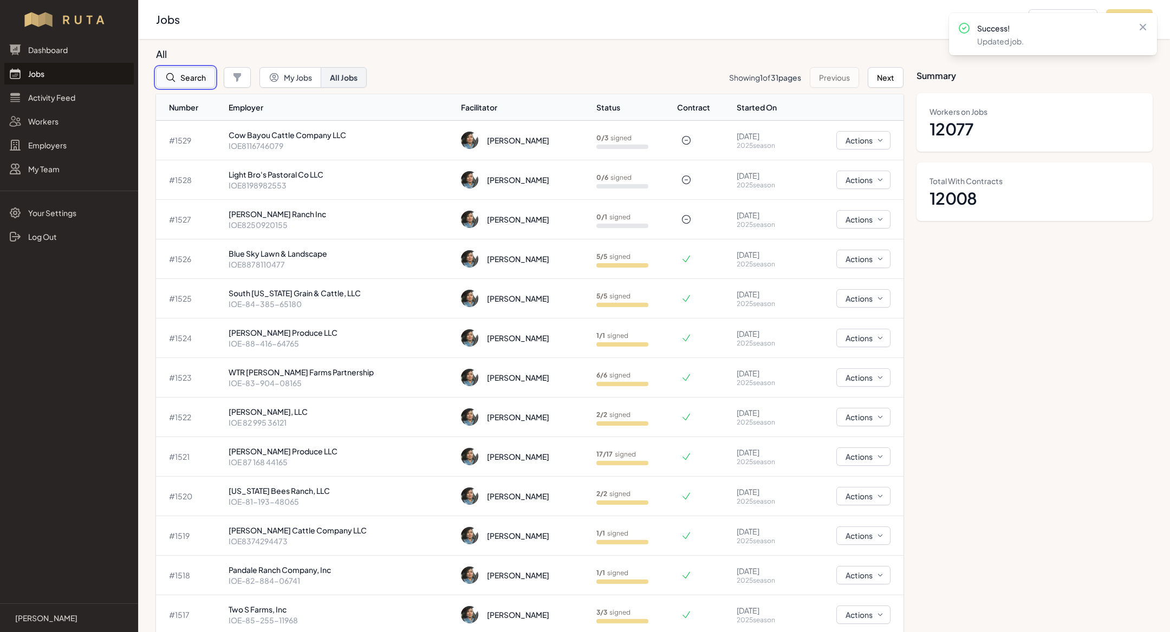
click at [192, 76] on button "Search" at bounding box center [185, 77] width 59 height 21
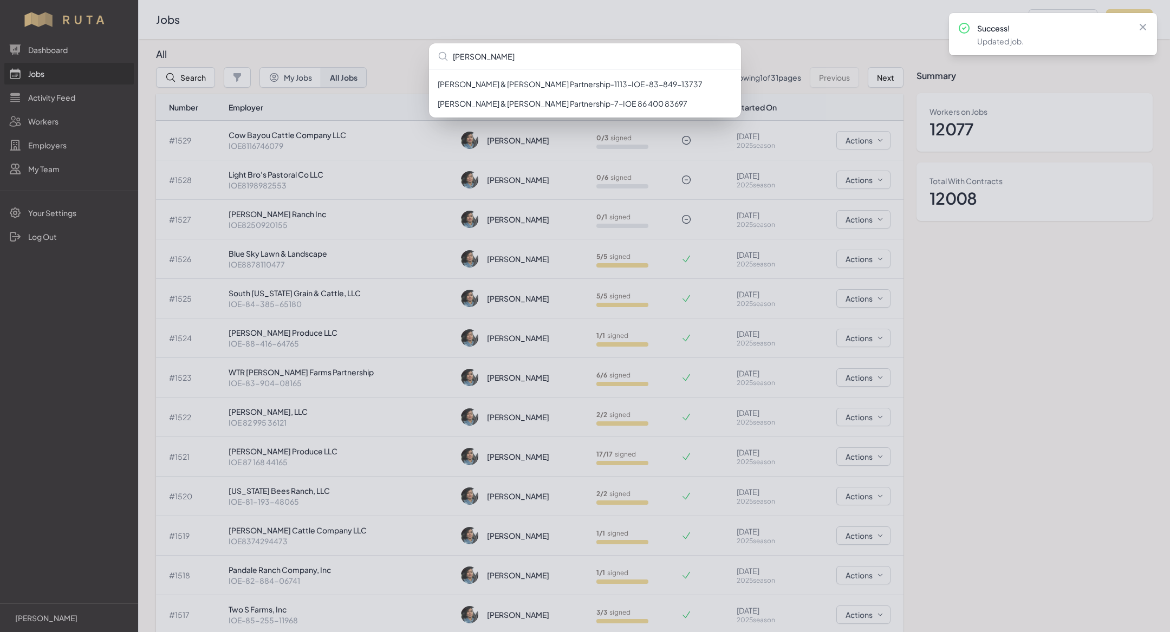
type input "[PERSON_NAME]"
click at [1137, 26] on icon at bounding box center [1142, 27] width 11 height 11
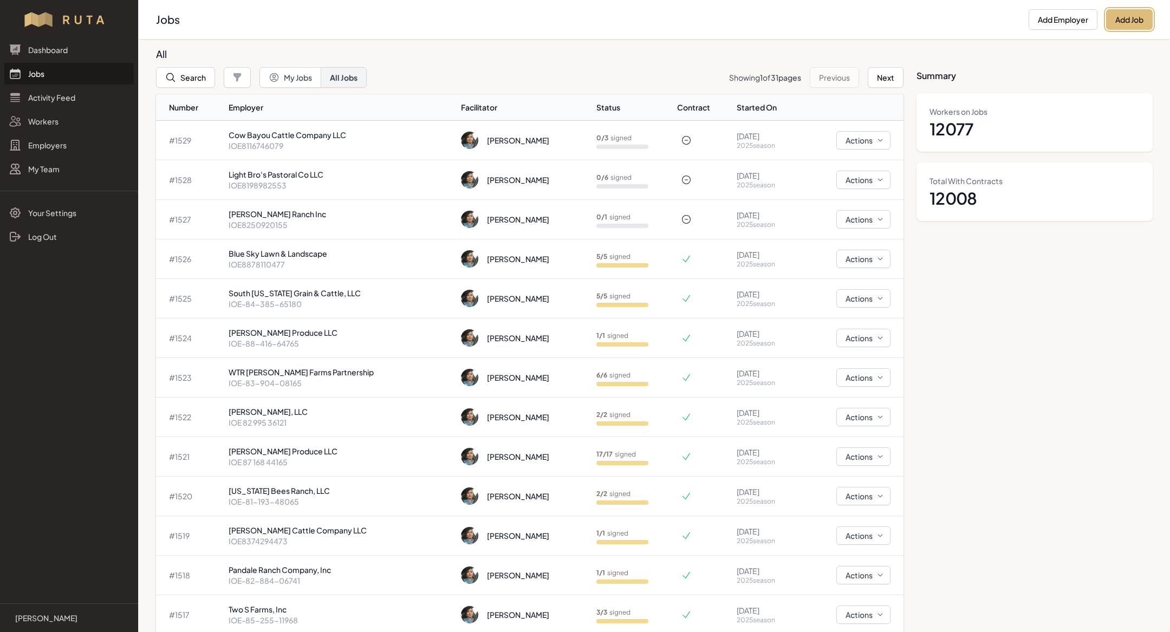
click at [1113, 11] on button "Add Job" at bounding box center [1129, 19] width 47 height 21
select select "2023"
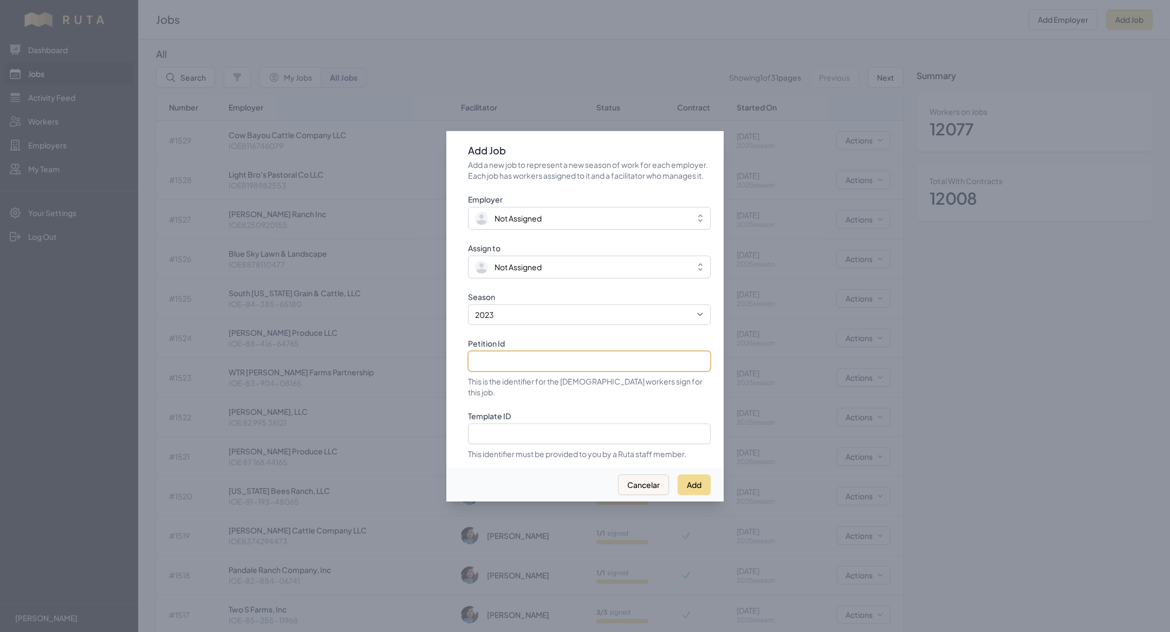
click at [584, 363] on input "Petition Id" at bounding box center [589, 361] width 243 height 21
paste input "IOE-81-561-67270"
type input "IOE-81-561-67270"
click at [566, 321] on select "2021 2022 2023 2024 2025" at bounding box center [589, 314] width 243 height 21
select select "2025"
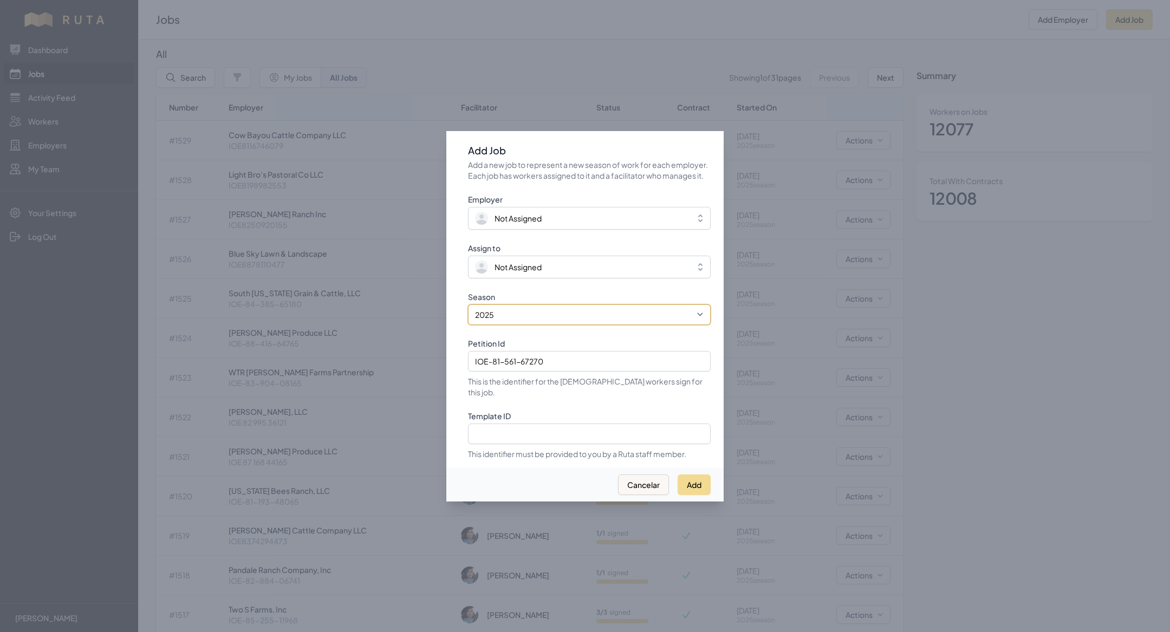
click at [468, 310] on select "2021 2022 2023 2024 2025" at bounding box center [589, 314] width 243 height 21
click at [547, 272] on span "Not Assigned" at bounding box center [581, 266] width 213 height 13
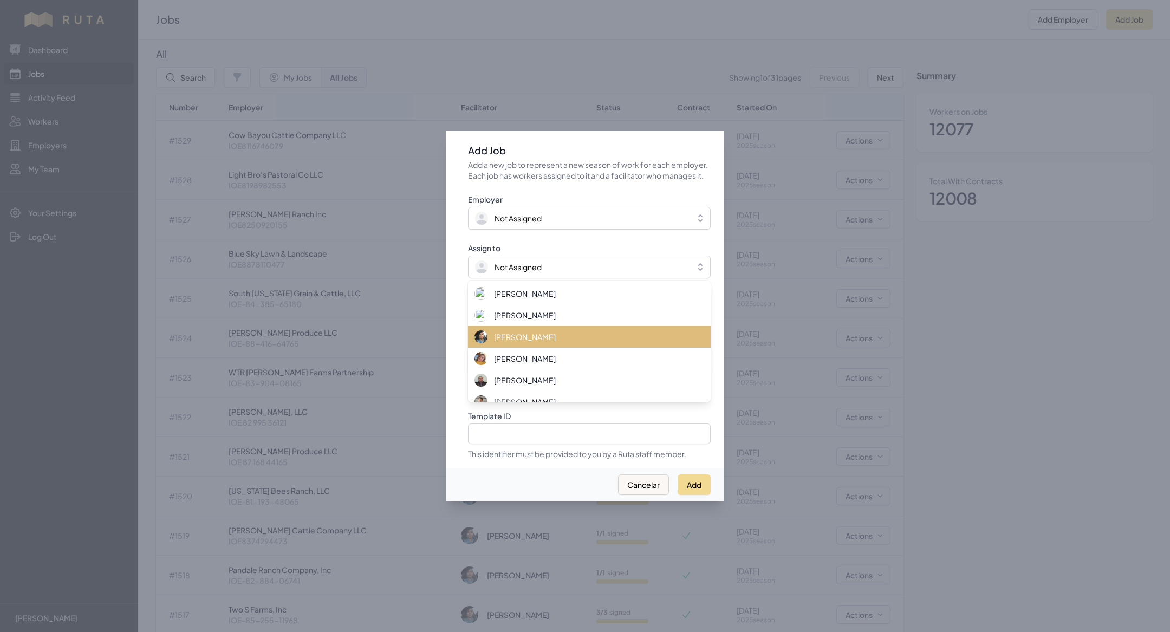
click at [546, 339] on span "[PERSON_NAME]" at bounding box center [525, 336] width 62 height 11
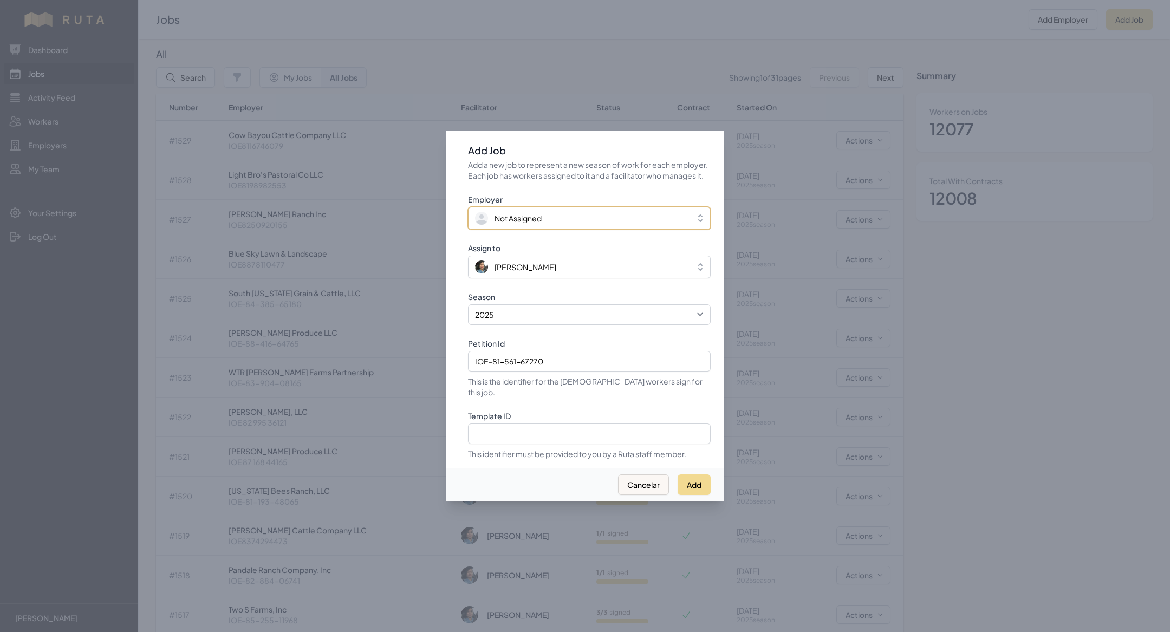
click at [539, 222] on span "Not Assigned" at bounding box center [517, 218] width 47 height 11
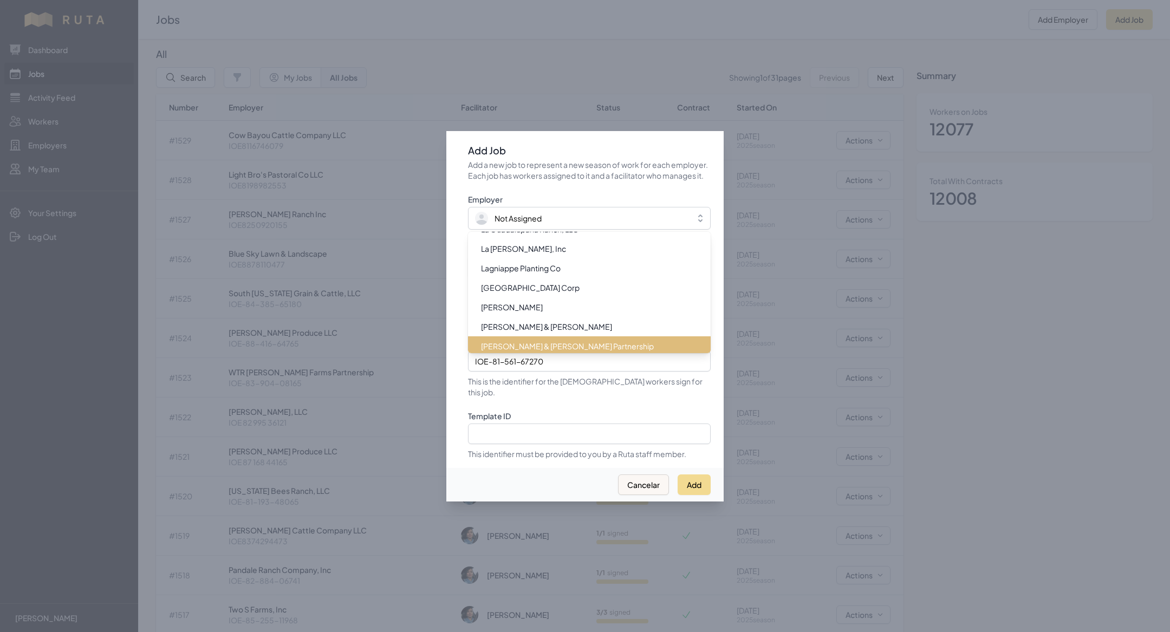
scroll to position [6963, 0]
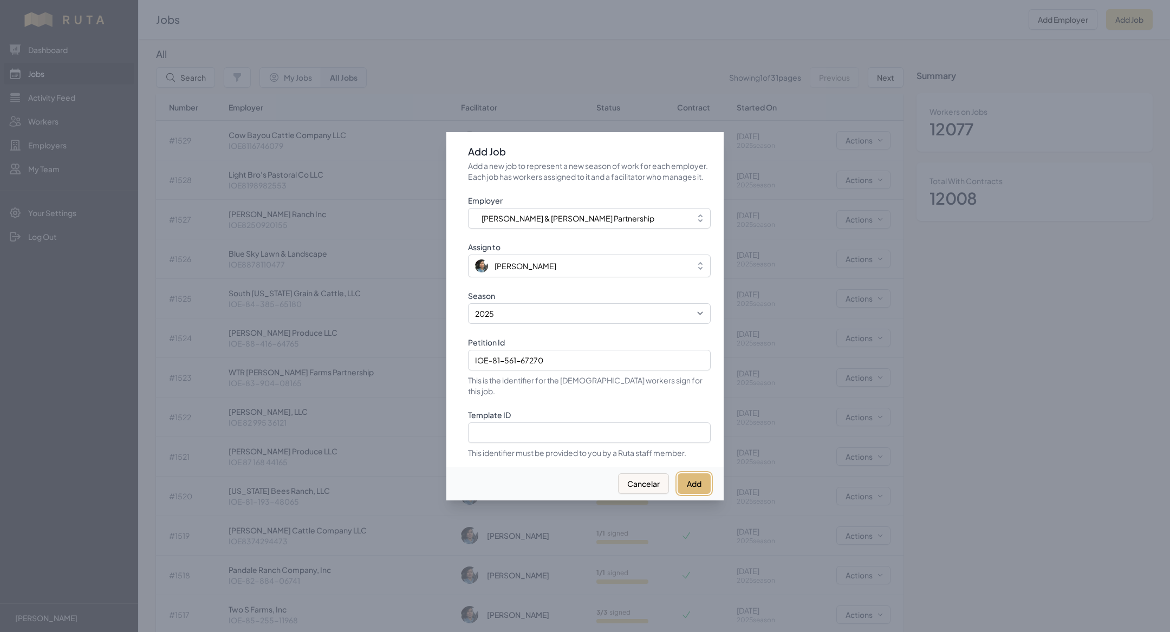
click at [688, 473] on button "Add" at bounding box center [693, 483] width 33 height 21
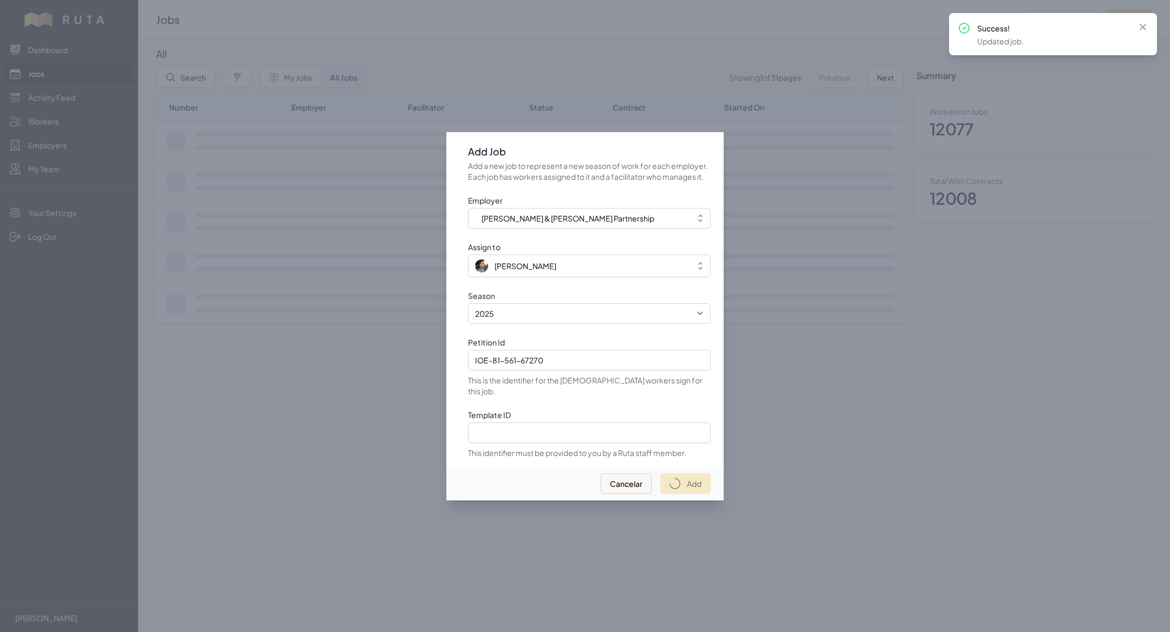
click at [286, 150] on div at bounding box center [585, 316] width 1170 height 632
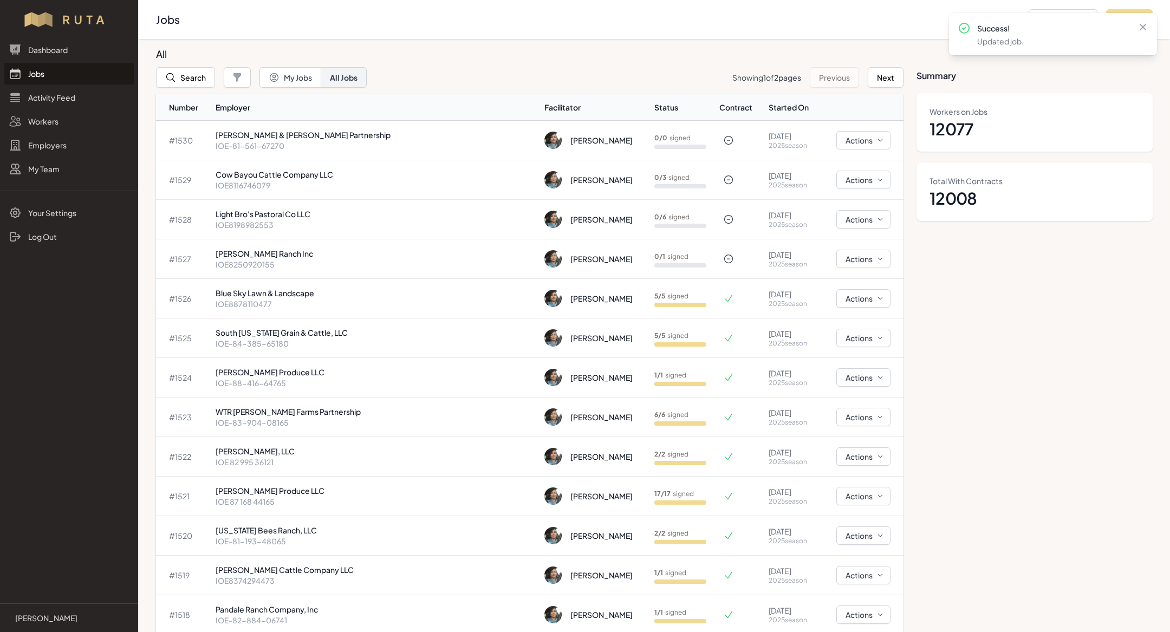
click at [319, 128] on div at bounding box center [585, 316] width 1170 height 632
click at [308, 148] on p "IOE-81-561-67270" at bounding box center [376, 145] width 320 height 11
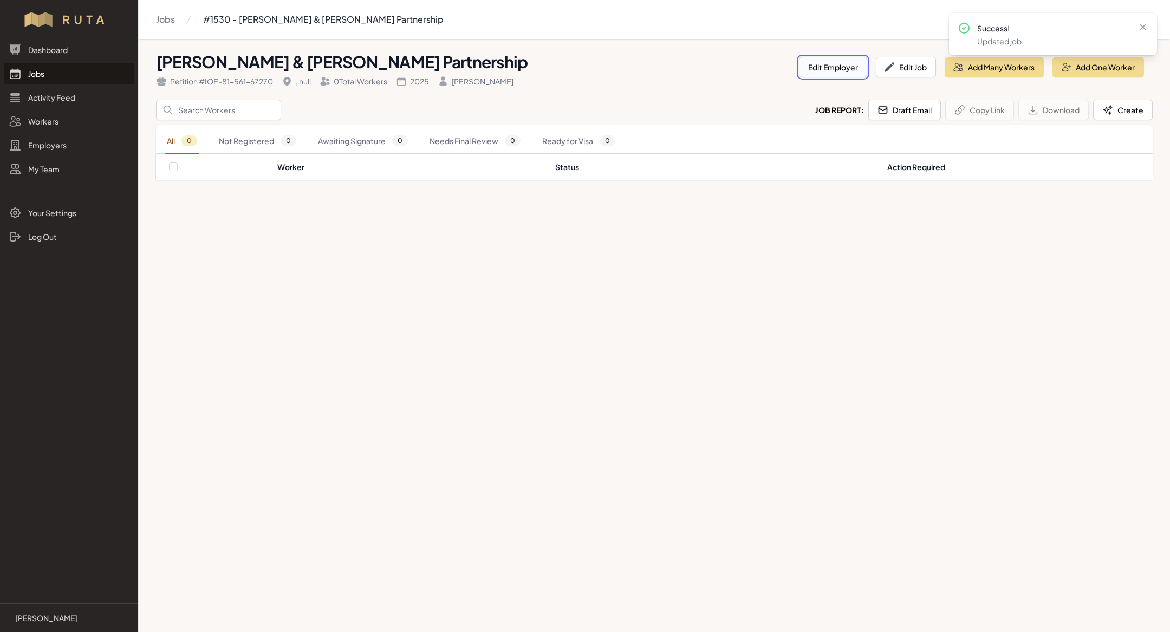
click at [842, 74] on button "Edit Employer" at bounding box center [833, 67] width 68 height 21
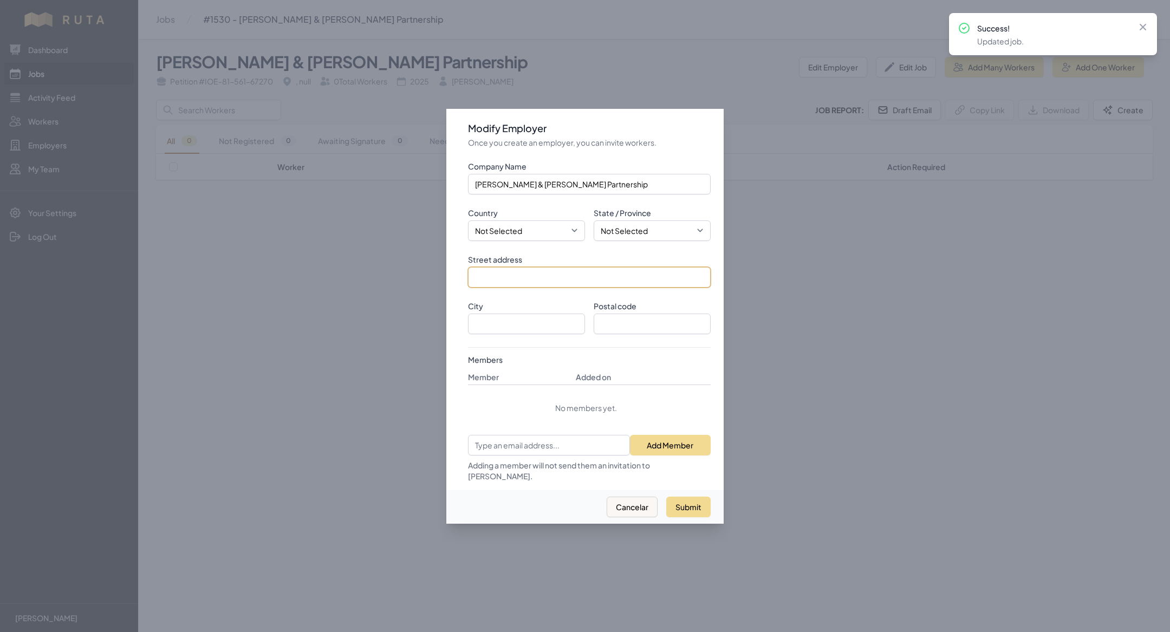
click at [523, 279] on input "Street address" at bounding box center [589, 277] width 243 height 21
paste input "[STREET_ADDRESS]"
type input "[STREET_ADDRESS]"
click at [524, 231] on select "Not Selected [GEOGRAPHIC_DATA] [GEOGRAPHIC_DATA]" at bounding box center [526, 230] width 117 height 21
select select "[GEOGRAPHIC_DATA]"
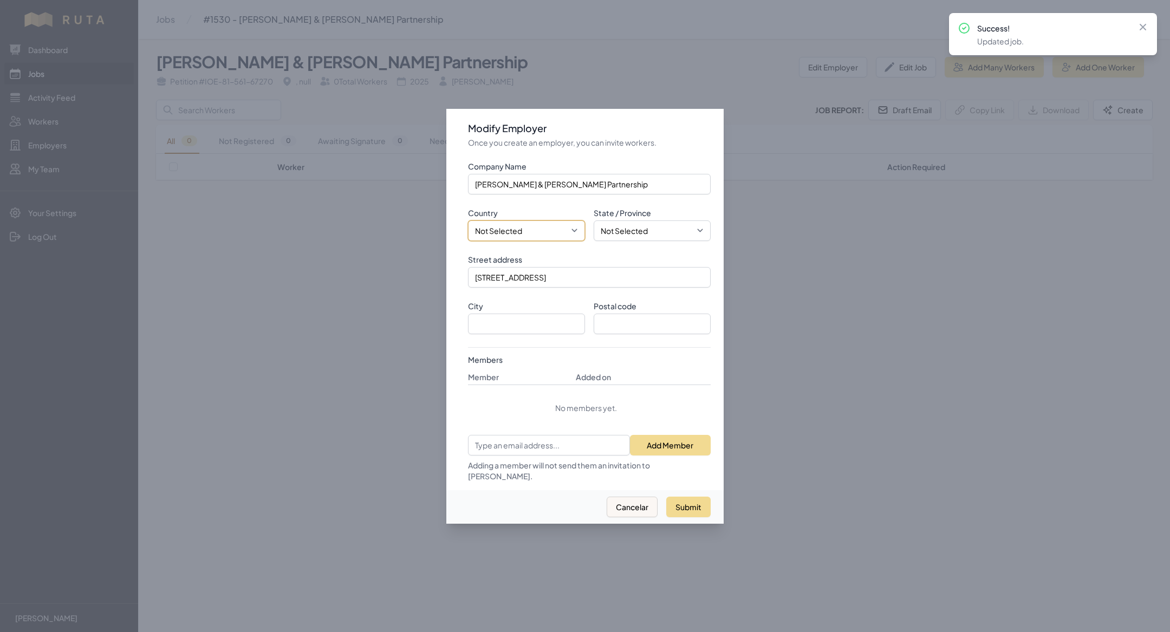
click at [468, 226] on select "Not Selected [GEOGRAPHIC_DATA] [GEOGRAPHIC_DATA]" at bounding box center [526, 230] width 117 height 21
click at [516, 334] on input "City" at bounding box center [526, 324] width 117 height 21
click at [637, 240] on select "Not Selected [US_STATE] [US_STATE] [US_STATE] [US_STATE] [US_STATE] [US_STATE] …" at bounding box center [652, 230] width 117 height 21
select select "ID"
click at [594, 226] on select "Not Selected [US_STATE] [US_STATE] [US_STATE] [US_STATE] [US_STATE] [US_STATE] …" at bounding box center [652, 230] width 117 height 21
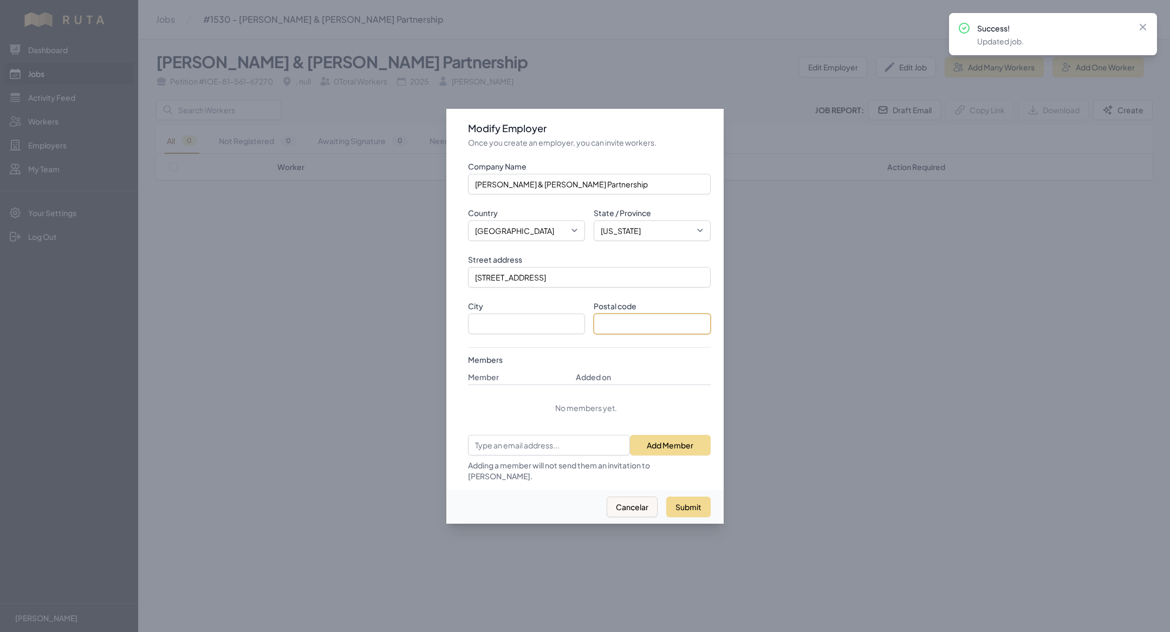
click at [614, 331] on input "Postal code" at bounding box center [652, 324] width 117 height 21
paste input "83211"
type input "83211"
click at [503, 326] on input "City" at bounding box center [526, 324] width 117 height 21
type input "[GEOGRAPHIC_DATA]"
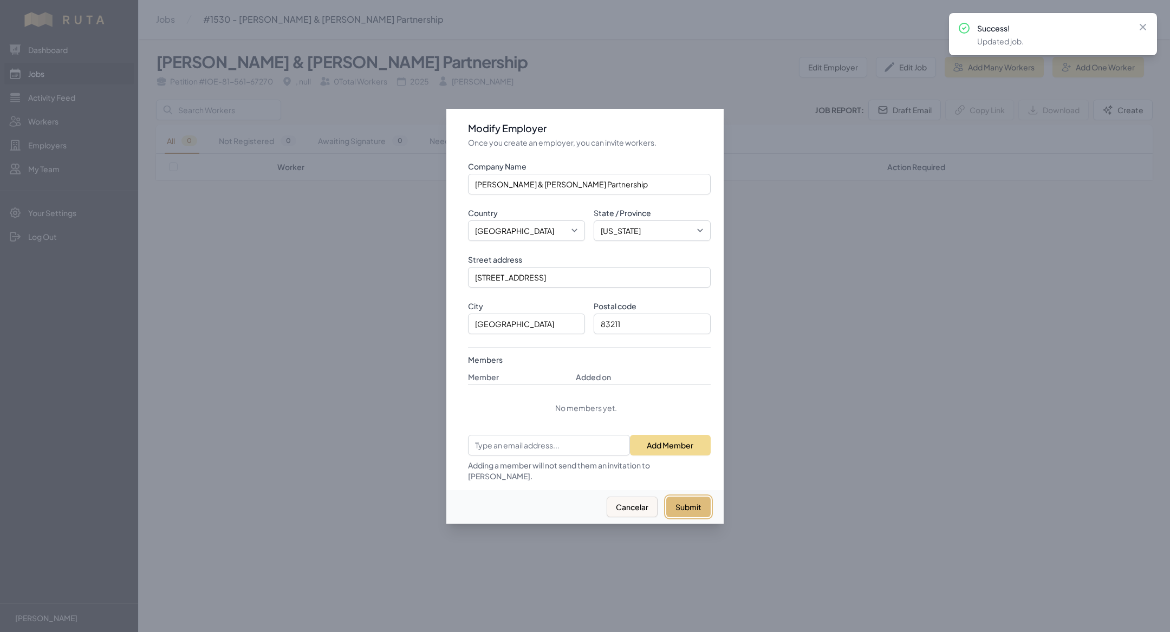
click at [682, 498] on button "Submit" at bounding box center [688, 507] width 44 height 21
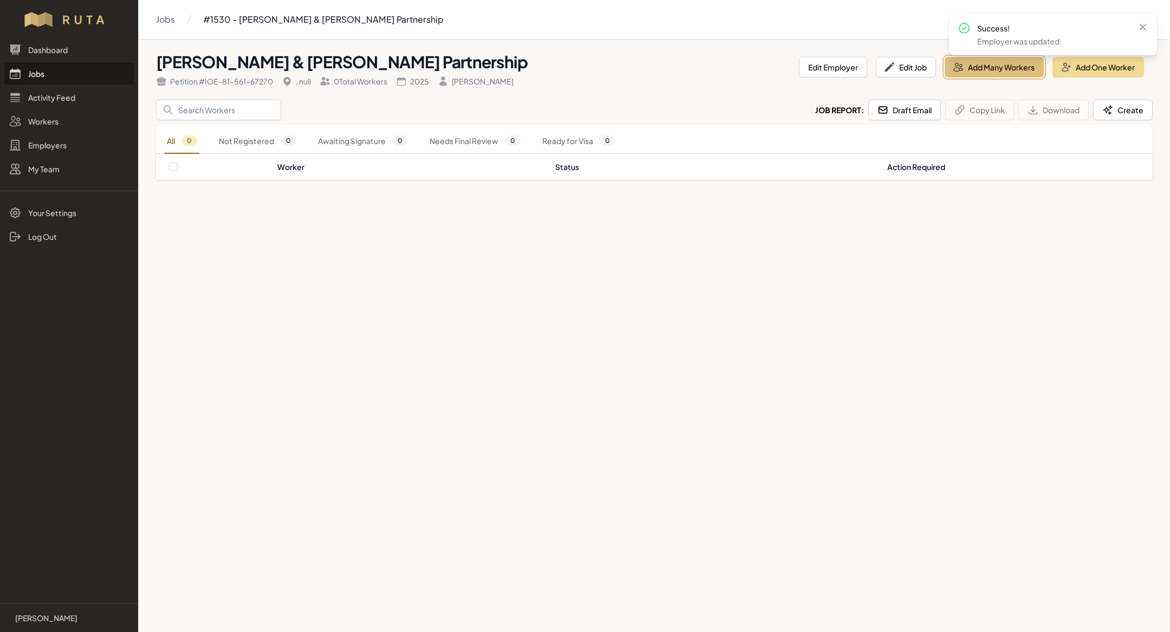
click at [975, 62] on button "Add Many Workers" at bounding box center [993, 67] width 99 height 21
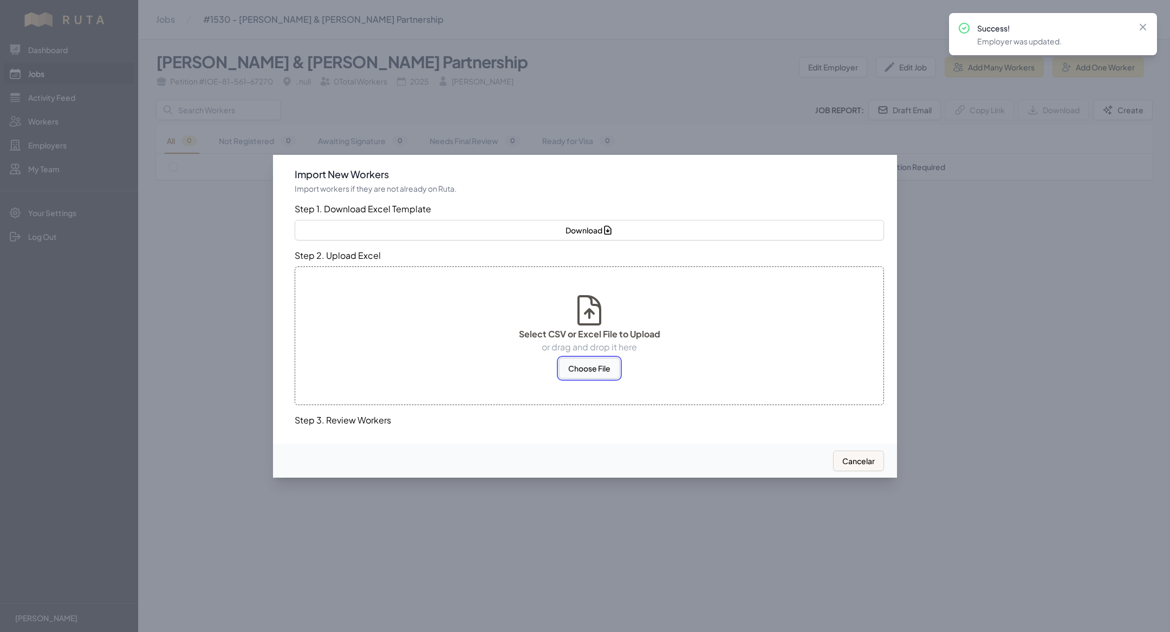
click at [602, 363] on button "Choose File" at bounding box center [589, 368] width 61 height 21
select select "MX"
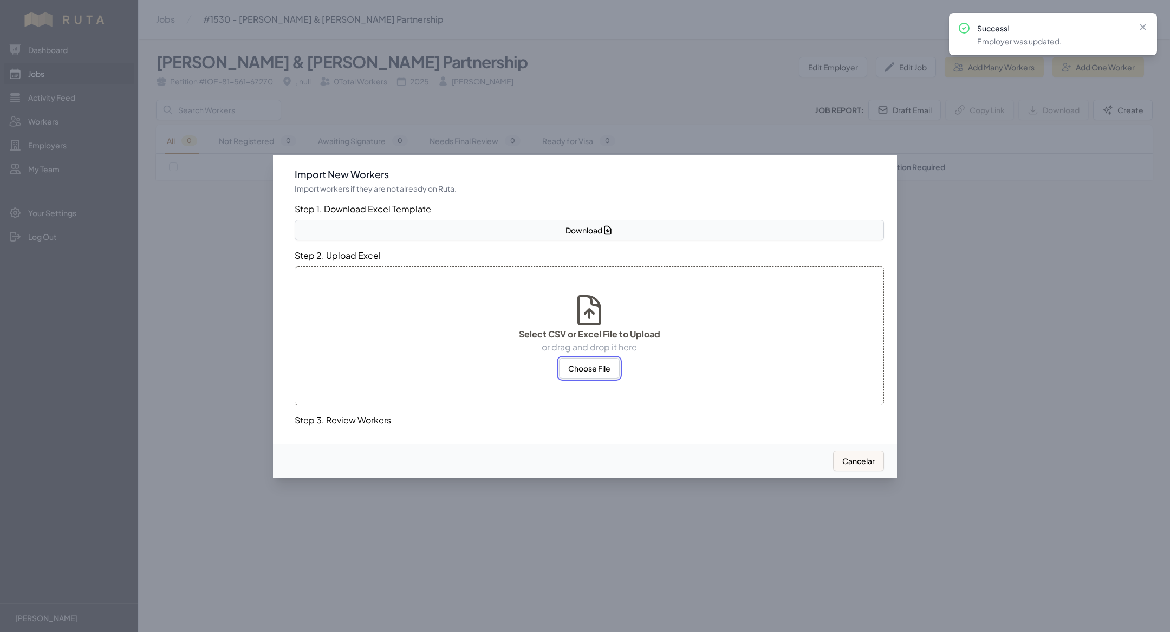
select select "MX"
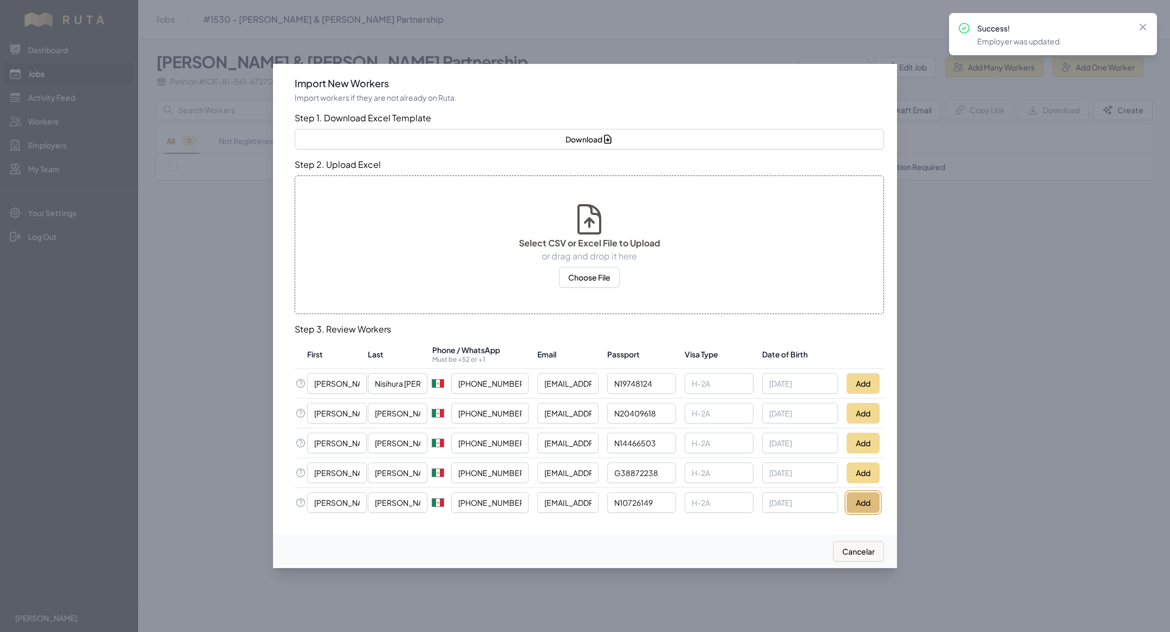
click at [875, 503] on button "Add" at bounding box center [862, 502] width 33 height 21
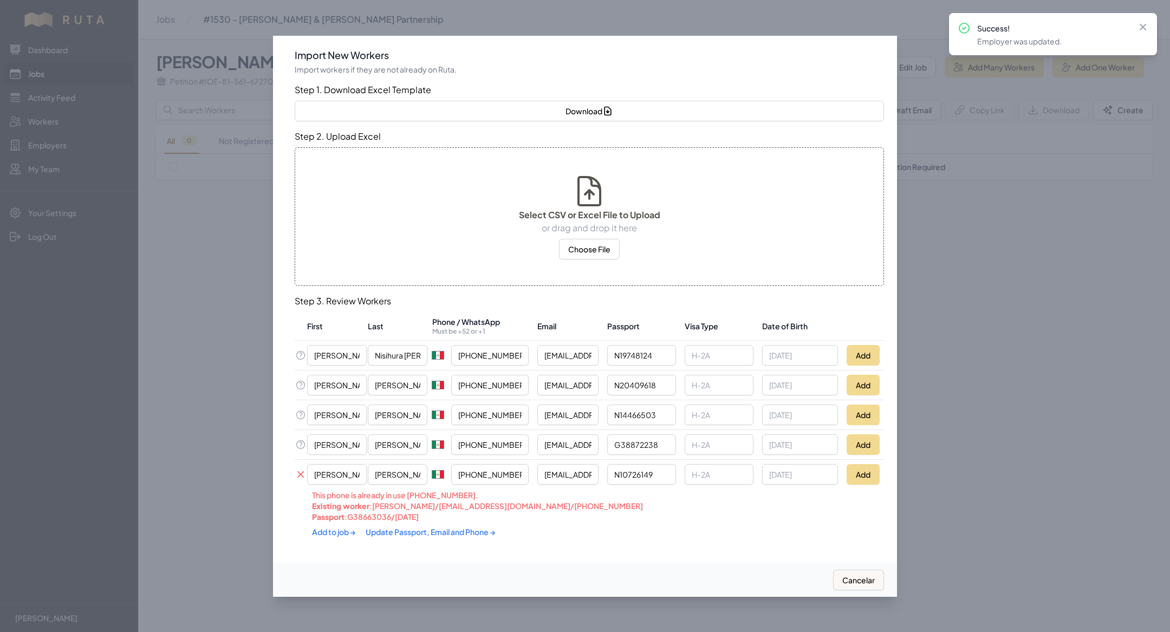
click at [392, 531] on link "Update Passport, Email and Phone →" at bounding box center [431, 532] width 130 height 10
click at [340, 532] on link "Add to job →" at bounding box center [334, 531] width 45 height 10
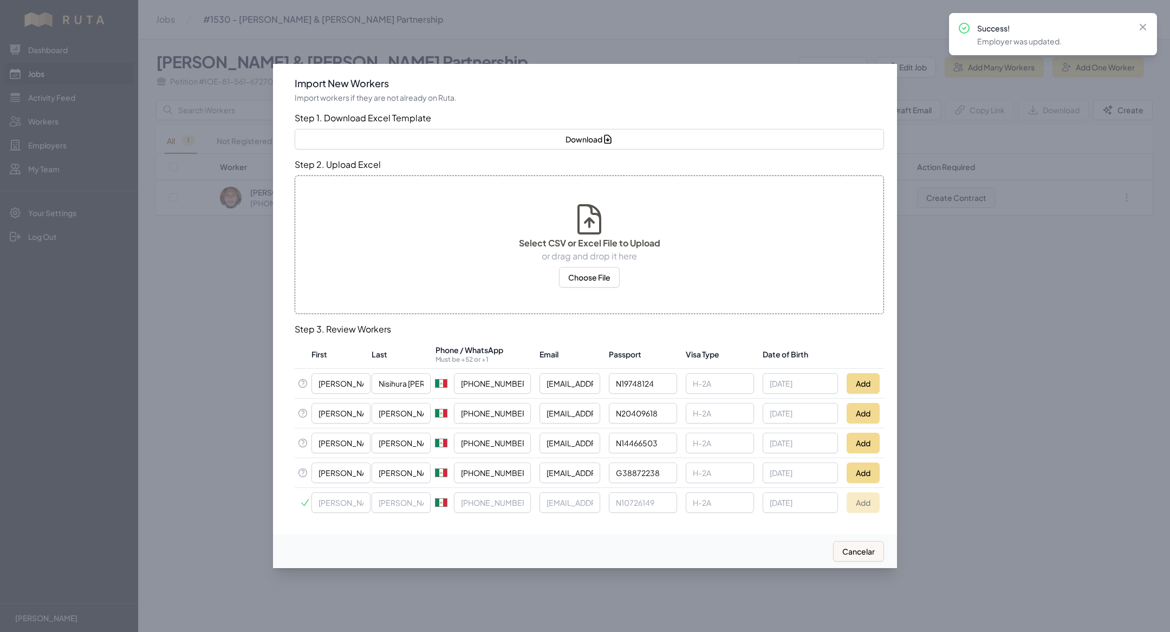
click at [238, 459] on div at bounding box center [585, 316] width 1170 height 632
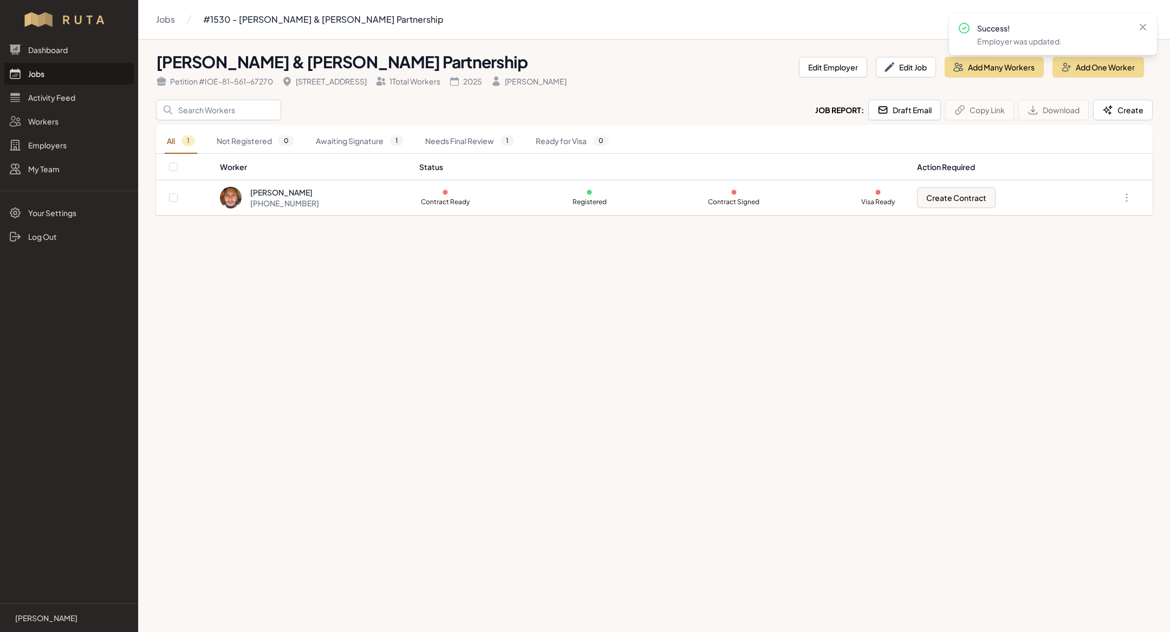
click at [46, 67] on link "Jobs" at bounding box center [68, 74] width 129 height 22
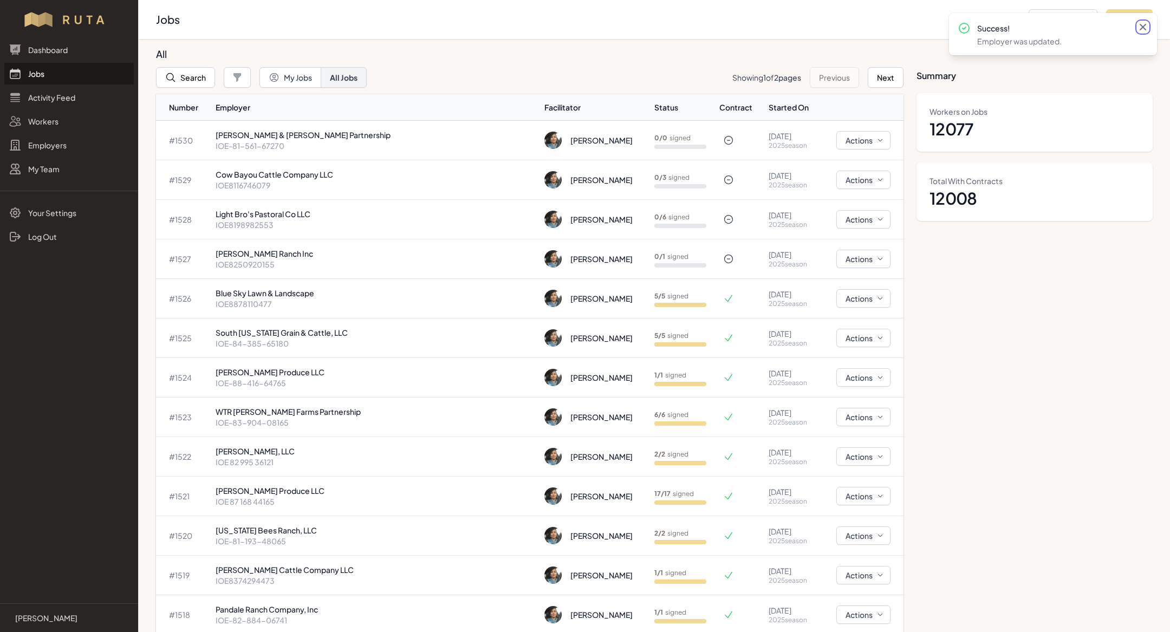
click at [1142, 25] on icon at bounding box center [1142, 27] width 11 height 11
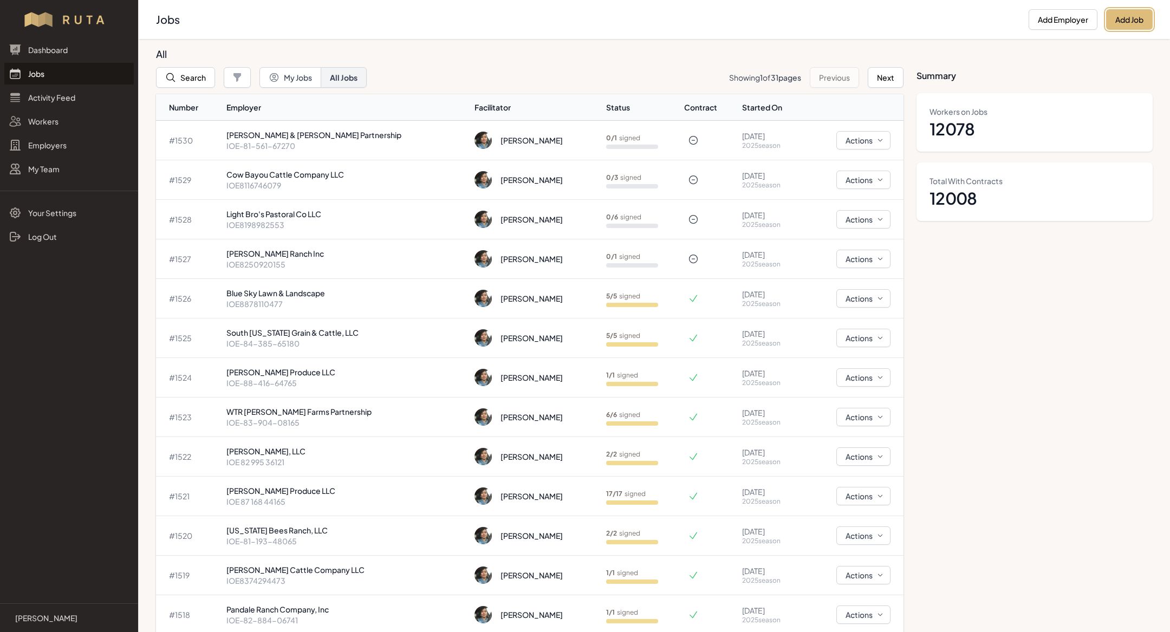
click at [1123, 16] on button "Add Job" at bounding box center [1129, 19] width 47 height 21
select select "2023"
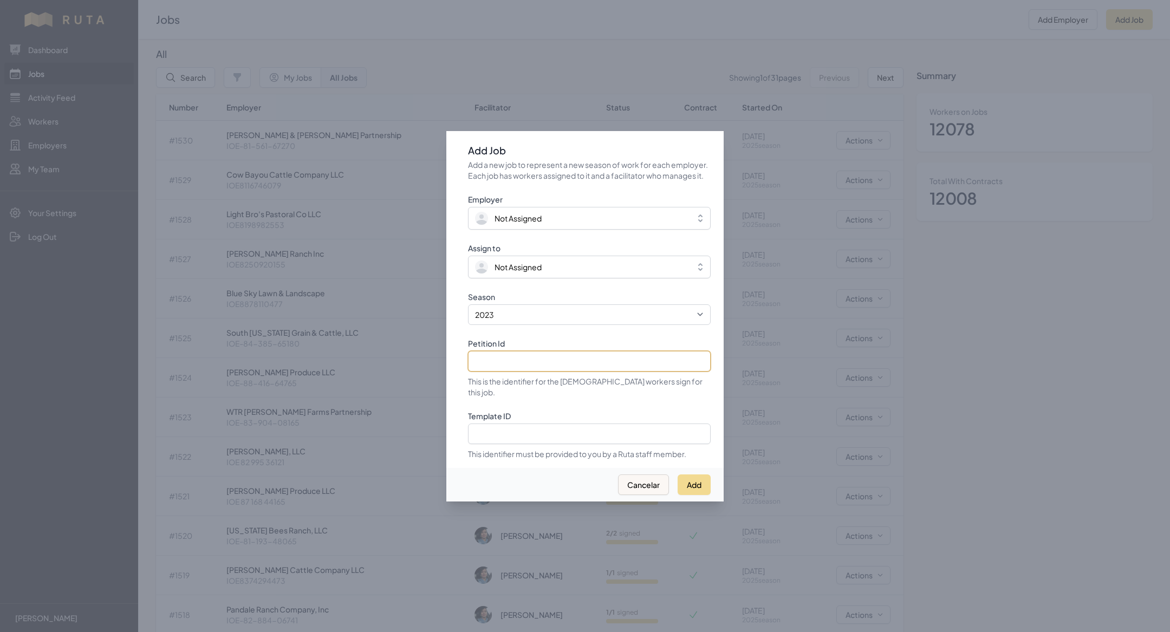
click at [533, 370] on input "Petition Id" at bounding box center [589, 361] width 243 height 21
paste input "IOE 83 849 13737"
type input "IOE 83 849 13737"
click at [516, 313] on select "2021 2022 2023 2024 2025" at bounding box center [589, 314] width 243 height 21
select select "2025"
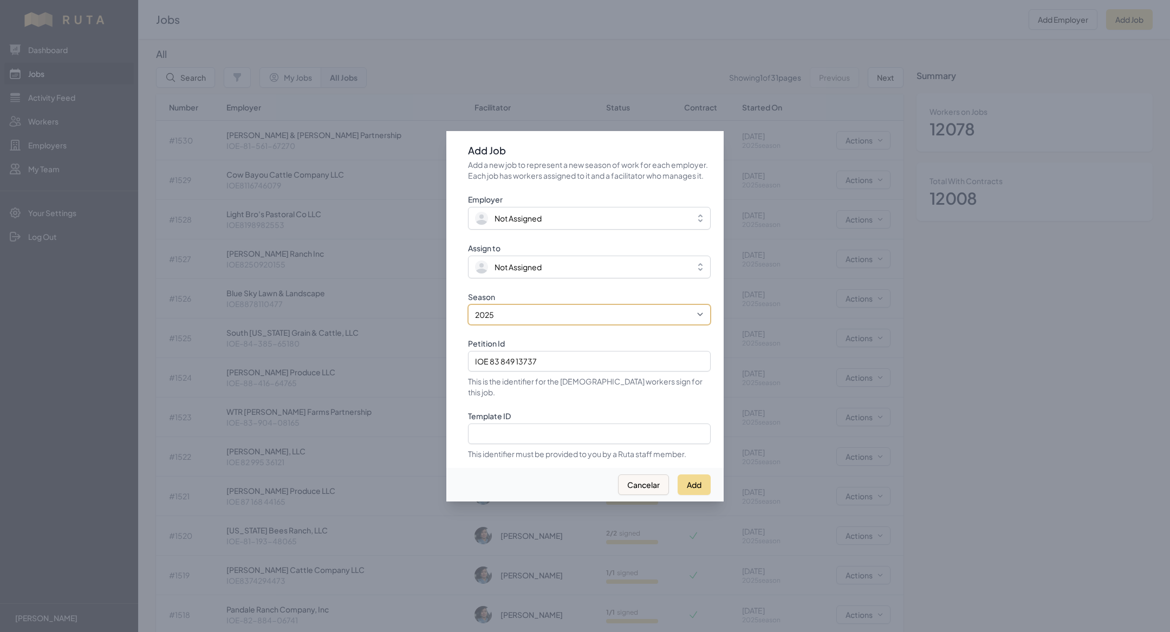
click at [468, 310] on select "2021 2022 2023 2024 2025" at bounding box center [589, 314] width 243 height 21
click at [511, 272] on span "Not Assigned" at bounding box center [517, 267] width 47 height 11
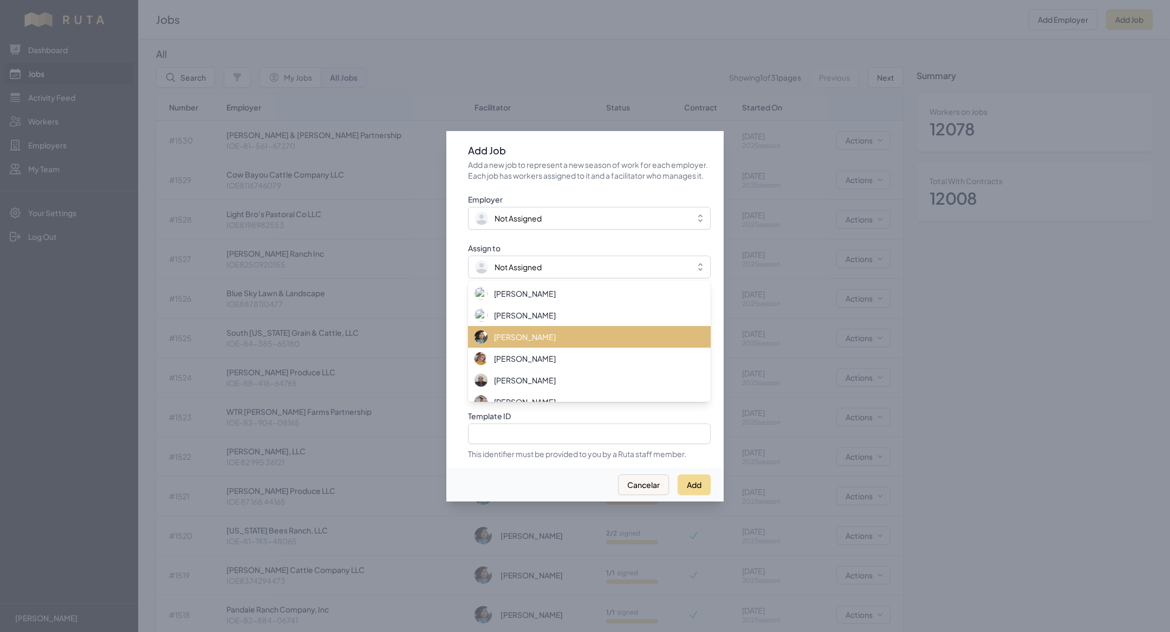
click at [513, 342] on span "[PERSON_NAME]" at bounding box center [525, 336] width 62 height 11
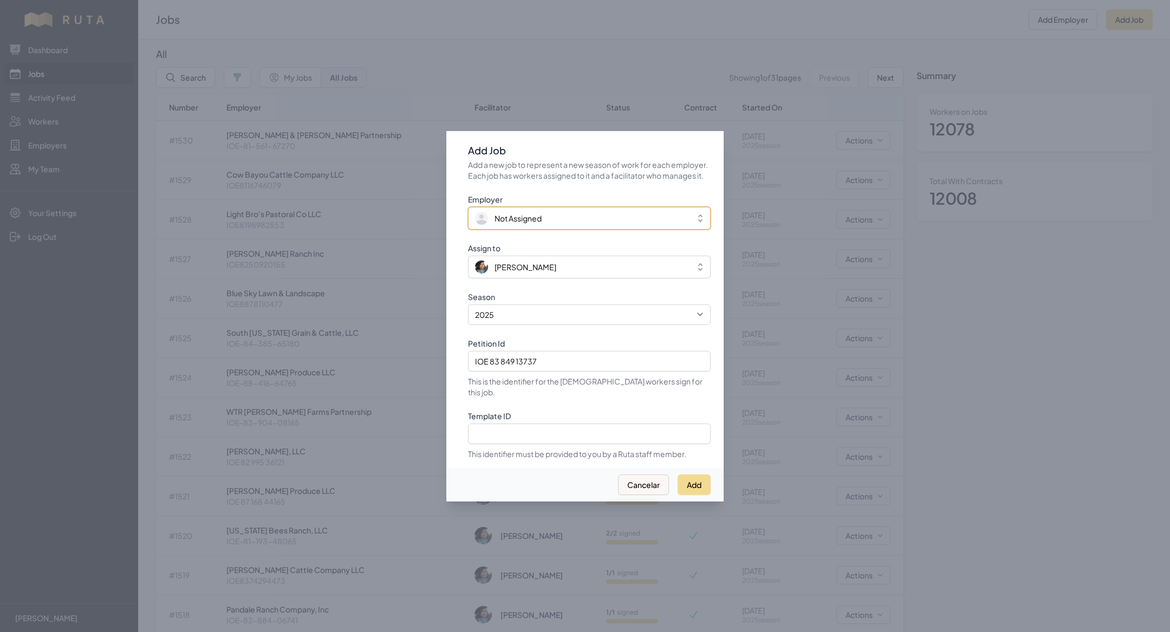
click at [516, 220] on span "Not Assigned" at bounding box center [517, 218] width 47 height 11
click at [699, 481] on button "Add" at bounding box center [693, 483] width 33 height 21
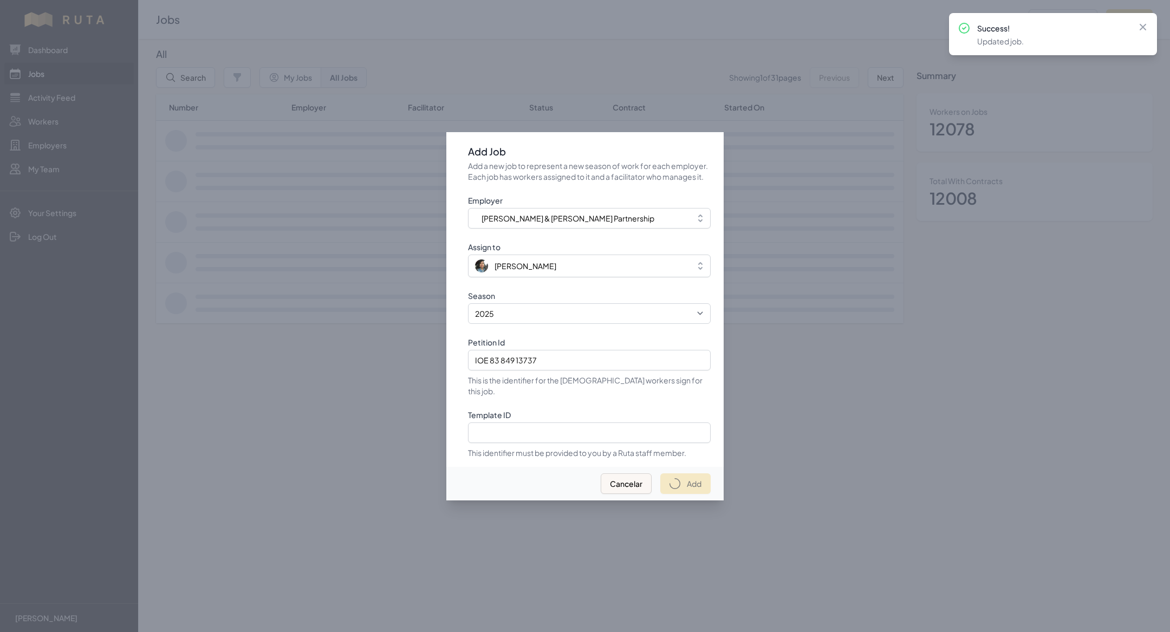
click at [327, 87] on div at bounding box center [585, 316] width 1170 height 632
select select "2023"
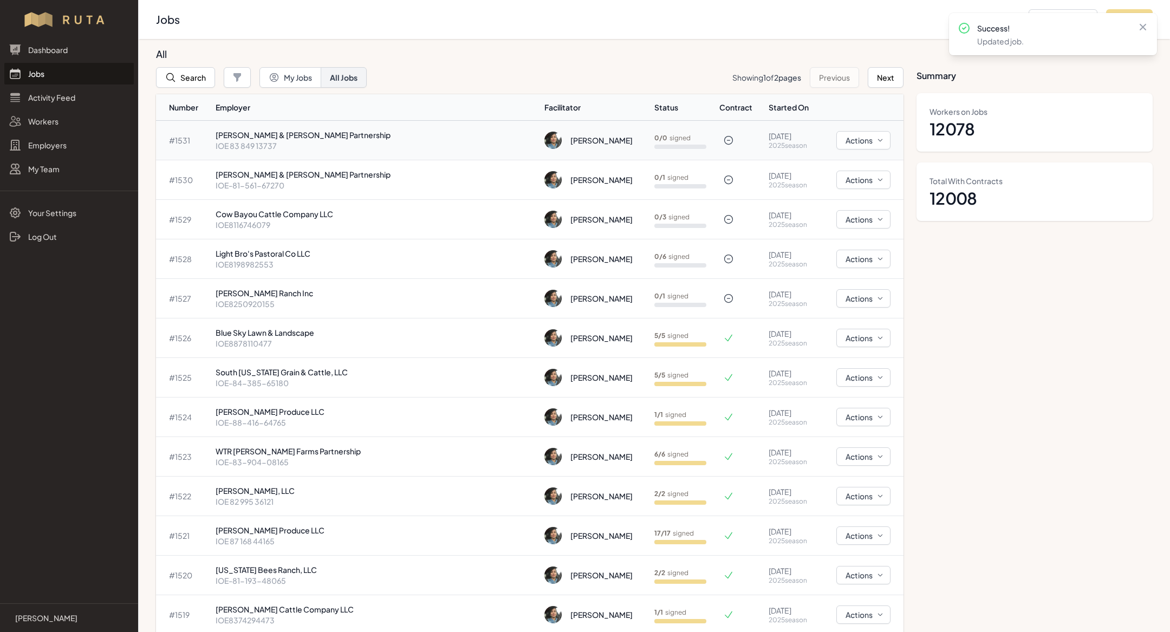
click at [275, 136] on p "[PERSON_NAME] & [PERSON_NAME] Partnership" at bounding box center [376, 134] width 320 height 11
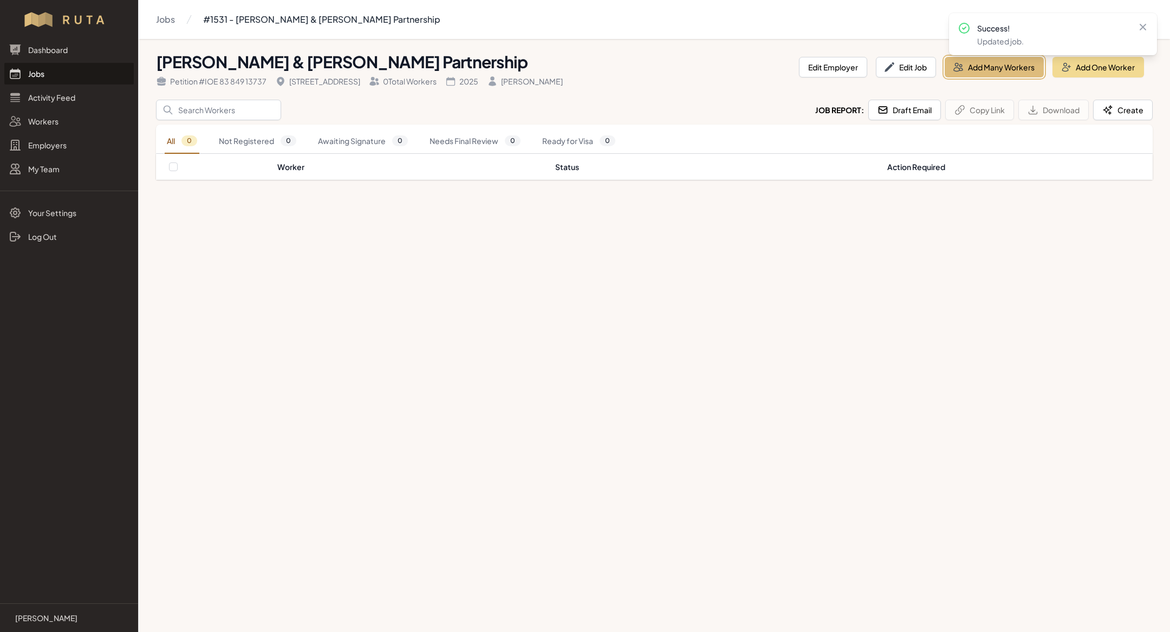
click at [1006, 71] on button "Add Many Workers" at bounding box center [993, 67] width 99 height 21
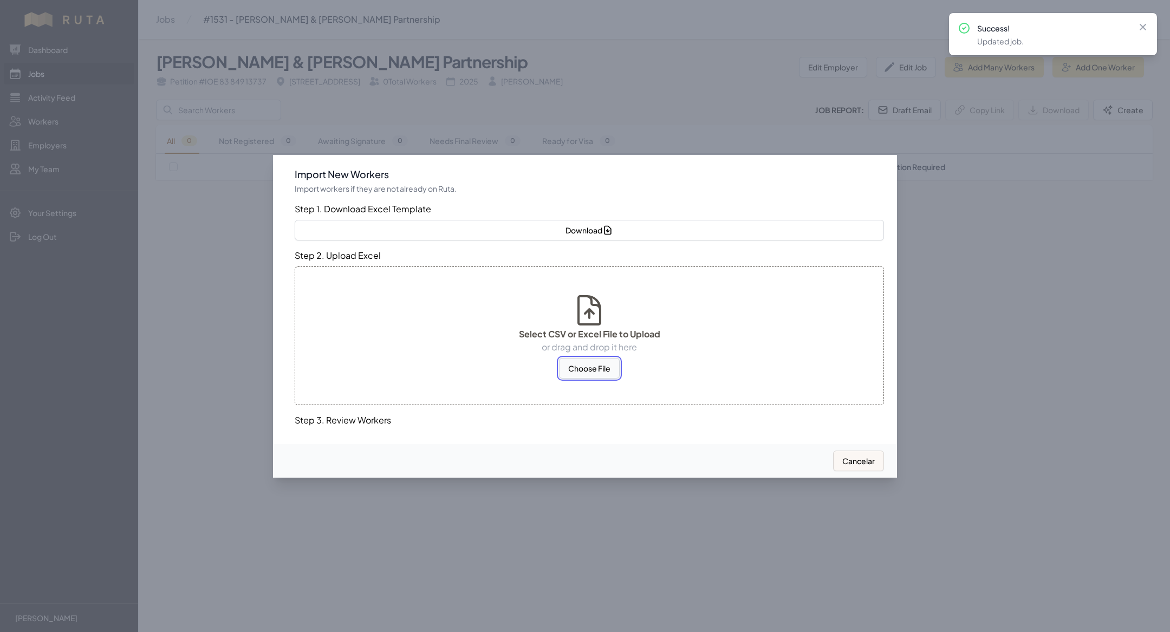
click at [595, 362] on button "Choose File" at bounding box center [589, 368] width 61 height 21
select select "MX"
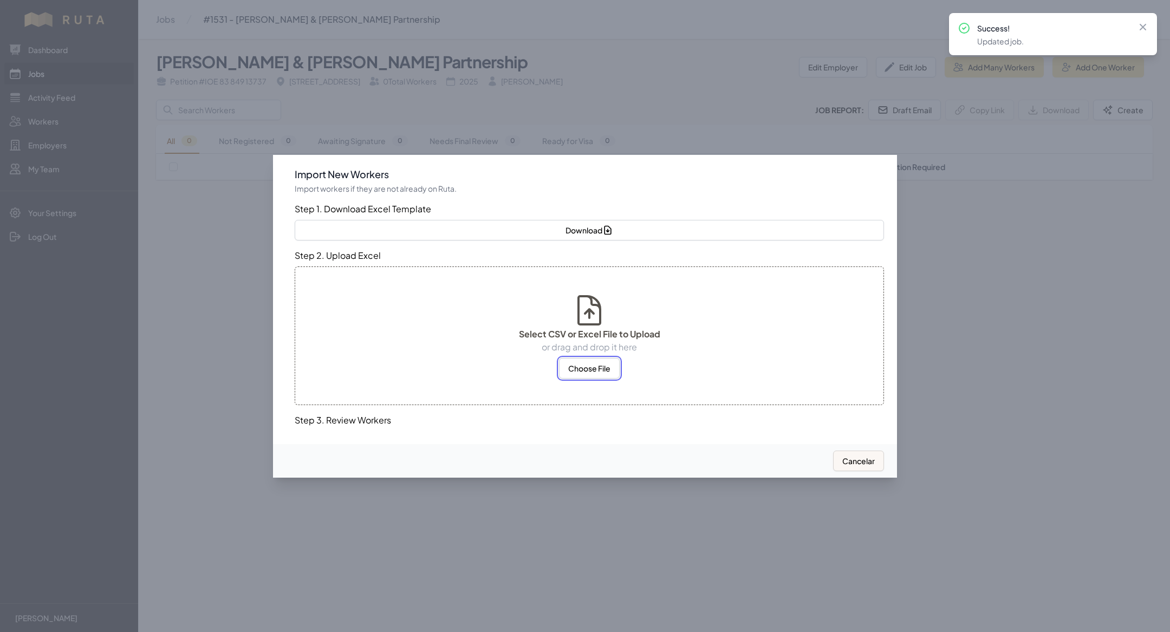
select select "MX"
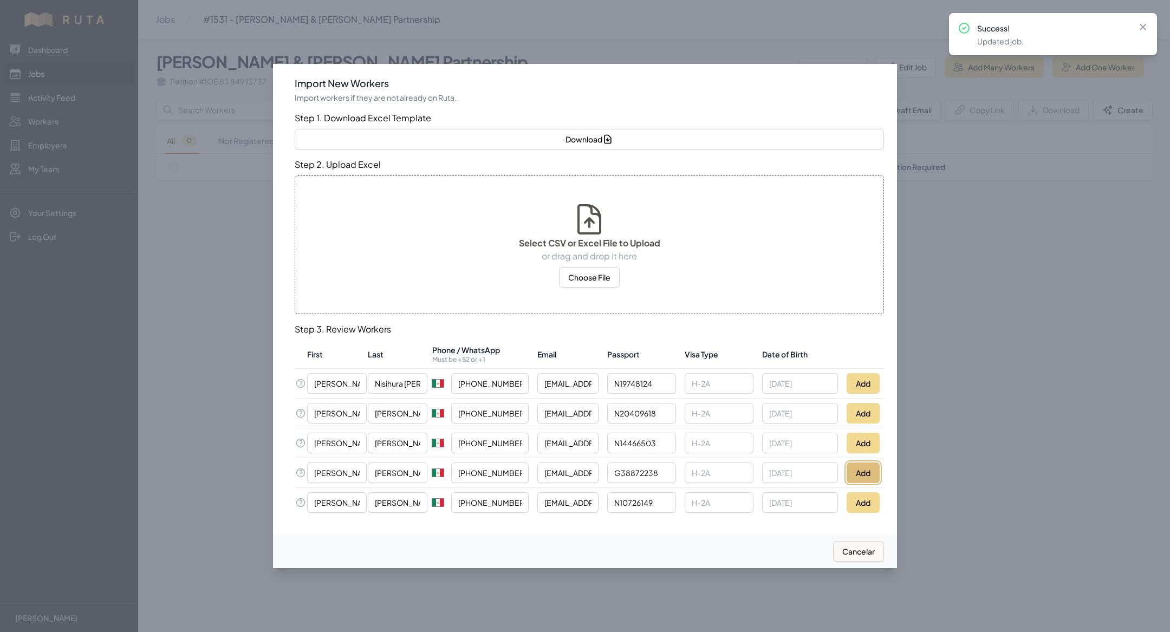
click at [875, 468] on button "Add" at bounding box center [862, 472] width 33 height 21
click at [856, 444] on button "Add" at bounding box center [862, 443] width 33 height 21
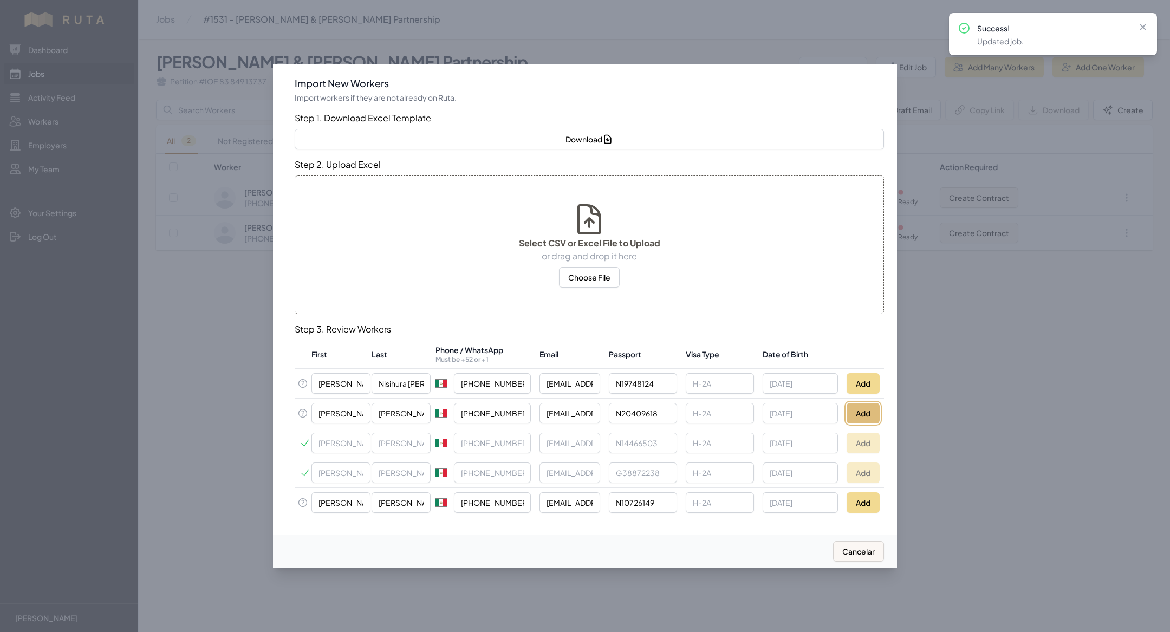
click at [858, 413] on button "Add" at bounding box center [862, 413] width 33 height 21
click at [855, 384] on button "Add" at bounding box center [862, 383] width 33 height 21
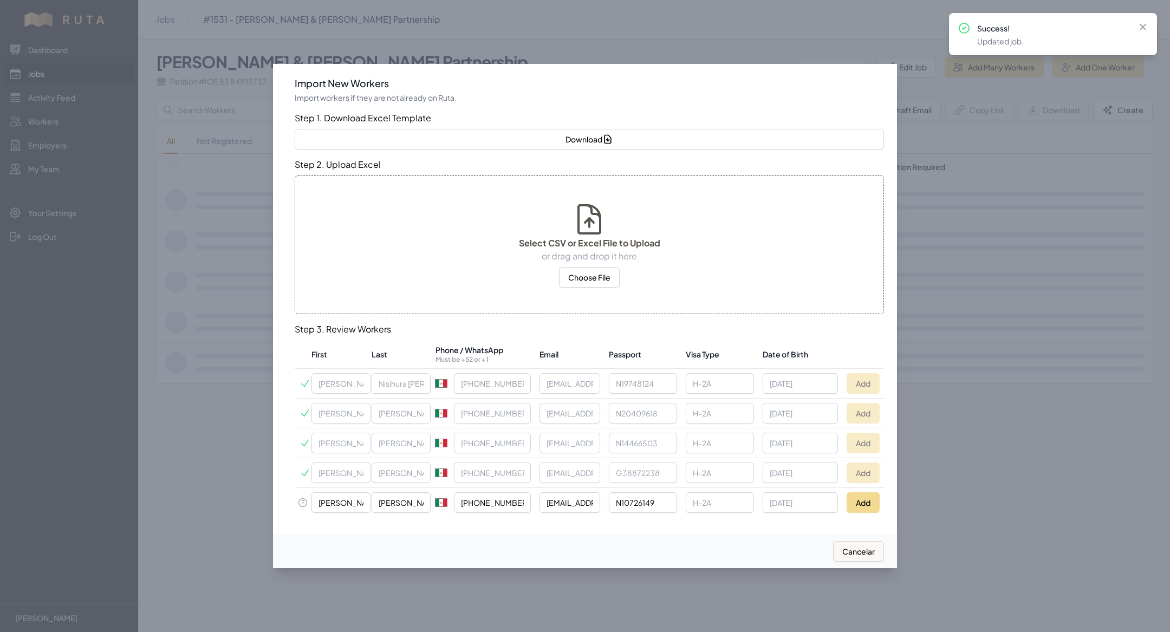
click at [172, 374] on div at bounding box center [585, 316] width 1170 height 632
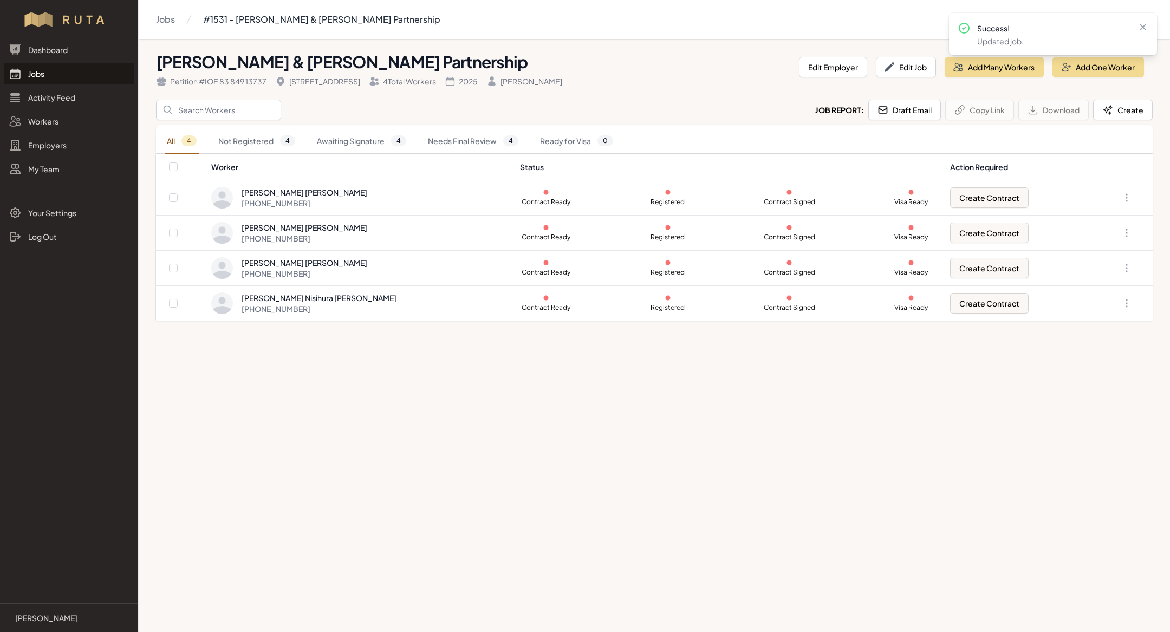
click at [46, 63] on link "Jobs" at bounding box center [68, 74] width 129 height 22
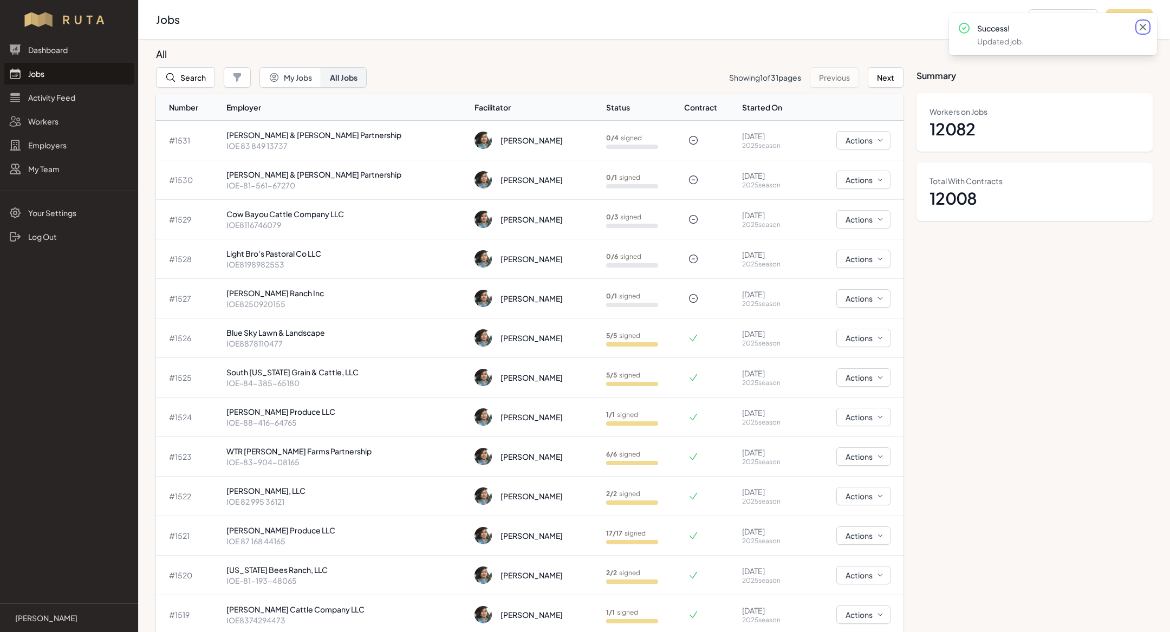
click at [1138, 28] on icon at bounding box center [1142, 27] width 11 height 11
click at [65, 147] on link "Employers" at bounding box center [68, 145] width 129 height 22
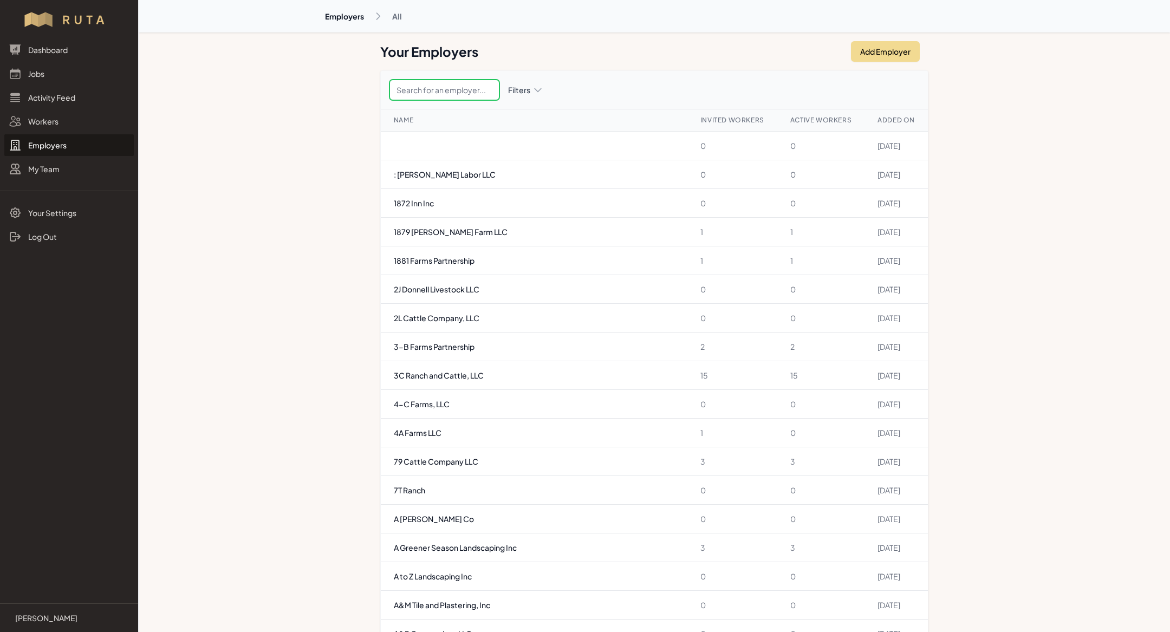
click at [470, 93] on input "text" at bounding box center [444, 90] width 110 height 21
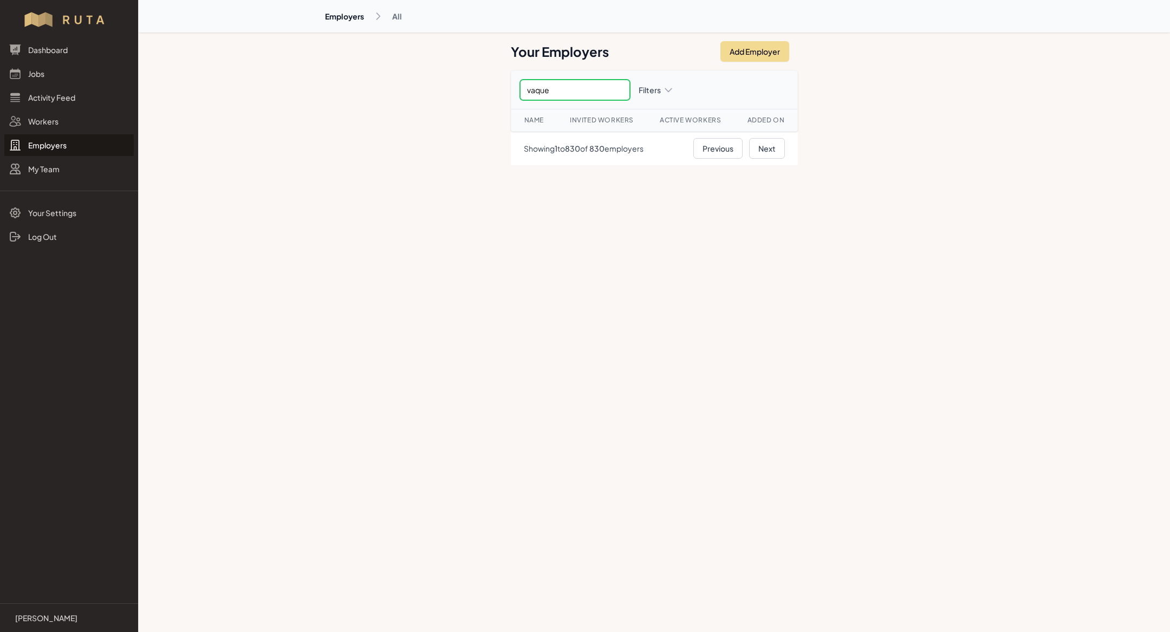
type input "vaquer"
click at [72, 81] on link "Jobs" at bounding box center [68, 74] width 129 height 22
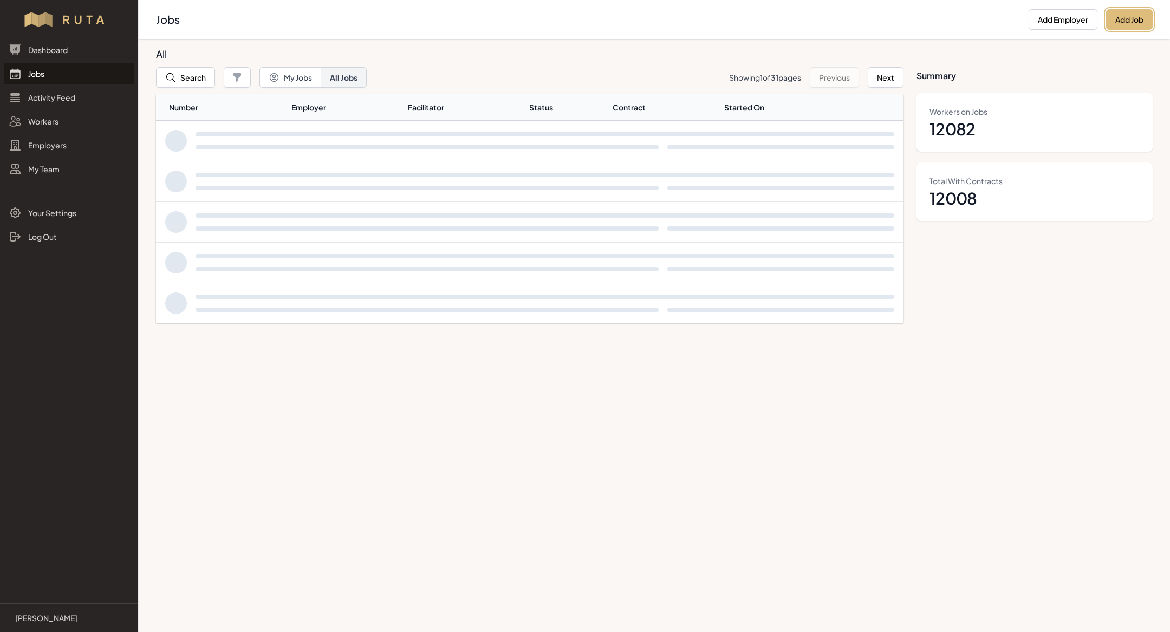
click at [1124, 17] on button "Add Job" at bounding box center [1129, 19] width 47 height 21
select select "2023"
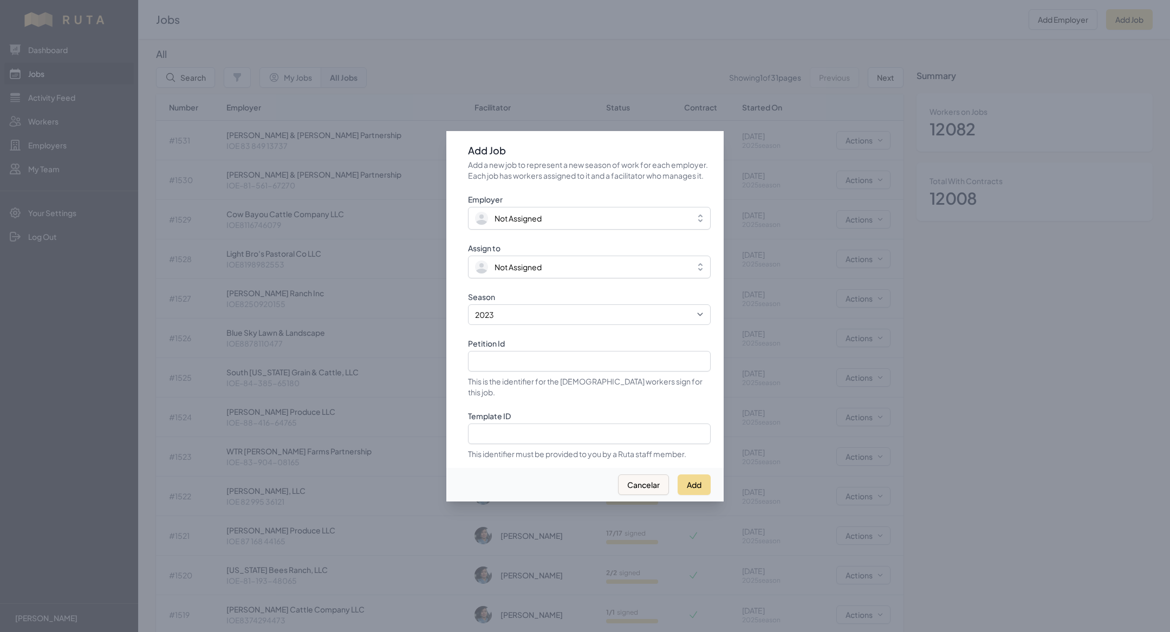
click at [697, 91] on div at bounding box center [585, 316] width 1170 height 632
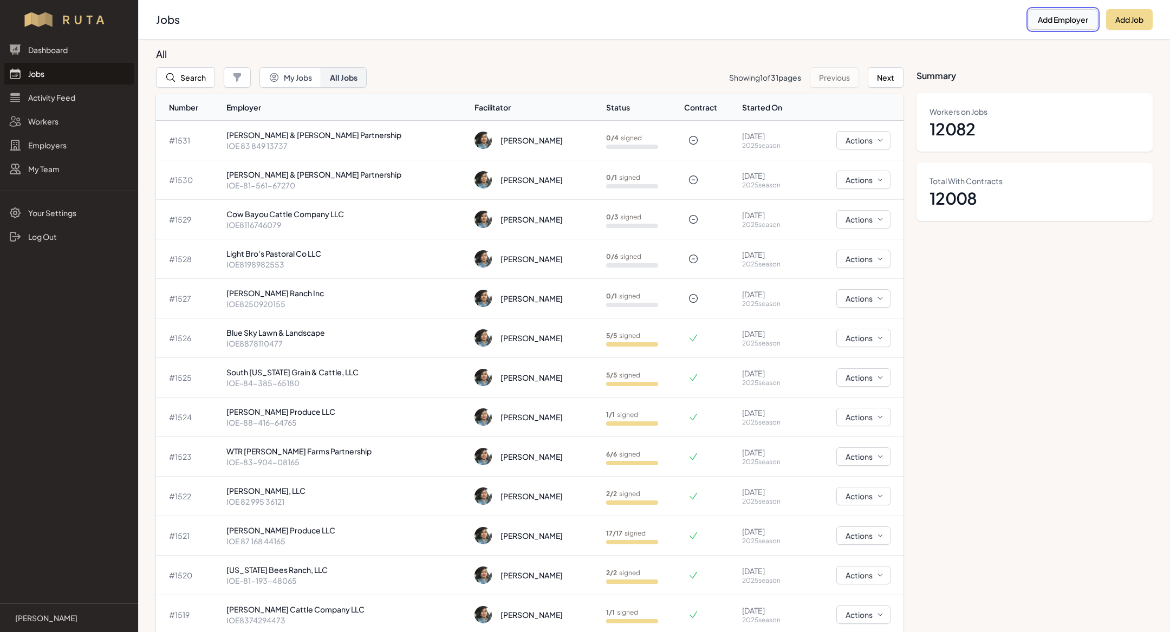
click at [1036, 19] on button "Add Employer" at bounding box center [1062, 19] width 69 height 21
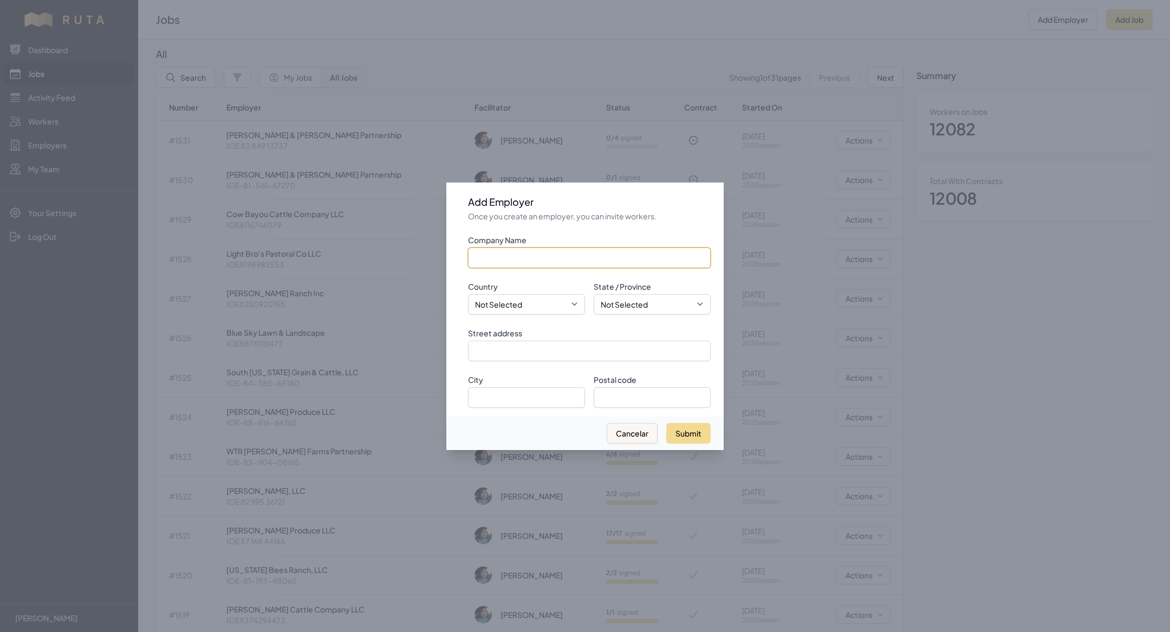
click at [560, 252] on input "Company Name" at bounding box center [589, 257] width 243 height 21
paste input "Vaquero Cattle LLC"
type input "Vaquero Cattle LLC"
click at [517, 310] on select "Not Selected [GEOGRAPHIC_DATA] [GEOGRAPHIC_DATA]" at bounding box center [526, 304] width 117 height 21
select select "[GEOGRAPHIC_DATA]"
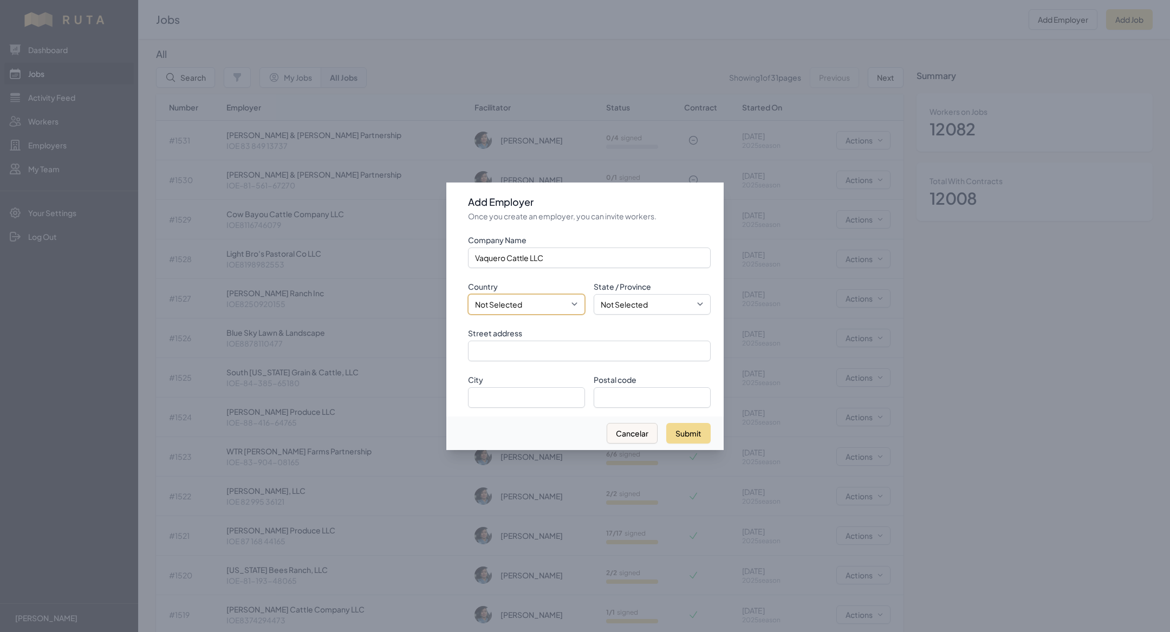
click at [468, 294] on select "Not Selected [GEOGRAPHIC_DATA] [GEOGRAPHIC_DATA]" at bounding box center [526, 304] width 117 height 21
click at [654, 392] on input "Postal code" at bounding box center [652, 397] width 117 height 21
paste input "333 PR 321"
type input "333 PR 321"
click at [524, 349] on input "Street address" at bounding box center [589, 351] width 243 height 21
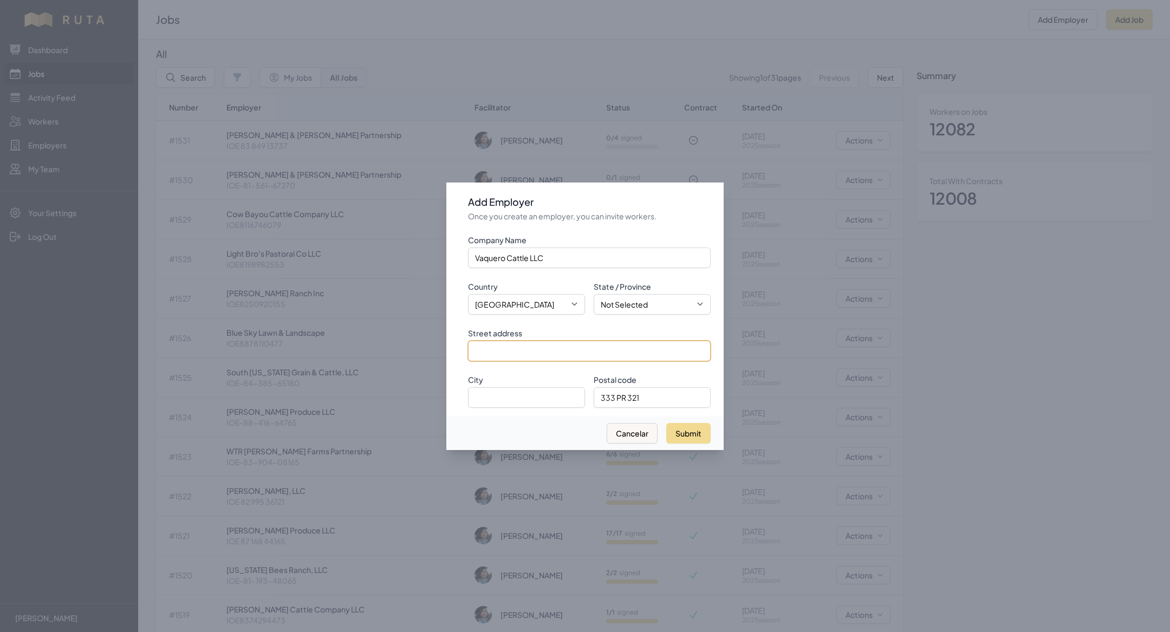
paste input "333 PR 321"
type input "333 PR 321"
click at [640, 397] on input "333 PR 321" at bounding box center [652, 397] width 117 height 21
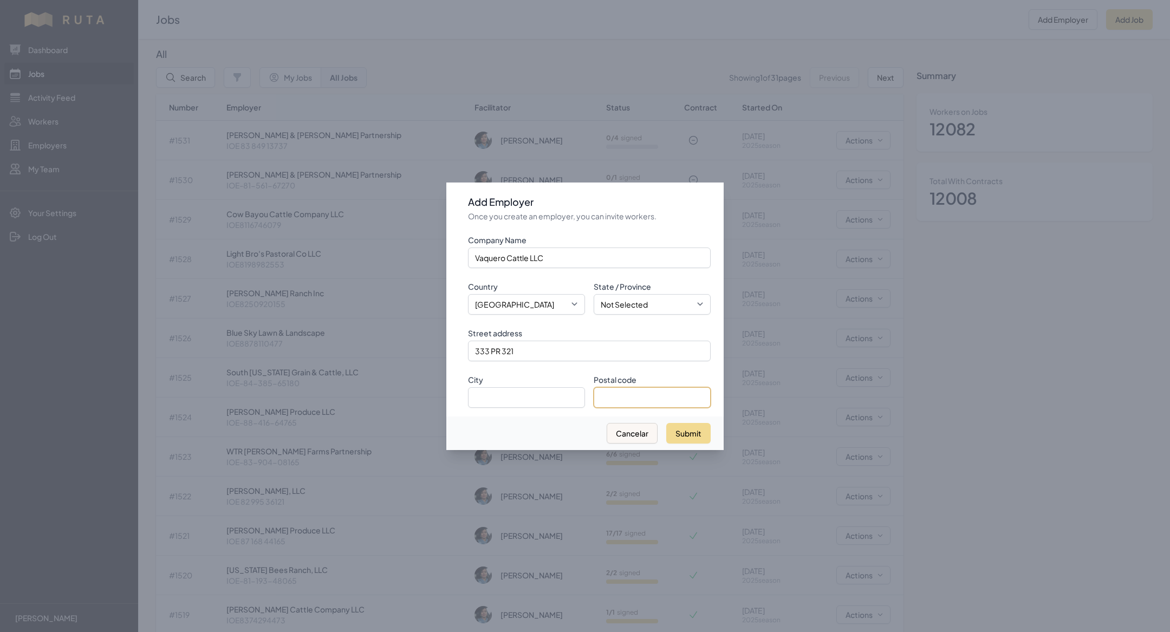
paste input "78850"
type input "78850"
click at [520, 392] on input "City" at bounding box center [526, 397] width 117 height 21
type input "[PERSON_NAME]"
click at [646, 300] on select "Not Selected [US_STATE] [US_STATE] [US_STATE] [US_STATE] [US_STATE] [US_STATE] …" at bounding box center [652, 304] width 117 height 21
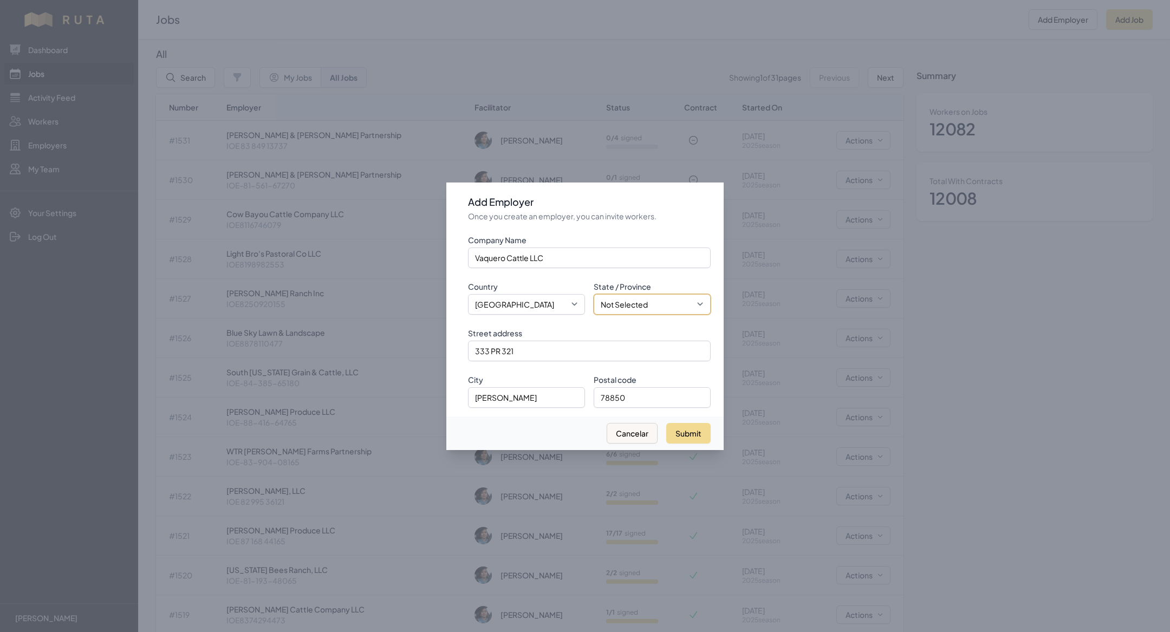
select select "[GEOGRAPHIC_DATA]"
click at [594, 294] on select "Not Selected [US_STATE] [US_STATE] [US_STATE] [US_STATE] [US_STATE] [US_STATE] …" at bounding box center [652, 304] width 117 height 21
click at [686, 434] on button "Submit" at bounding box center [688, 433] width 44 height 21
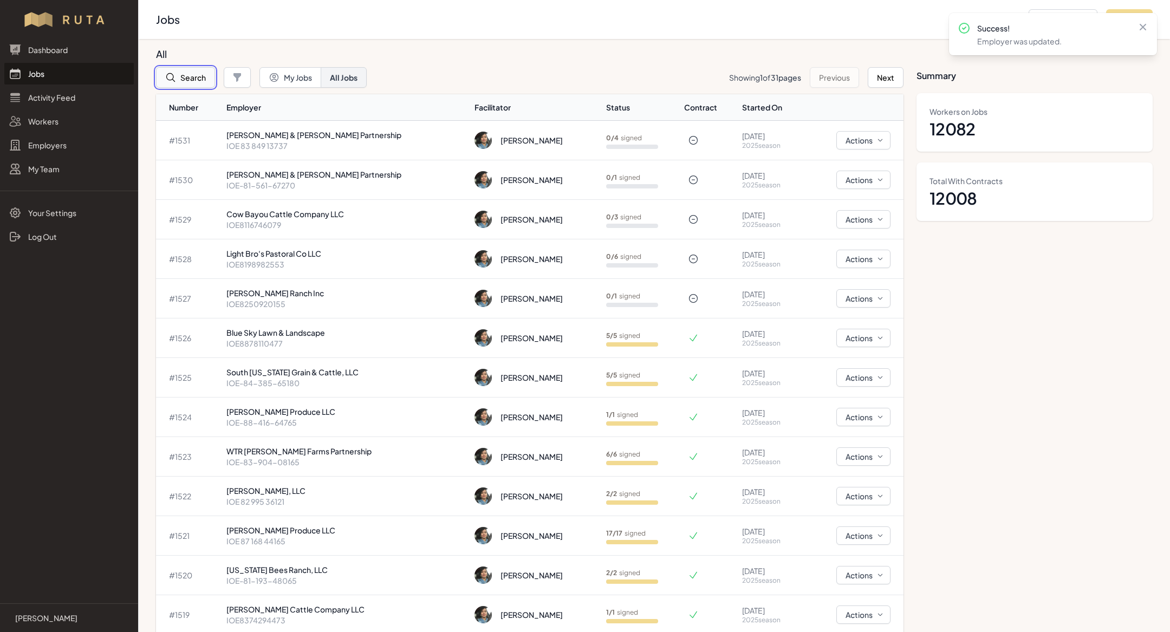
click at [190, 75] on button "Search" at bounding box center [185, 77] width 59 height 21
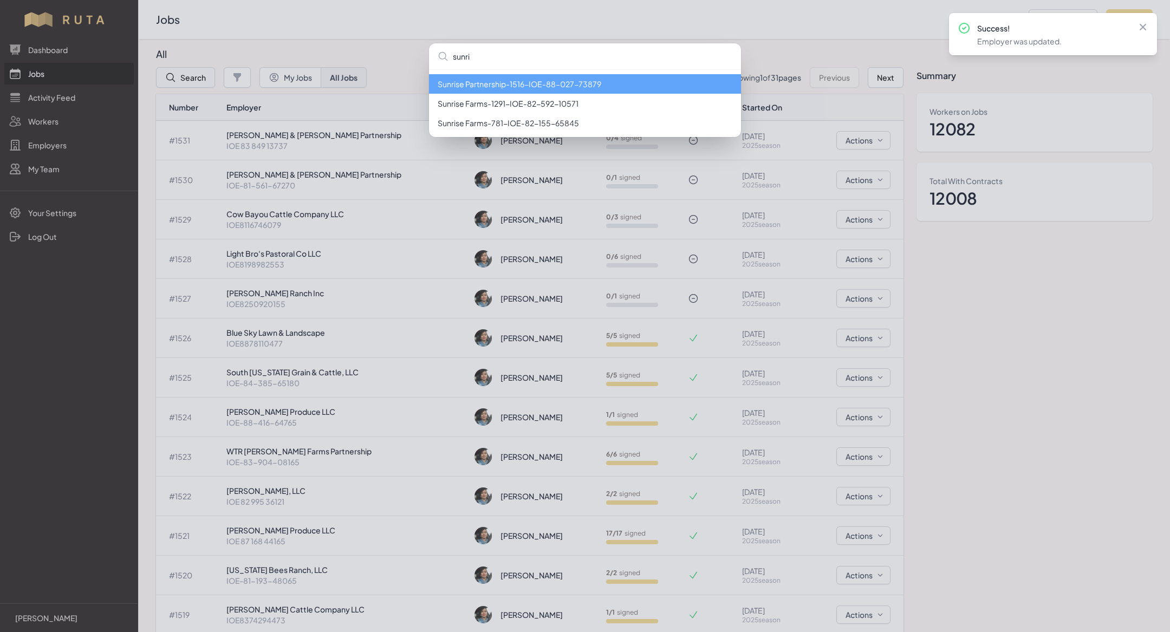
type input "sunris"
click at [474, 84] on li "Sunrise Partnership - 1516 - IOE-88-027-73879" at bounding box center [585, 83] width 312 height 19
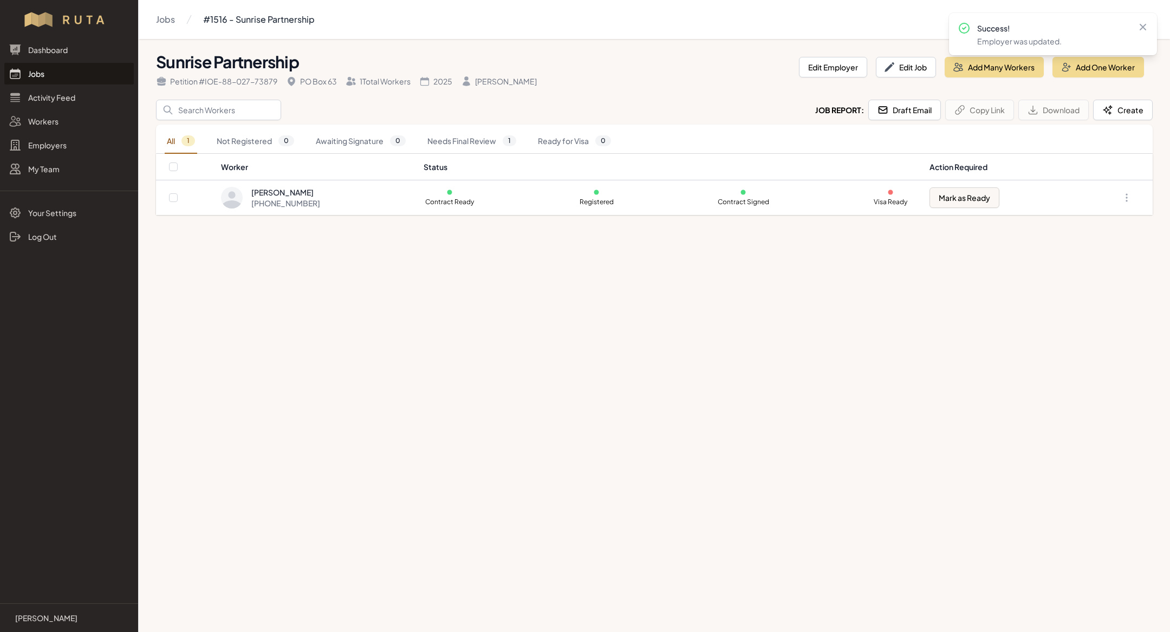
click at [66, 76] on link "Jobs" at bounding box center [68, 74] width 129 height 22
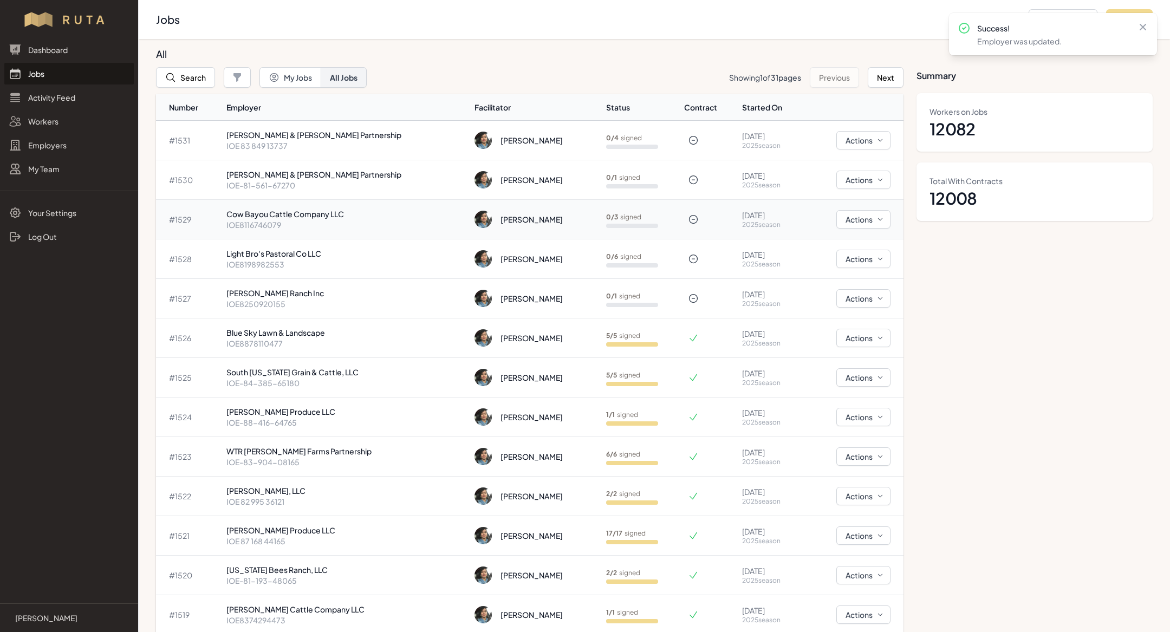
click at [313, 200] on td "Cow Bayou Cattle Company LLC IOE8116746079" at bounding box center [346, 220] width 249 height 40
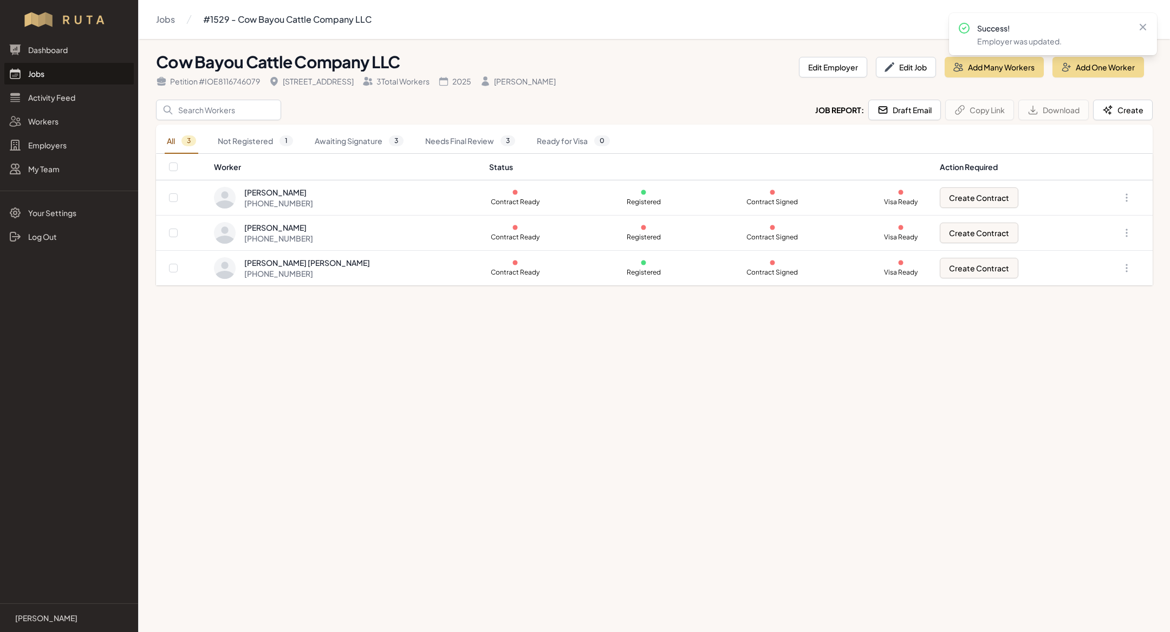
click at [78, 72] on link "Jobs" at bounding box center [68, 74] width 129 height 22
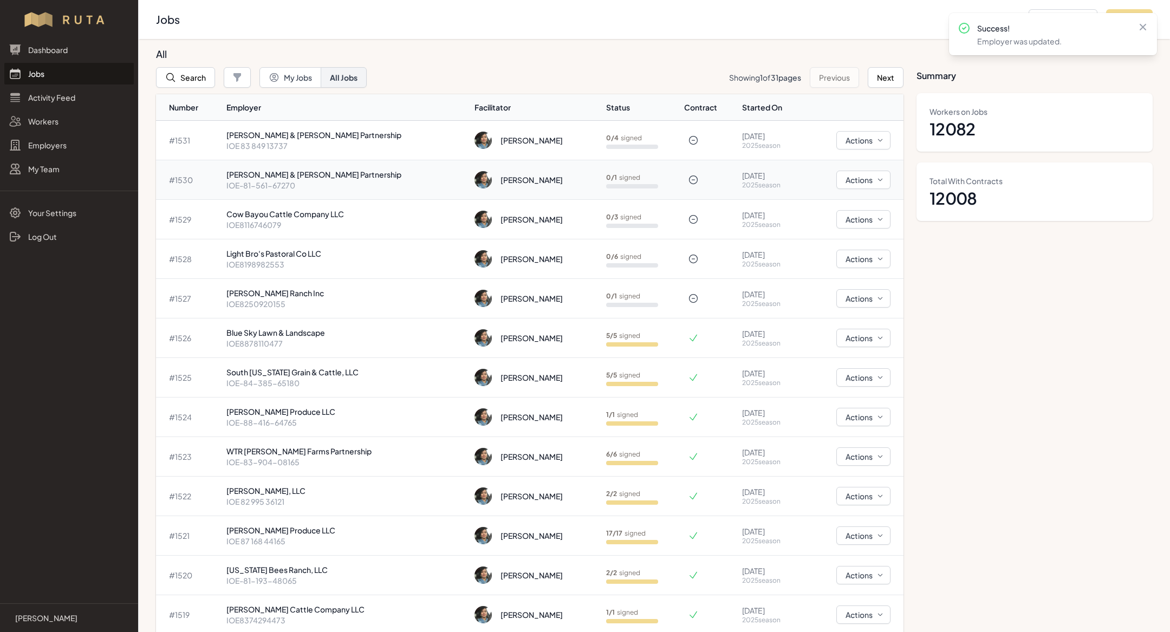
click at [276, 175] on p "[PERSON_NAME] & [PERSON_NAME] Partnership" at bounding box center [346, 174] width 240 height 11
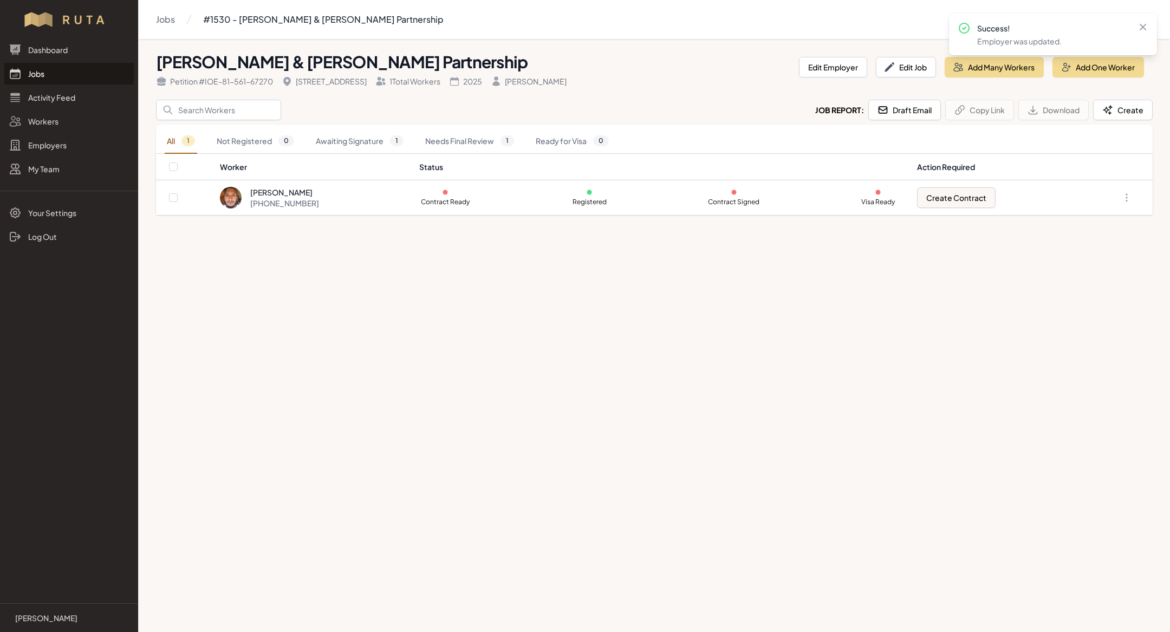
click at [247, 84] on div "Petition # IOE-81-561-67270" at bounding box center [214, 81] width 117 height 11
click at [212, 81] on div "Petition # IOE-81-561-67270" at bounding box center [214, 81] width 117 height 11
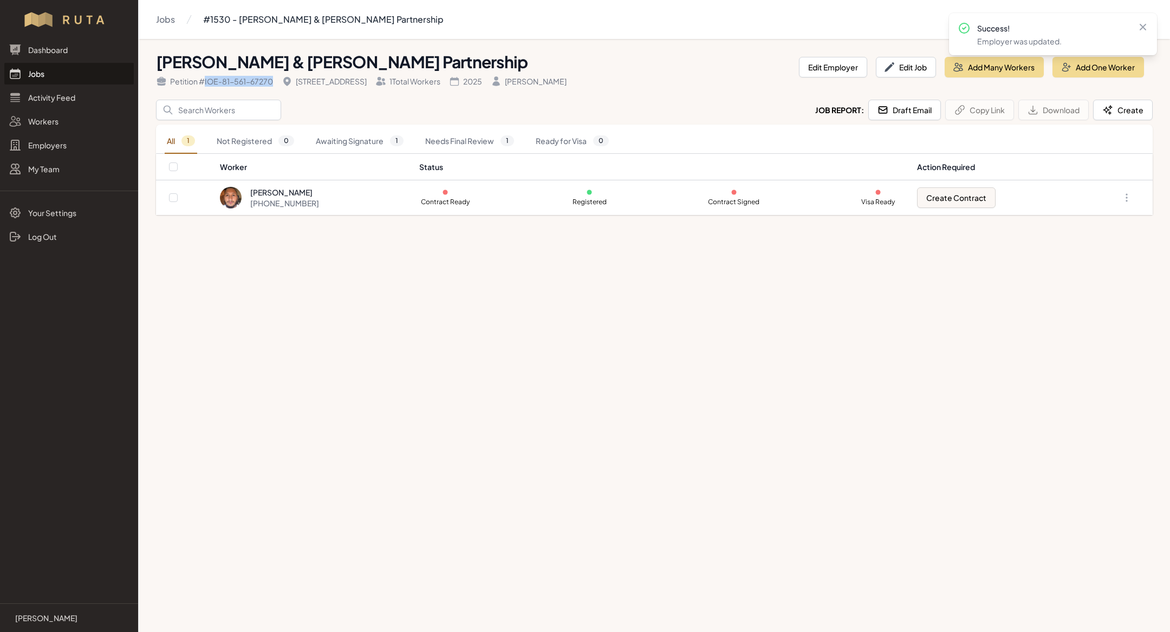
drag, startPoint x: 206, startPoint y: 81, endPoint x: 274, endPoint y: 80, distance: 67.7
click at [273, 80] on div "Petition # IOE-81-561-67270" at bounding box center [214, 81] width 117 height 11
copy div "IOE-81-561-67270"
